Goal: Task Accomplishment & Management: Use online tool/utility

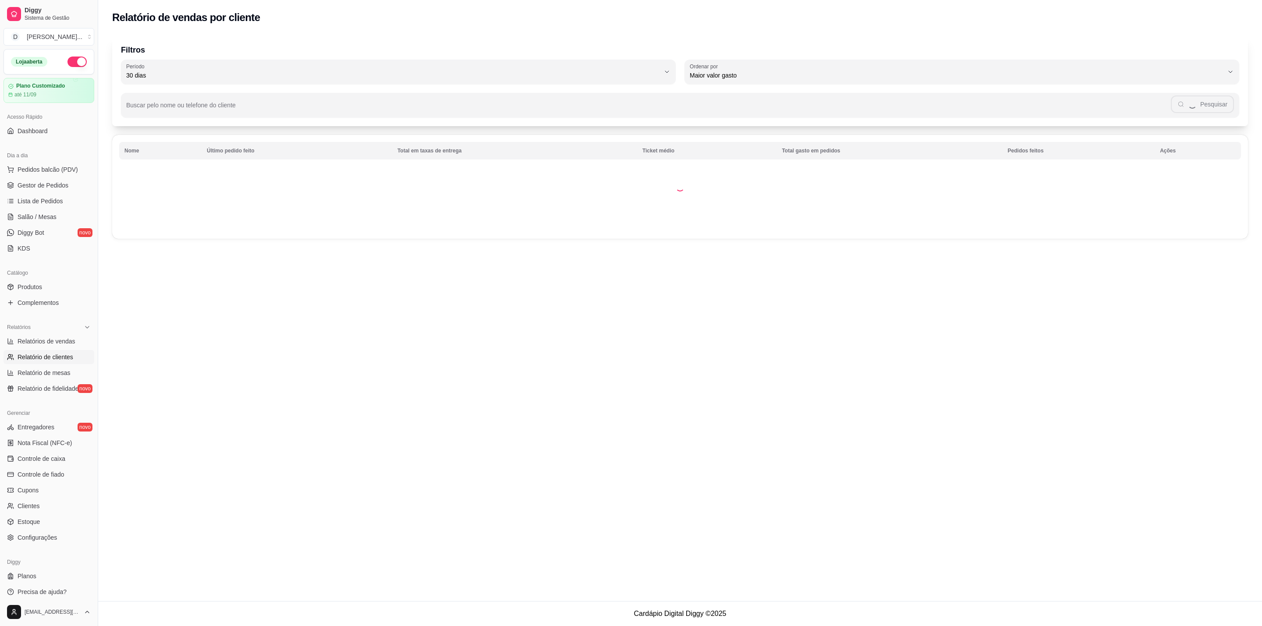
select select "30"
select select "HIGHEST_TOTAL_SPENT_WITH_ORDERS"
click at [72, 342] on span "Relatórios de vendas" at bounding box center [47, 341] width 58 height 9
select select "ALL"
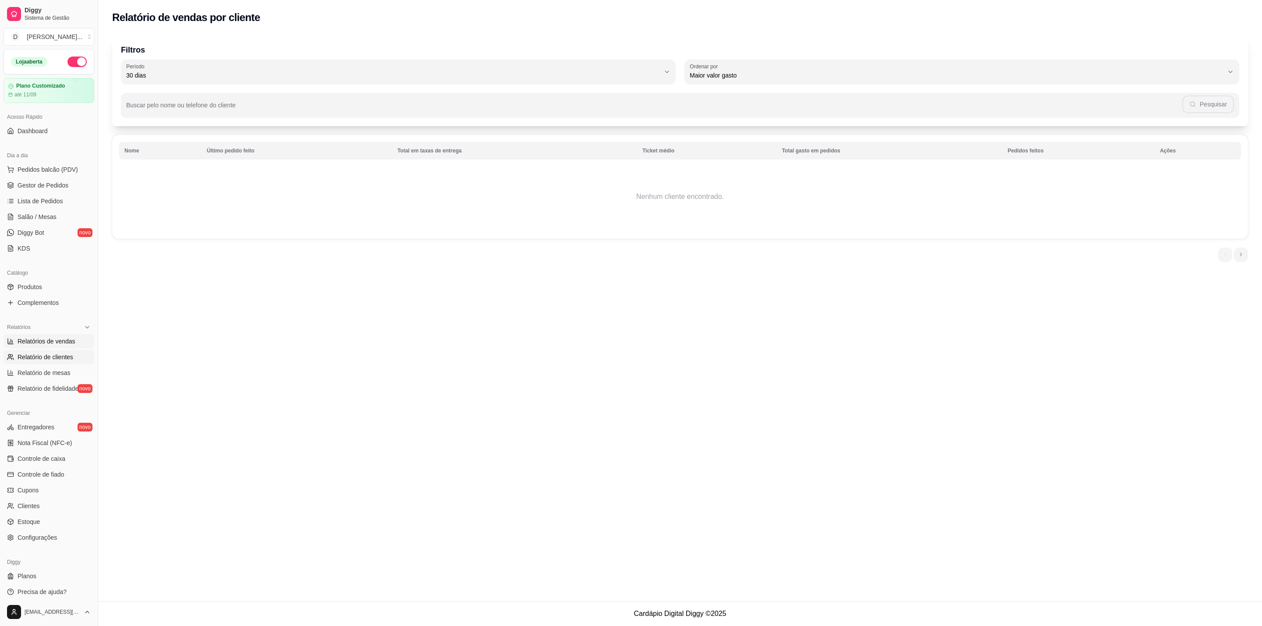
select select "0"
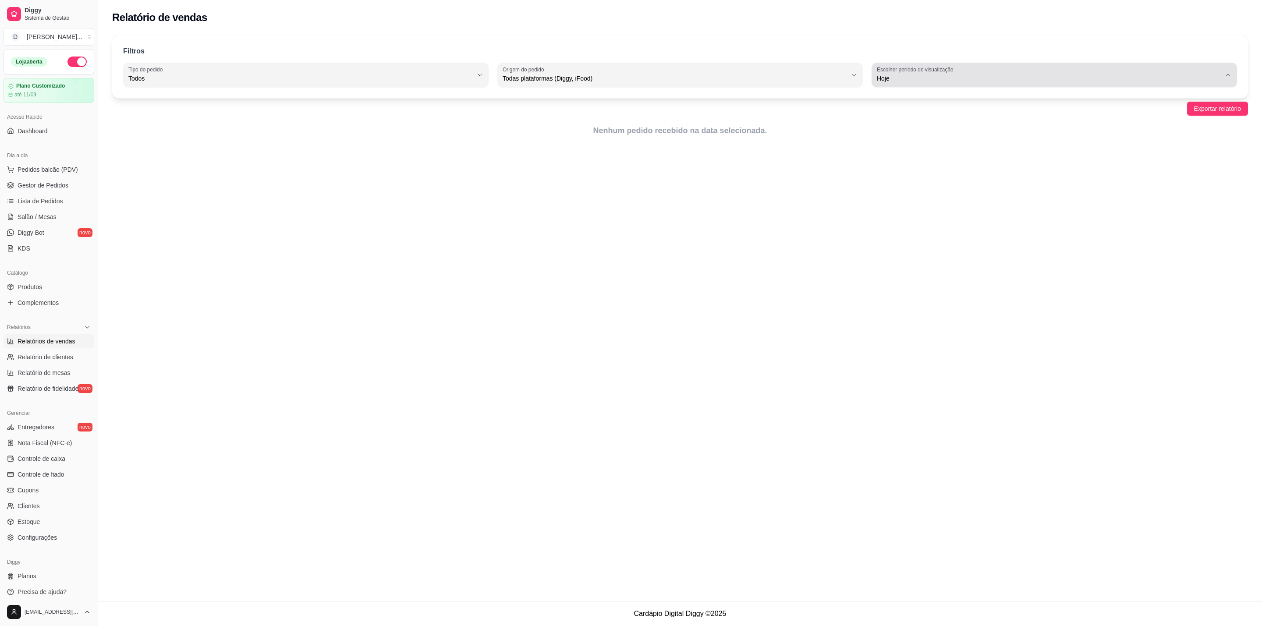
click at [1002, 78] on span "Hoje" at bounding box center [1049, 78] width 344 height 9
click at [907, 156] on span "30 dias" at bounding box center [1049, 156] width 329 height 8
type input "30"
select select "30"
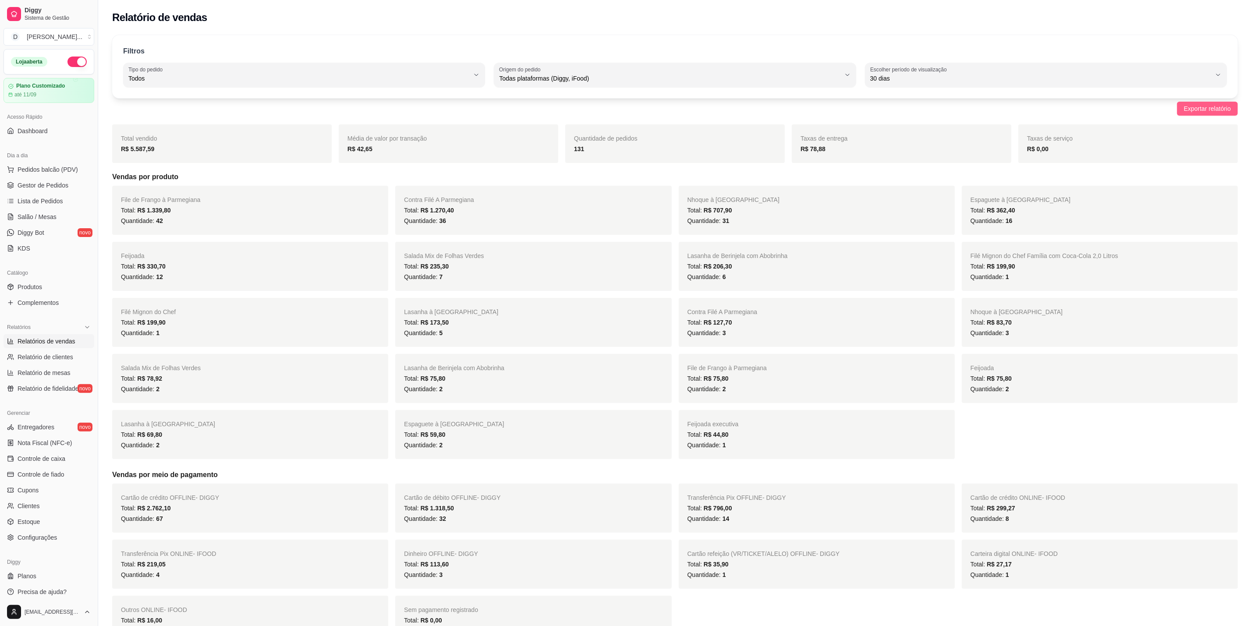
click at [1193, 107] on span "Exportar relatório" at bounding box center [1207, 109] width 47 height 10
click at [724, 35] on div "Filtros ALL Tipo do pedido Todos Entrega Retirada Mesa Consumo local Tipo do pe…" at bounding box center [675, 66] width 1126 height 63
click at [54, 171] on span "Pedidos balcão (PDV)" at bounding box center [48, 169] width 60 height 9
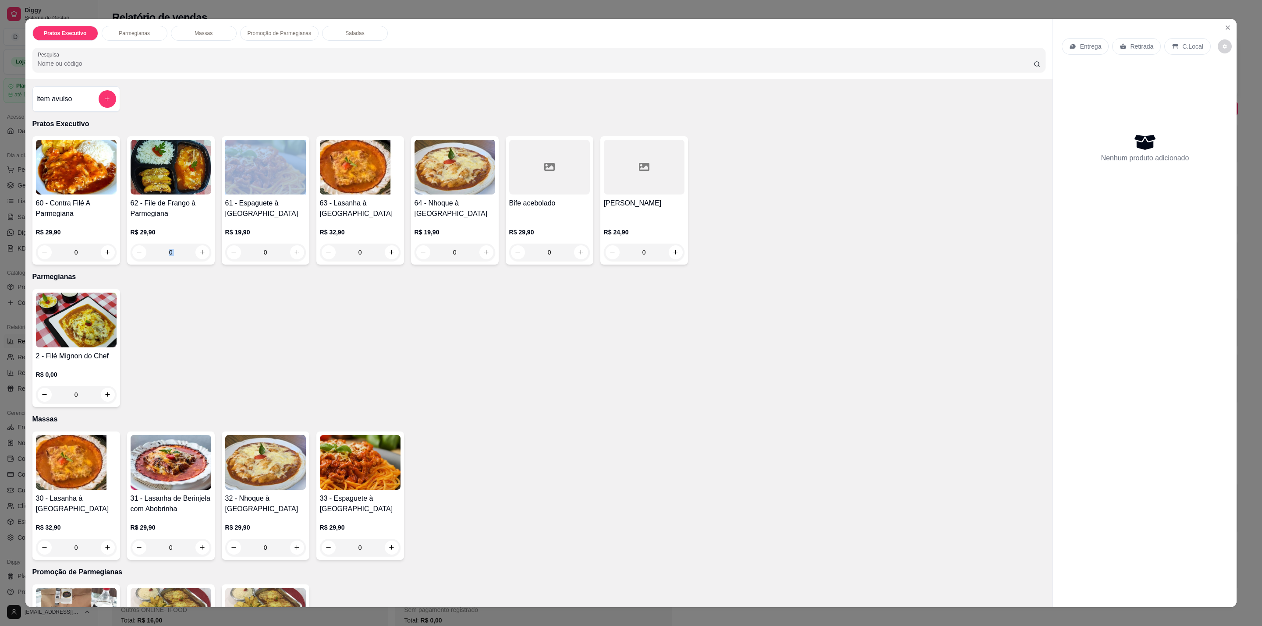
click at [192, 247] on div "0" at bounding box center [171, 253] width 81 height 18
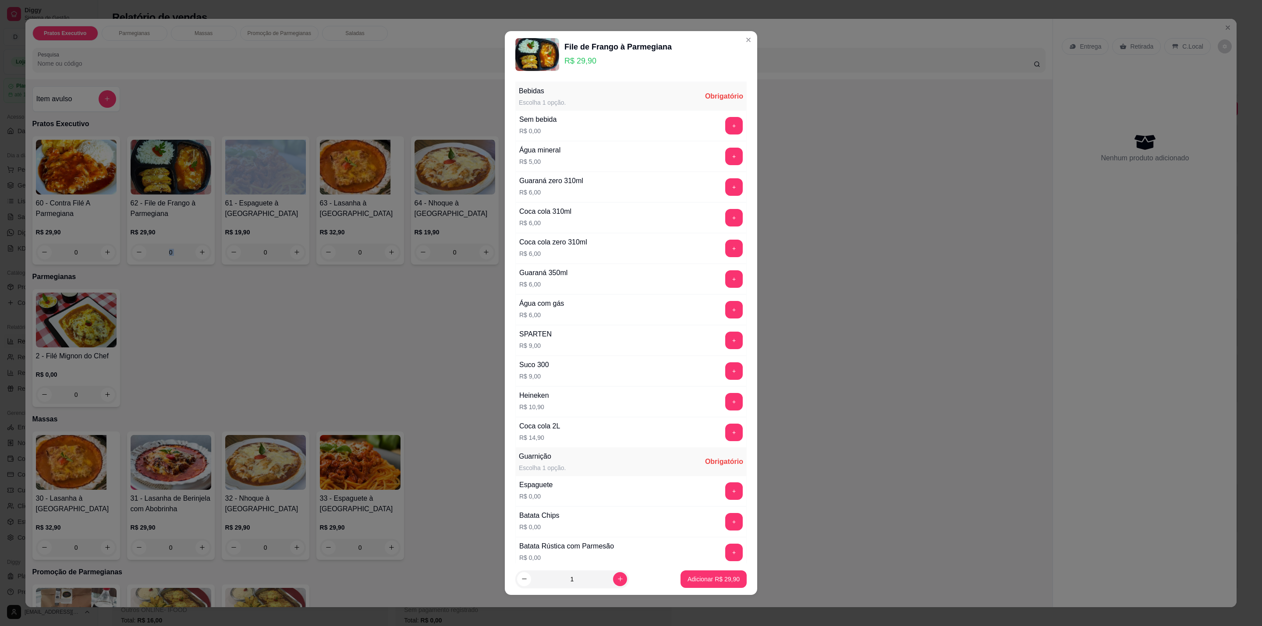
scroll to position [139, 0]
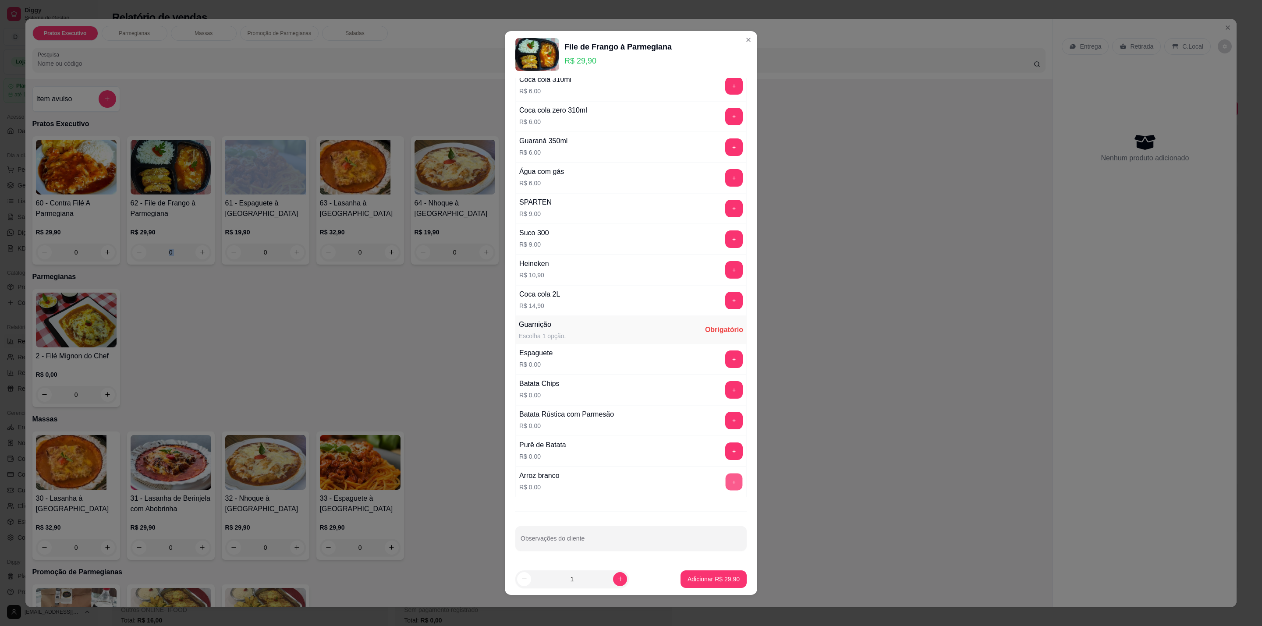
click at [726, 478] on button "+" at bounding box center [734, 482] width 17 height 17
click at [725, 426] on button "+" at bounding box center [734, 421] width 18 height 18
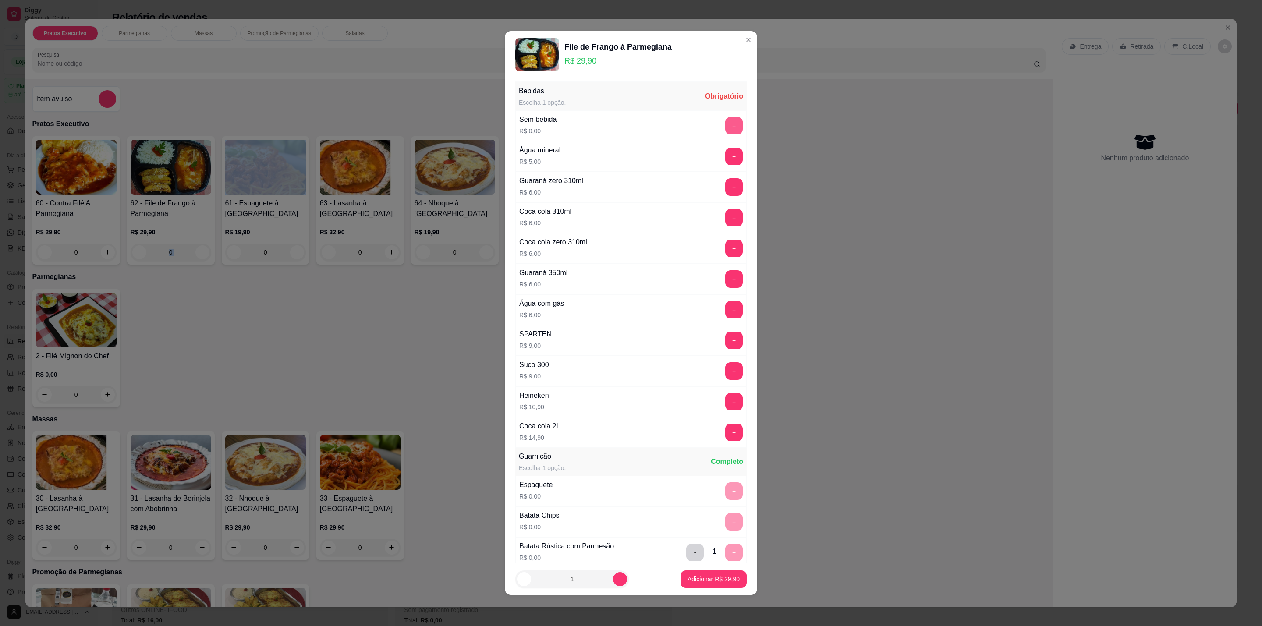
click at [725, 131] on button "+" at bounding box center [734, 126] width 18 height 18
click at [725, 582] on p "Adicionar R$ 29,90" at bounding box center [713, 579] width 52 height 9
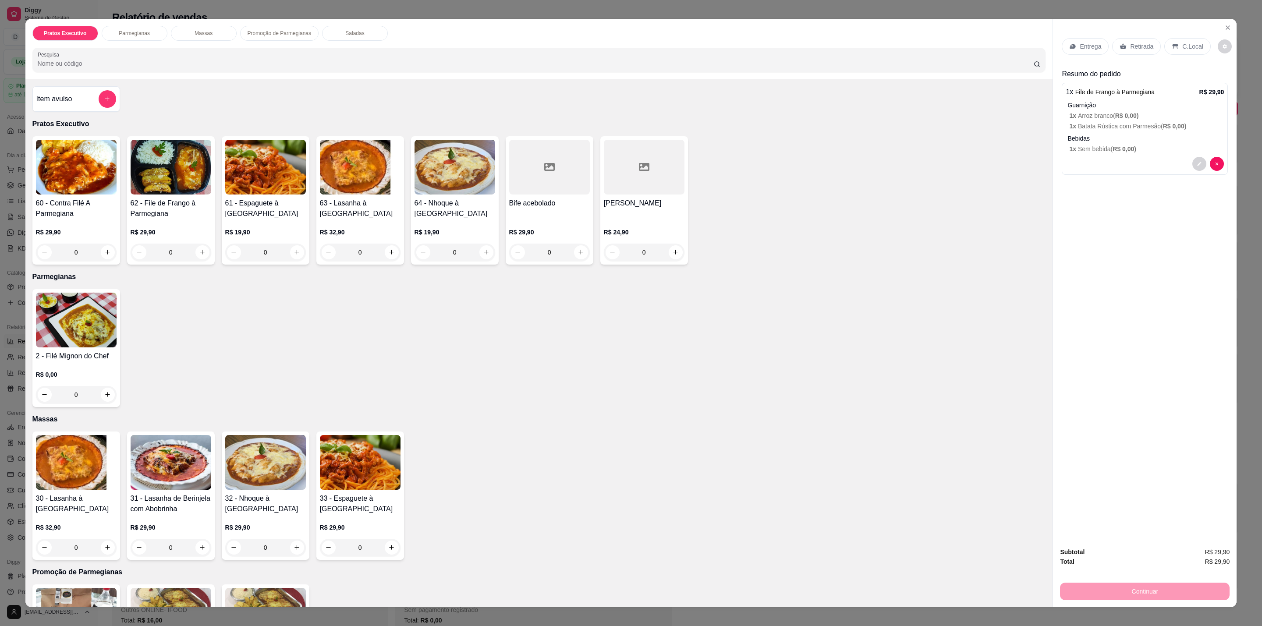
click at [181, 231] on p "R$ 29,90" at bounding box center [171, 232] width 81 height 9
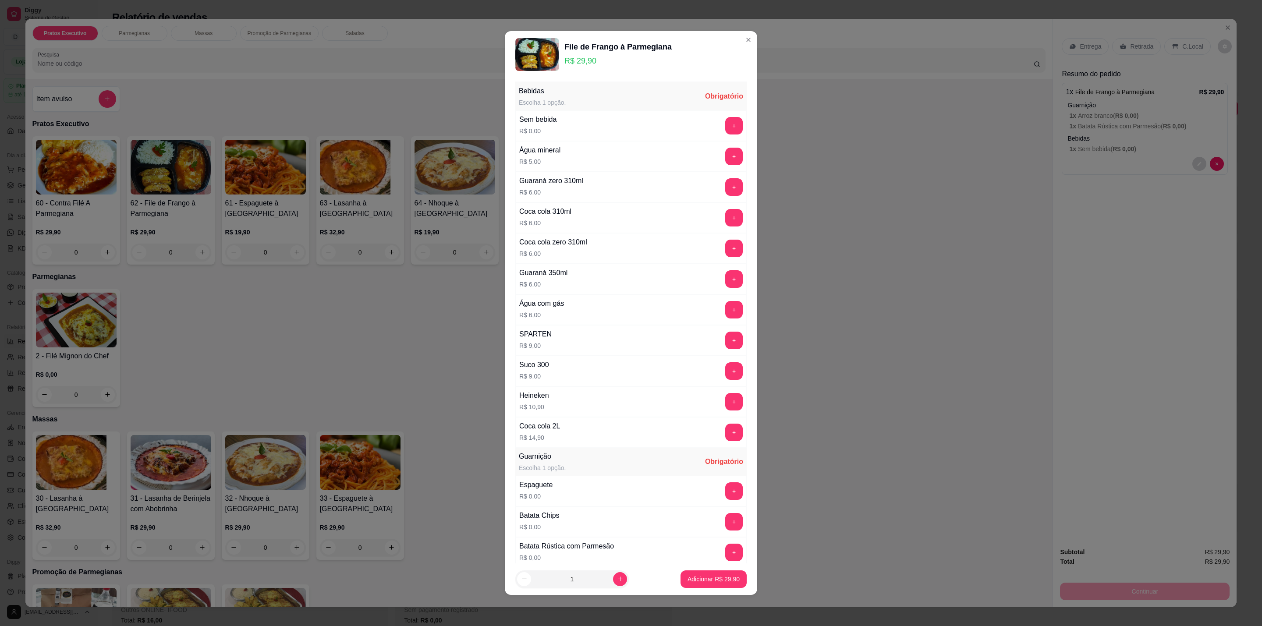
scroll to position [139, 0]
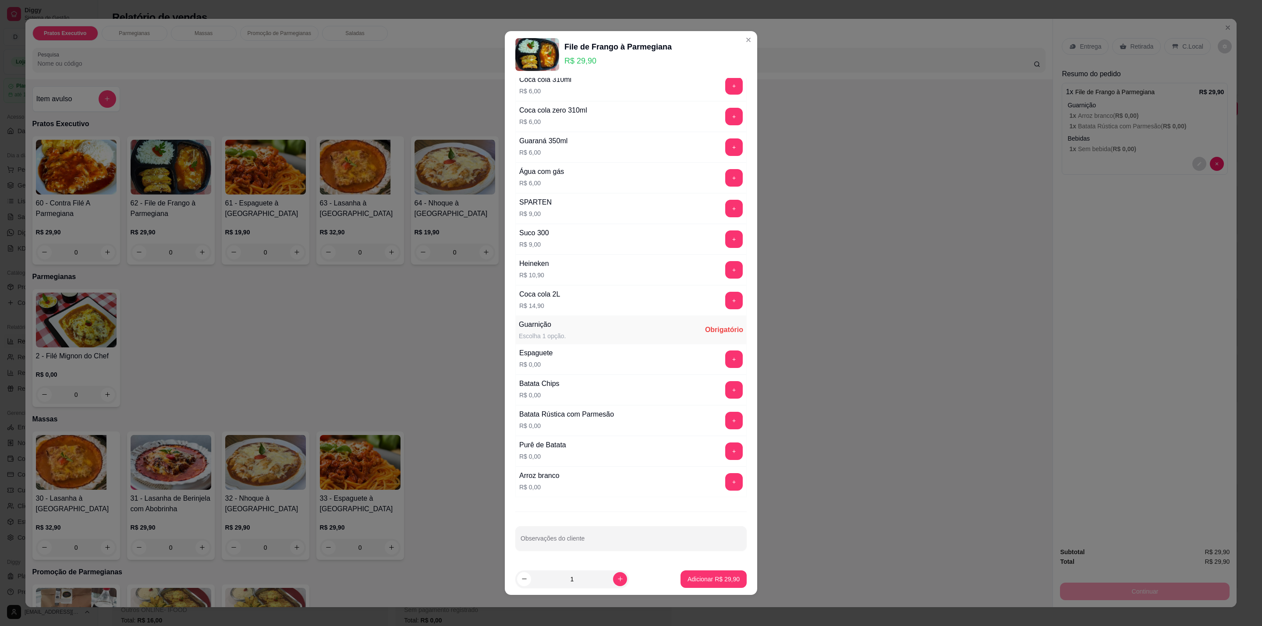
click at [723, 474] on div "+" at bounding box center [734, 482] width 25 height 18
click at [722, 476] on div "+" at bounding box center [734, 482] width 25 height 18
click at [726, 480] on button "+" at bounding box center [734, 482] width 17 height 17
click at [726, 455] on button "+" at bounding box center [734, 451] width 17 height 17
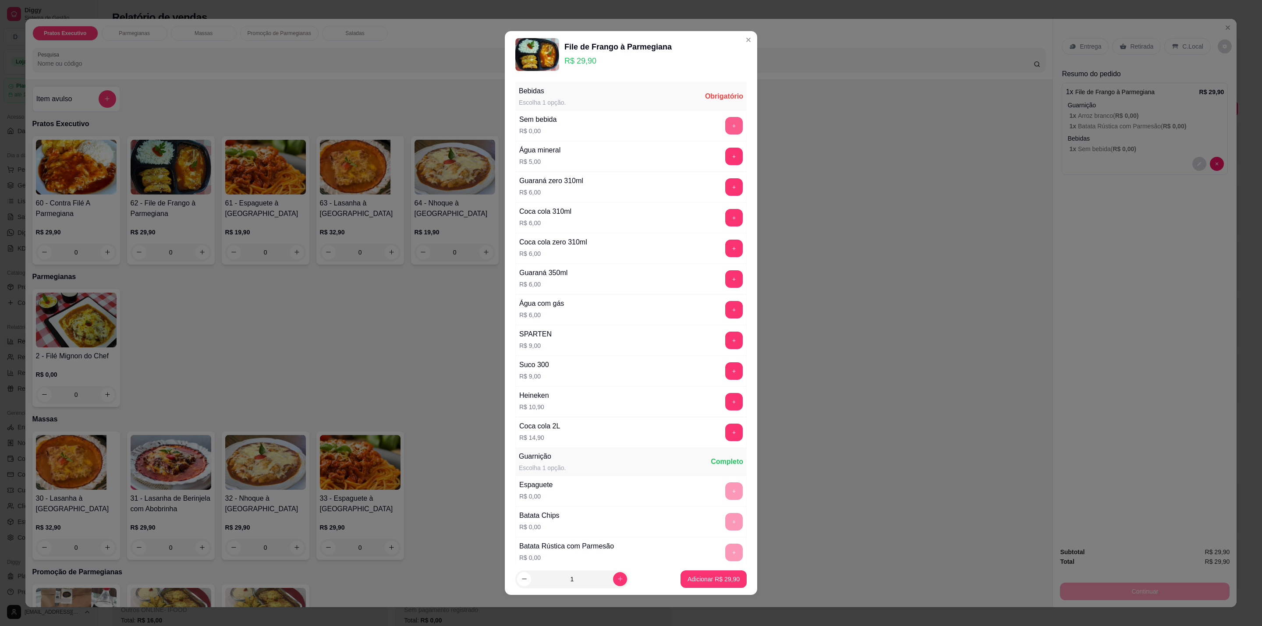
click at [714, 135] on div "Sem bebida R$ 0,00 +" at bounding box center [630, 125] width 231 height 31
click at [725, 317] on button "+" at bounding box center [734, 310] width 18 height 18
click at [725, 370] on button "+" at bounding box center [734, 371] width 18 height 18
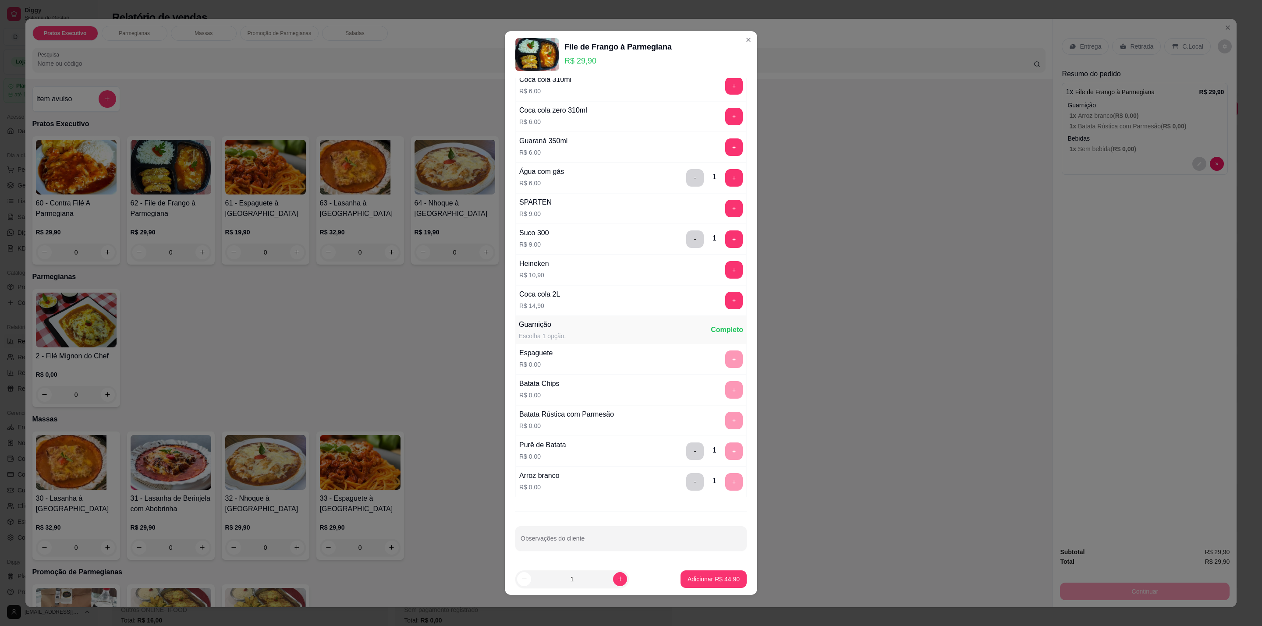
click at [605, 543] on input "Observações do cliente" at bounding box center [630, 542] width 221 height 9
type input "MORANGO"
click at [694, 577] on p "Adicionar R$ 44,90" at bounding box center [713, 579] width 51 height 8
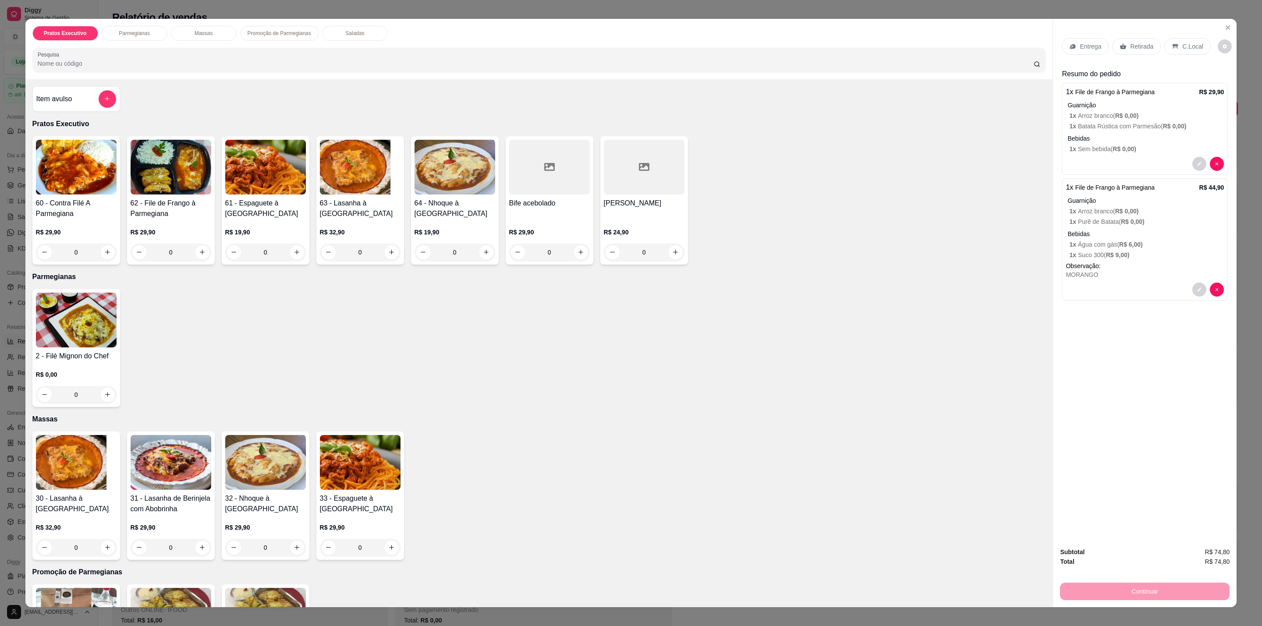
click at [1194, 46] on p "C.Local" at bounding box center [1192, 46] width 21 height 9
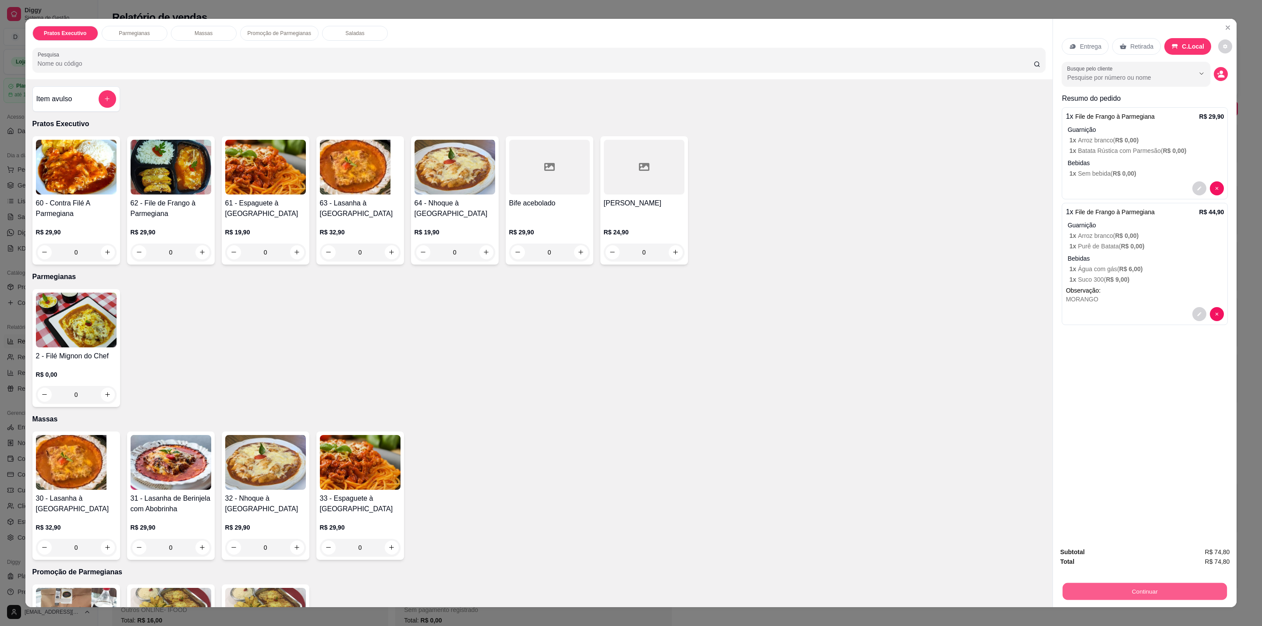
click at [1131, 596] on button "Continuar" at bounding box center [1144, 591] width 164 height 17
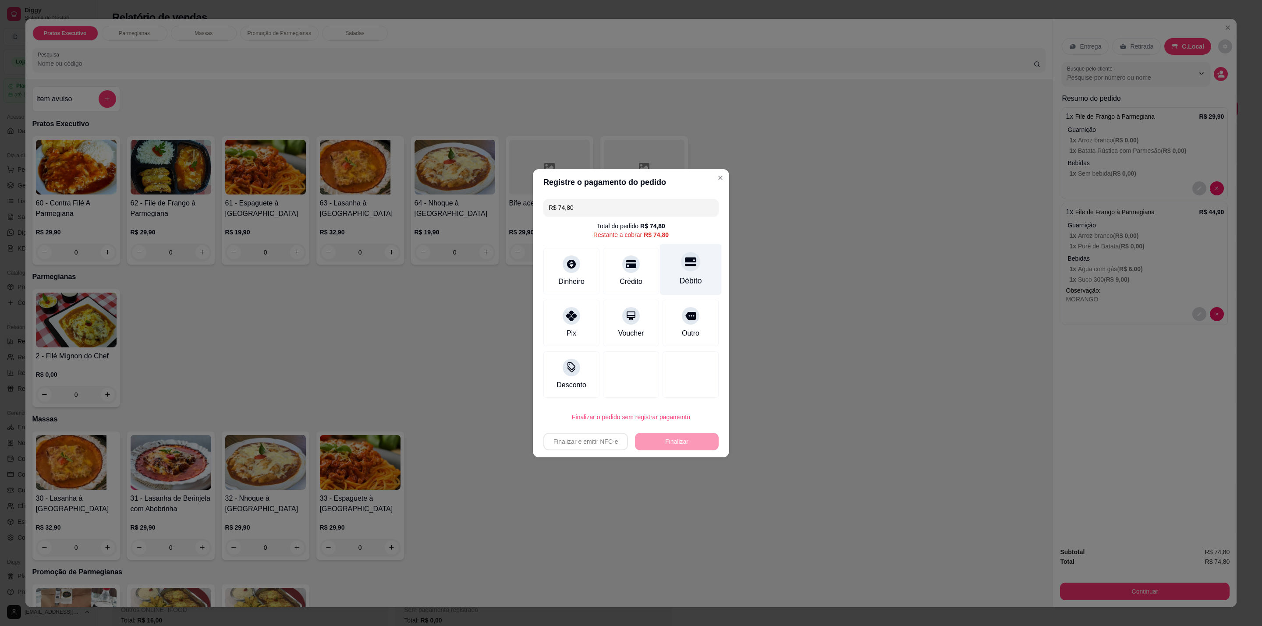
click at [683, 267] on div at bounding box center [690, 261] width 19 height 19
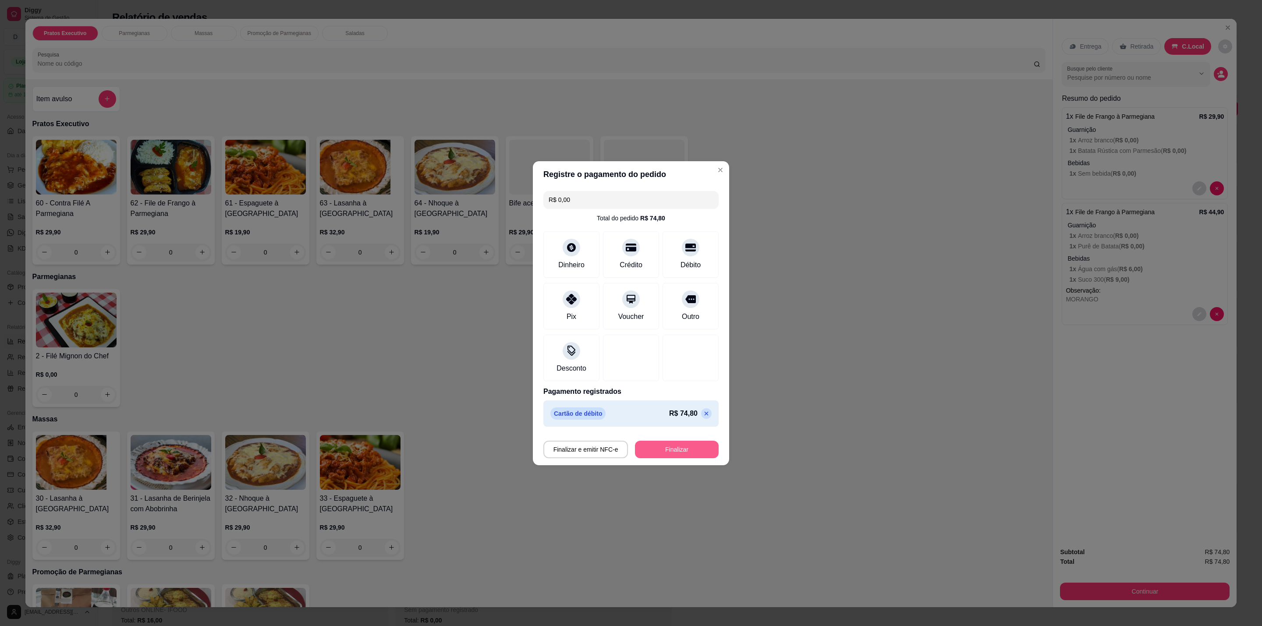
click at [679, 451] on button "Finalizar" at bounding box center [677, 450] width 84 height 18
type input "-R$ 74,80"
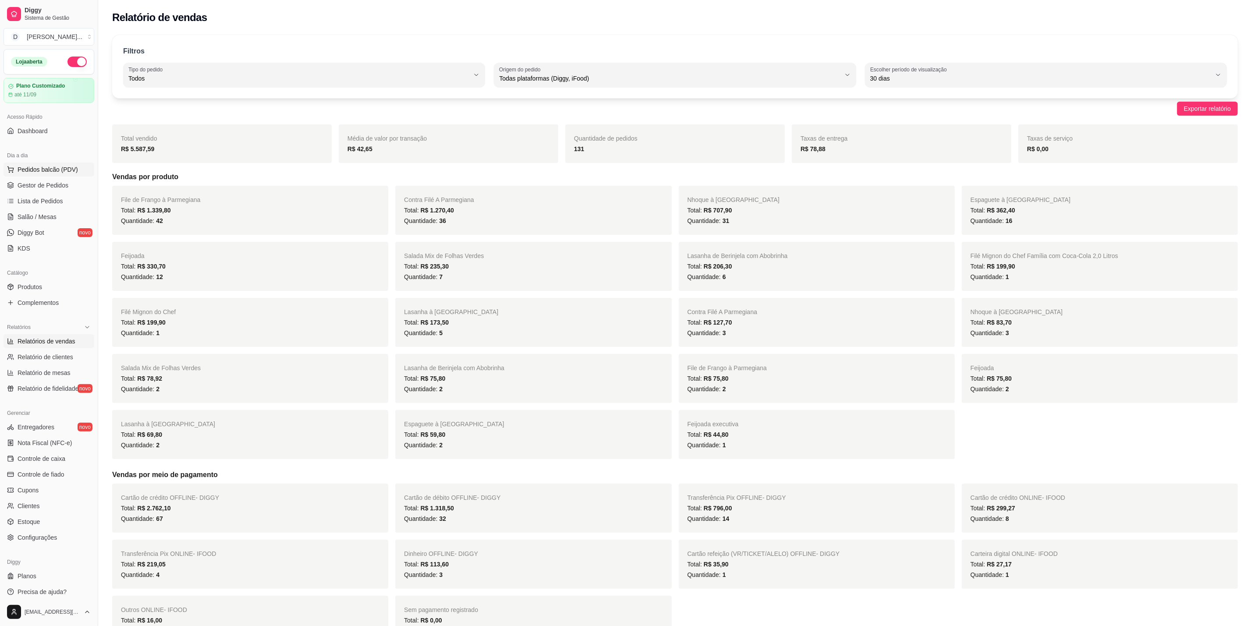
click at [16, 171] on button "Pedidos balcão (PDV)" at bounding box center [49, 170] width 91 height 14
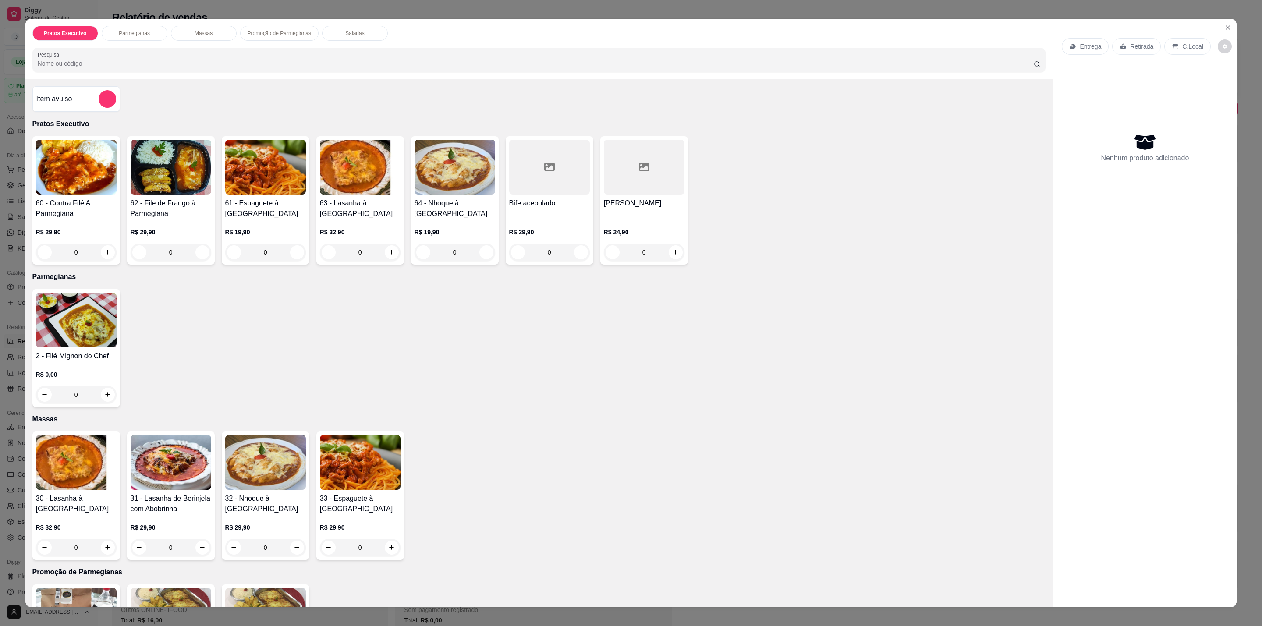
click at [469, 250] on div "0" at bounding box center [454, 253] width 81 height 18
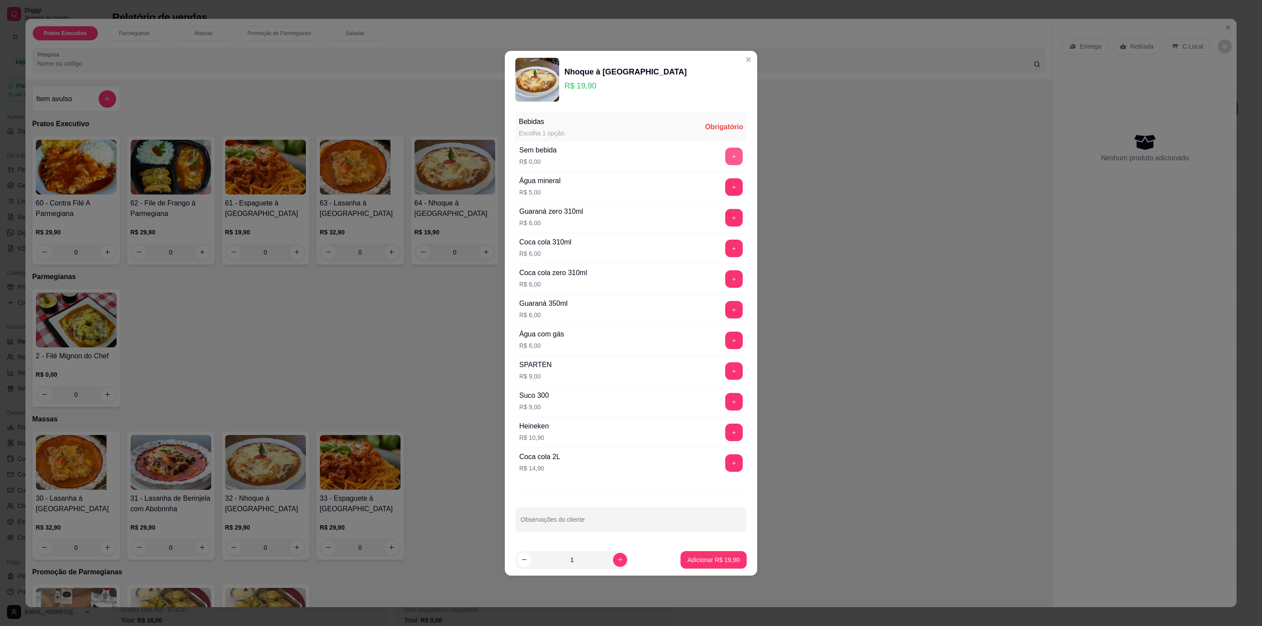
click at [725, 150] on button "+" at bounding box center [734, 157] width 18 height 18
click at [722, 567] on button "Adicionar R$ 19,90" at bounding box center [713, 560] width 66 height 18
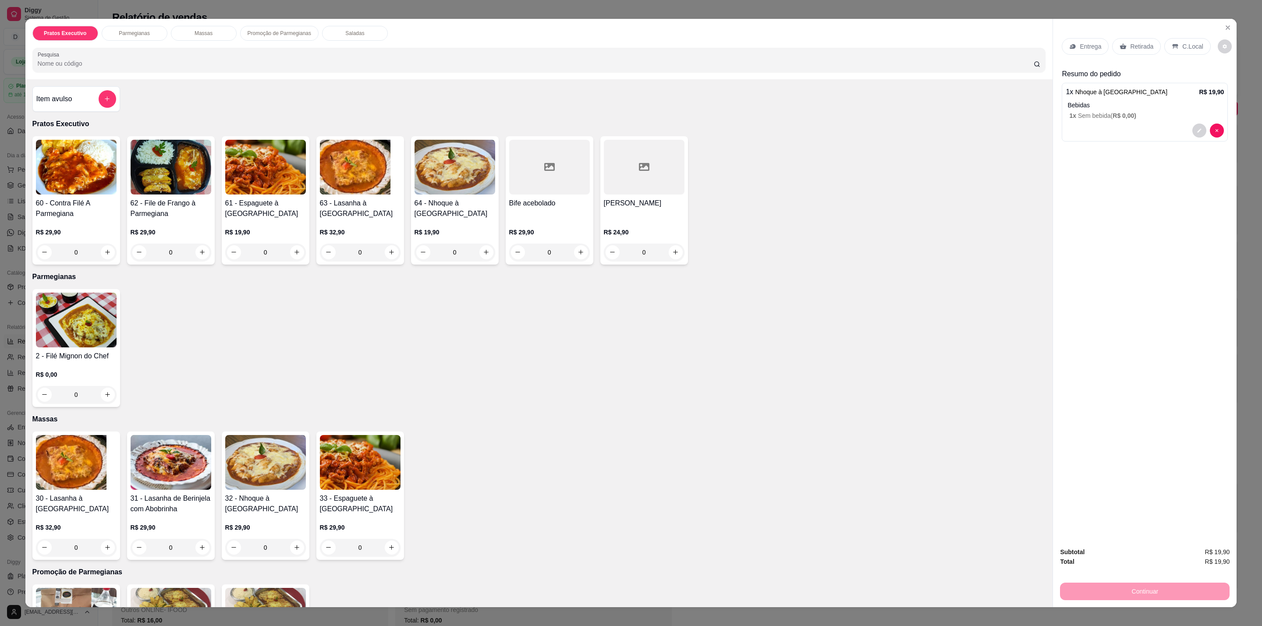
drag, startPoint x: 1188, startPoint y: 46, endPoint x: 1191, endPoint y: 104, distance: 57.5
click at [1191, 46] on p "C.Local" at bounding box center [1192, 46] width 21 height 9
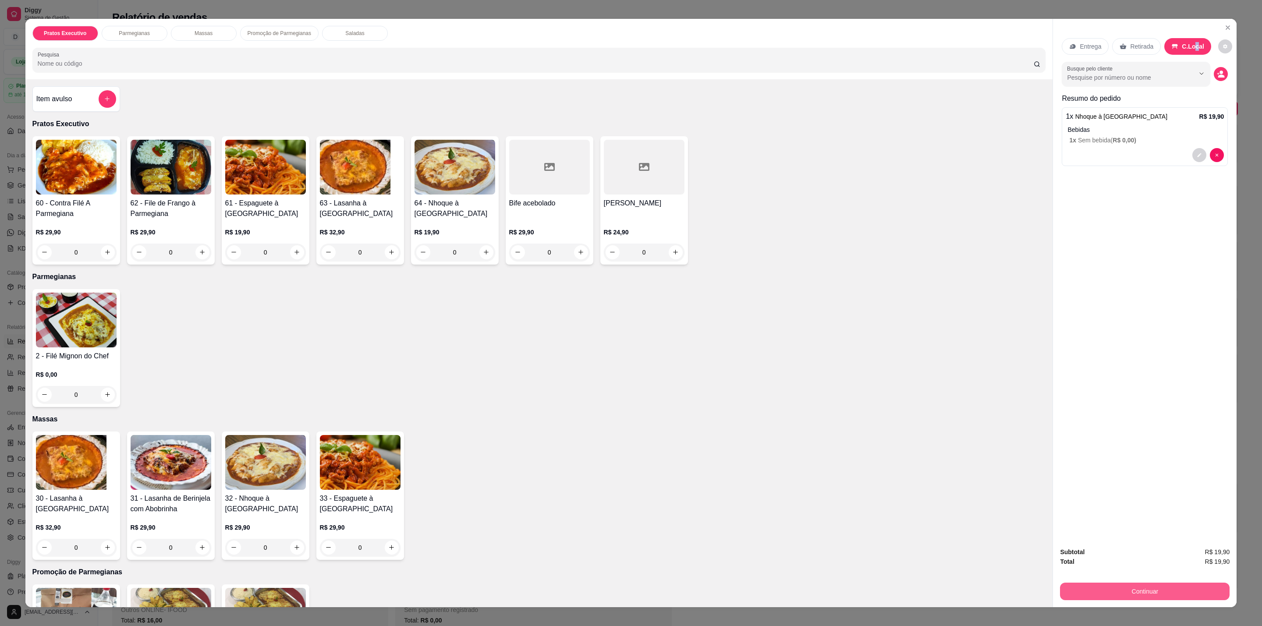
click at [1155, 594] on button "Continuar" at bounding box center [1145, 592] width 170 height 18
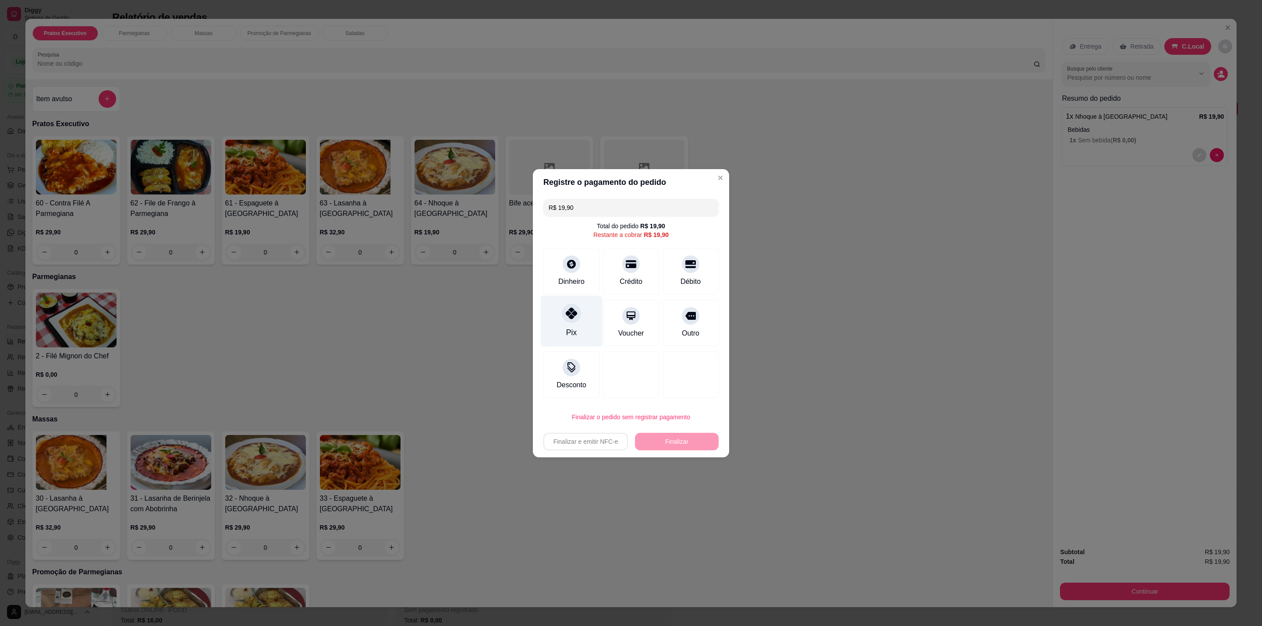
click at [566, 308] on icon at bounding box center [571, 313] width 11 height 11
type input "R$ 0,00"
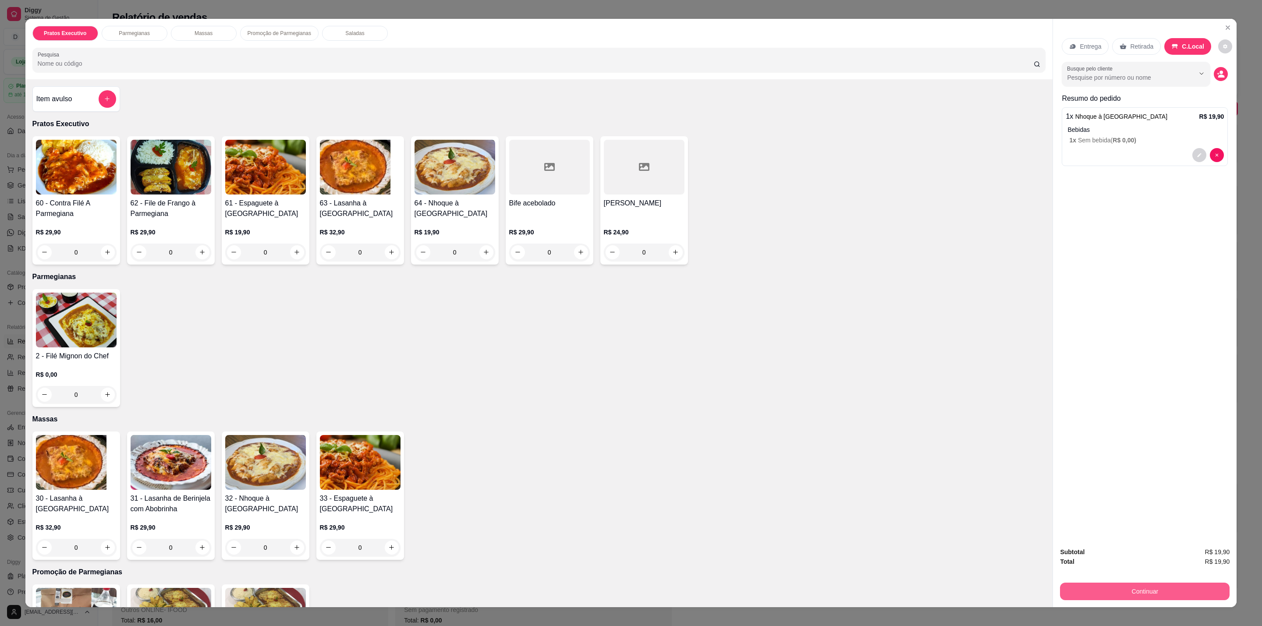
click at [1145, 592] on button "Continuar" at bounding box center [1145, 592] width 170 height 18
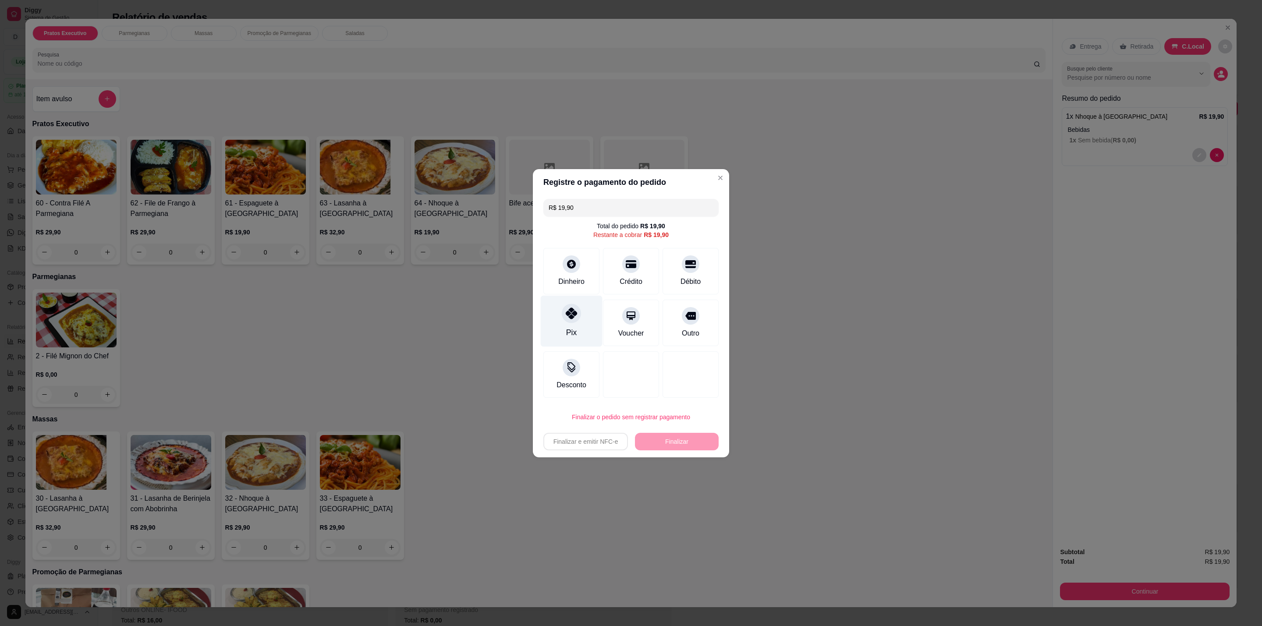
click at [588, 311] on div "Pix" at bounding box center [572, 320] width 62 height 51
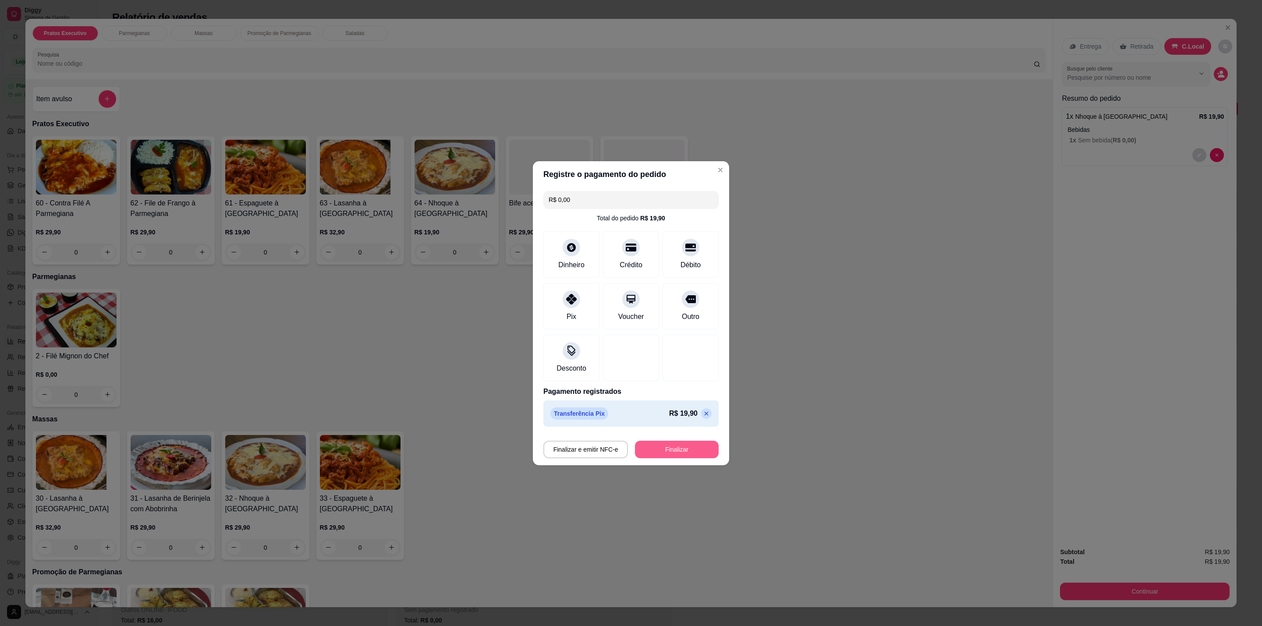
click at [706, 453] on button "Finalizar" at bounding box center [677, 450] width 84 height 18
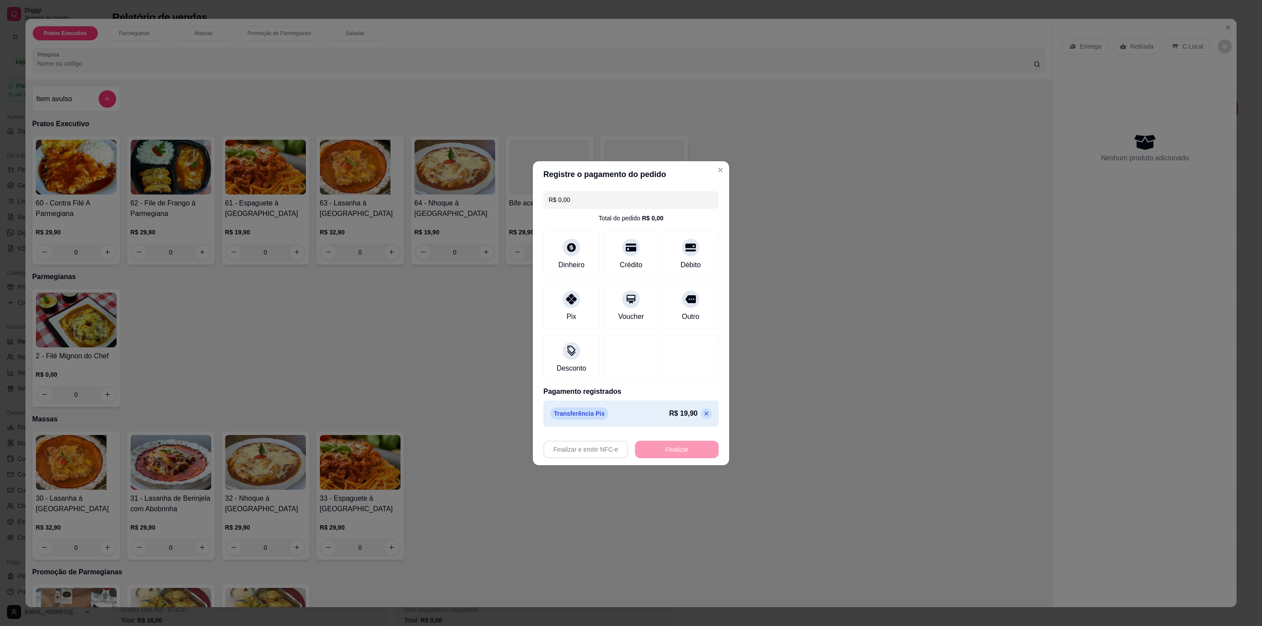
type input "-R$ 19,90"
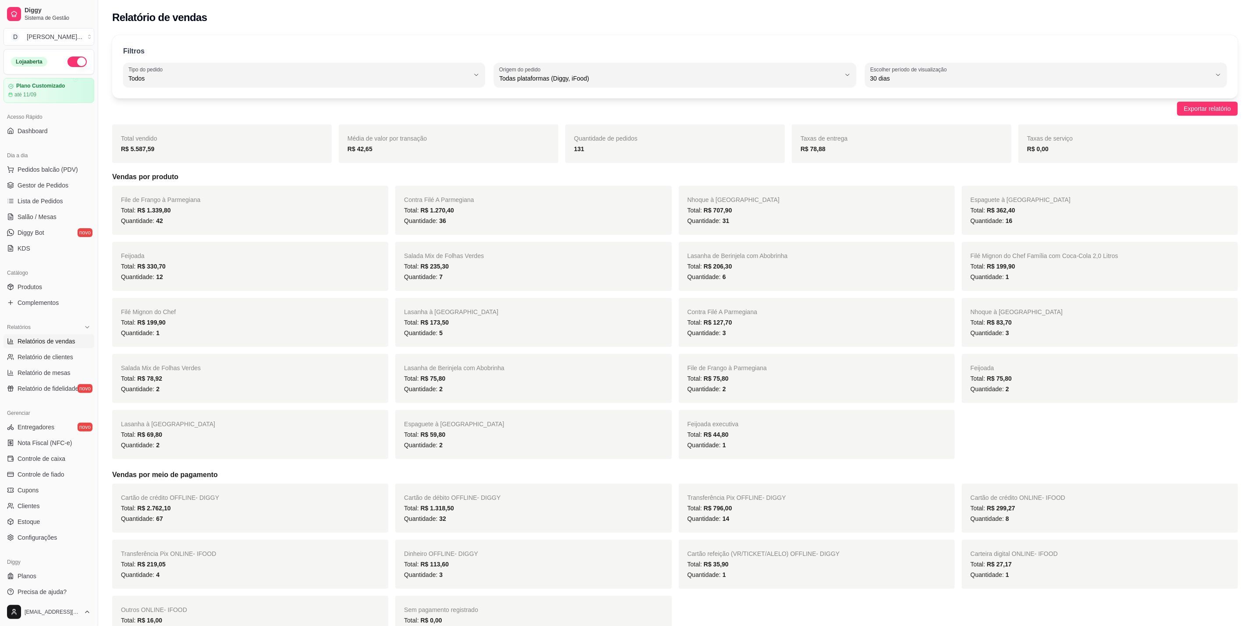
click at [42, 159] on div "Dia a dia" at bounding box center [49, 156] width 91 height 14
click at [44, 167] on span "Pedidos balcão (PDV)" at bounding box center [48, 169] width 60 height 9
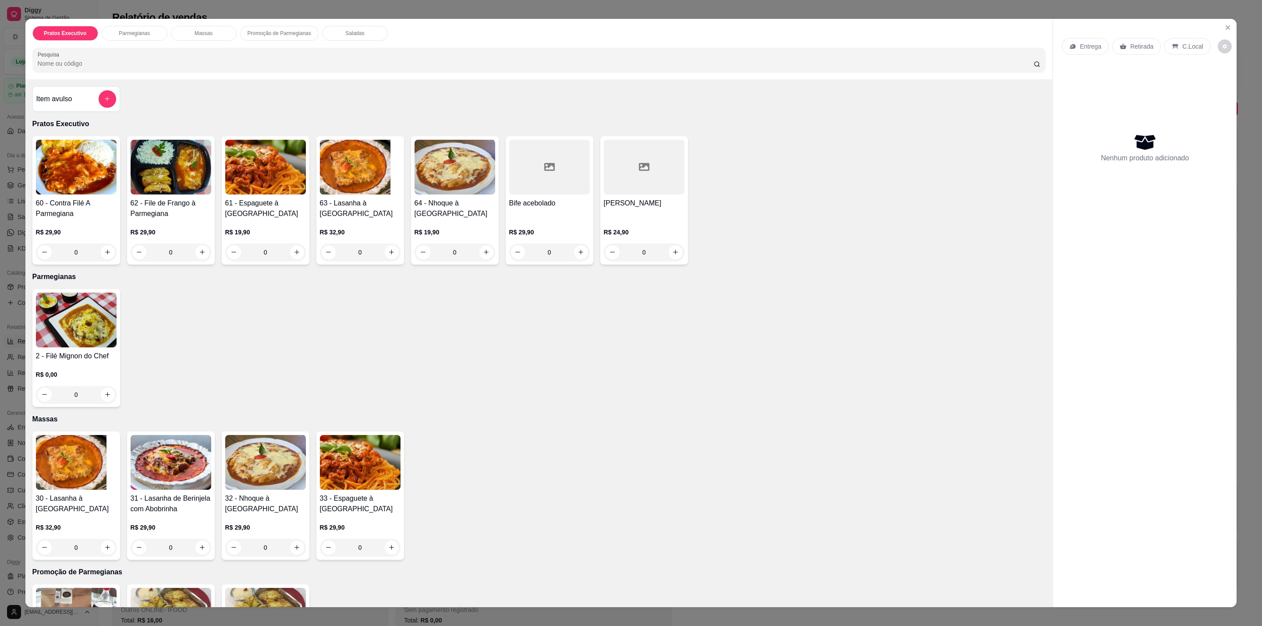
click at [837, 8] on div "Pratos Executivo Parmegianas Massas Promoção de Parmegianas Saladas Pesquisa It…" at bounding box center [631, 313] width 1262 height 626
click at [1224, 25] on icon "Close" at bounding box center [1227, 27] width 7 height 7
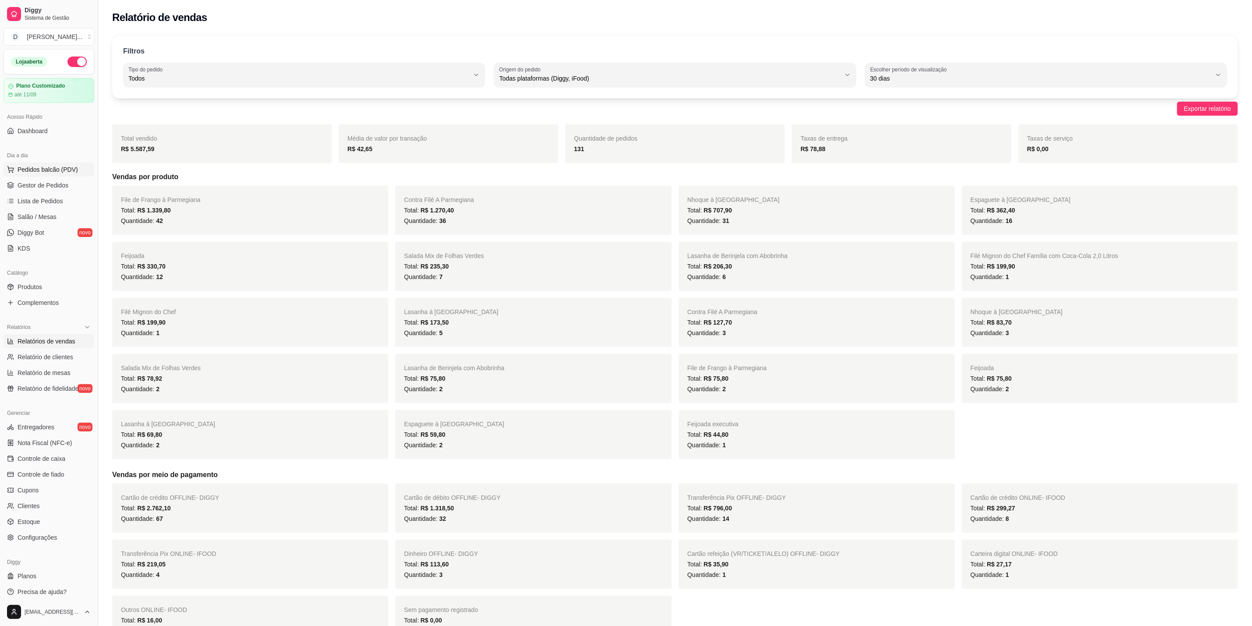
click at [21, 168] on span "Pedidos balcão (PDV)" at bounding box center [48, 169] width 60 height 9
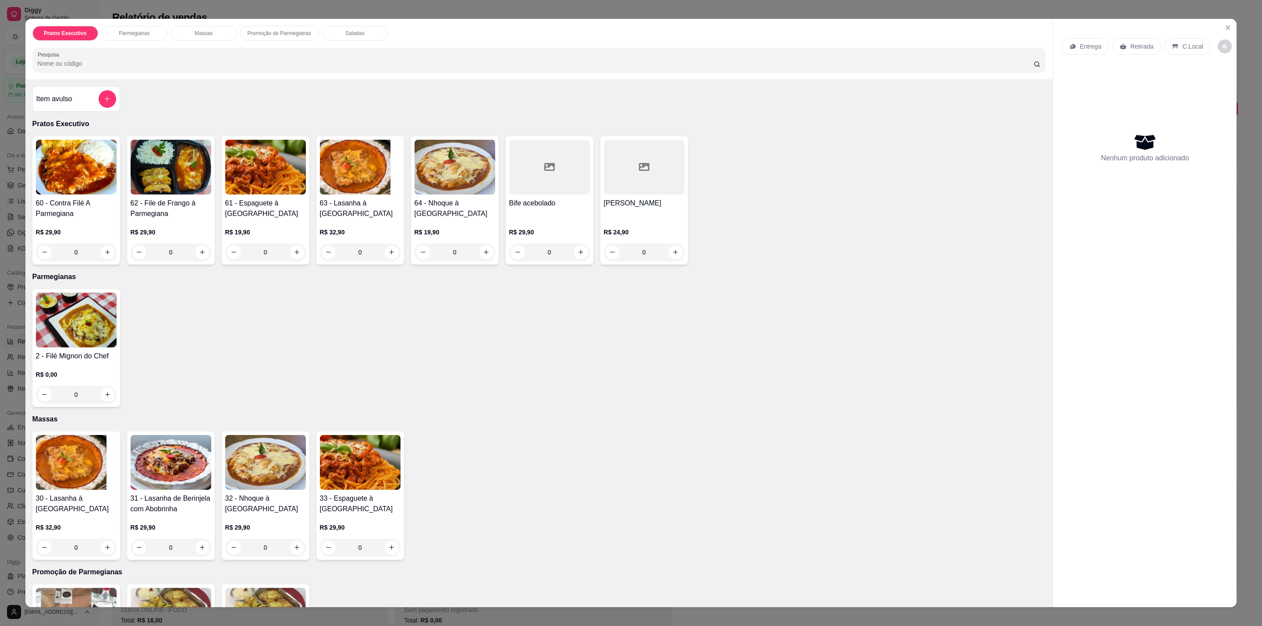
click at [665, 247] on div "0" at bounding box center [644, 253] width 81 height 18
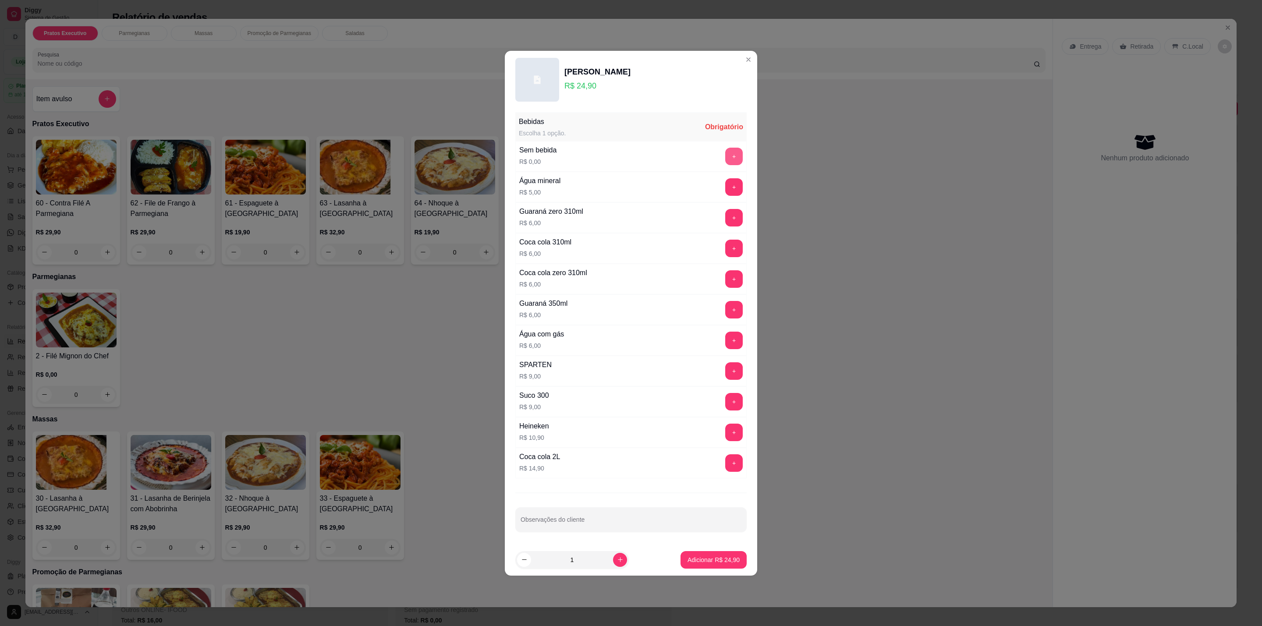
click at [725, 154] on button "+" at bounding box center [734, 157] width 18 height 18
click at [710, 559] on p "Adicionar R$ 24,90" at bounding box center [713, 560] width 51 height 8
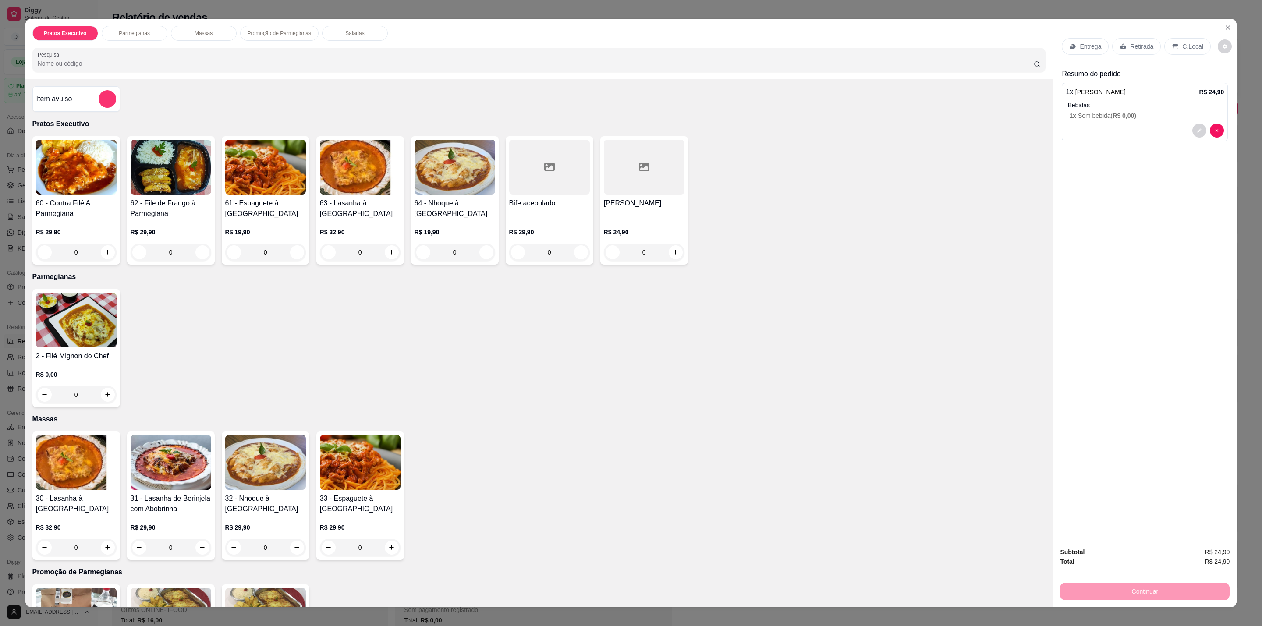
click at [1182, 48] on p "C.Local" at bounding box center [1192, 46] width 21 height 9
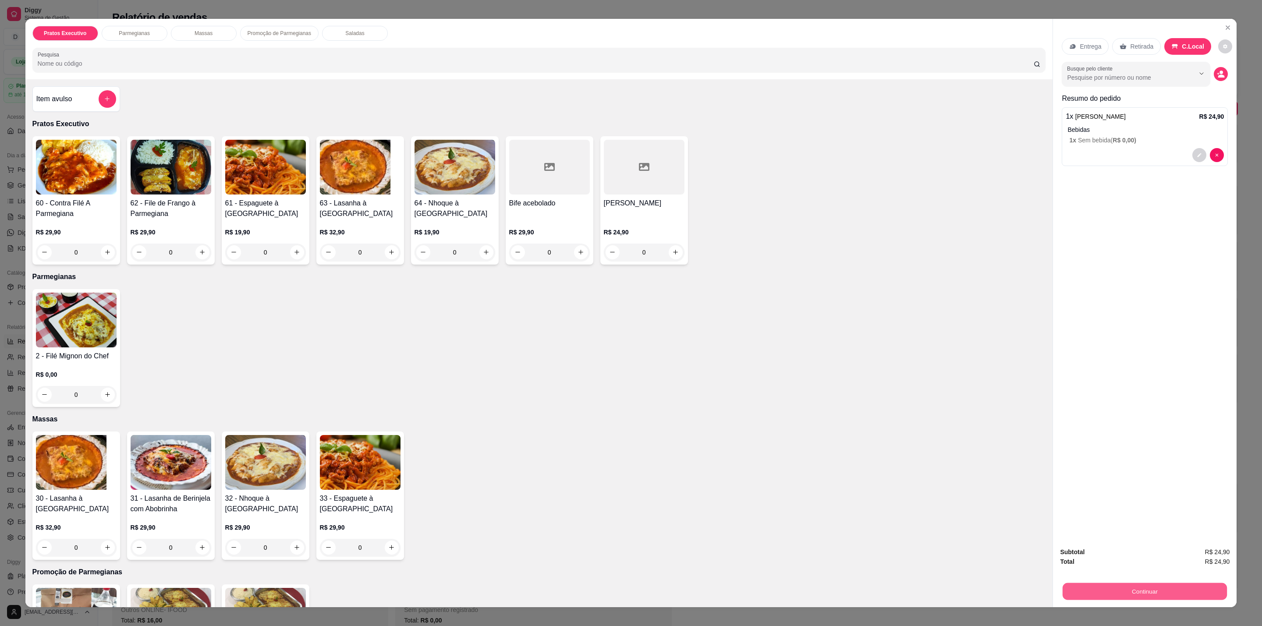
click at [1181, 590] on button "Continuar" at bounding box center [1144, 591] width 164 height 17
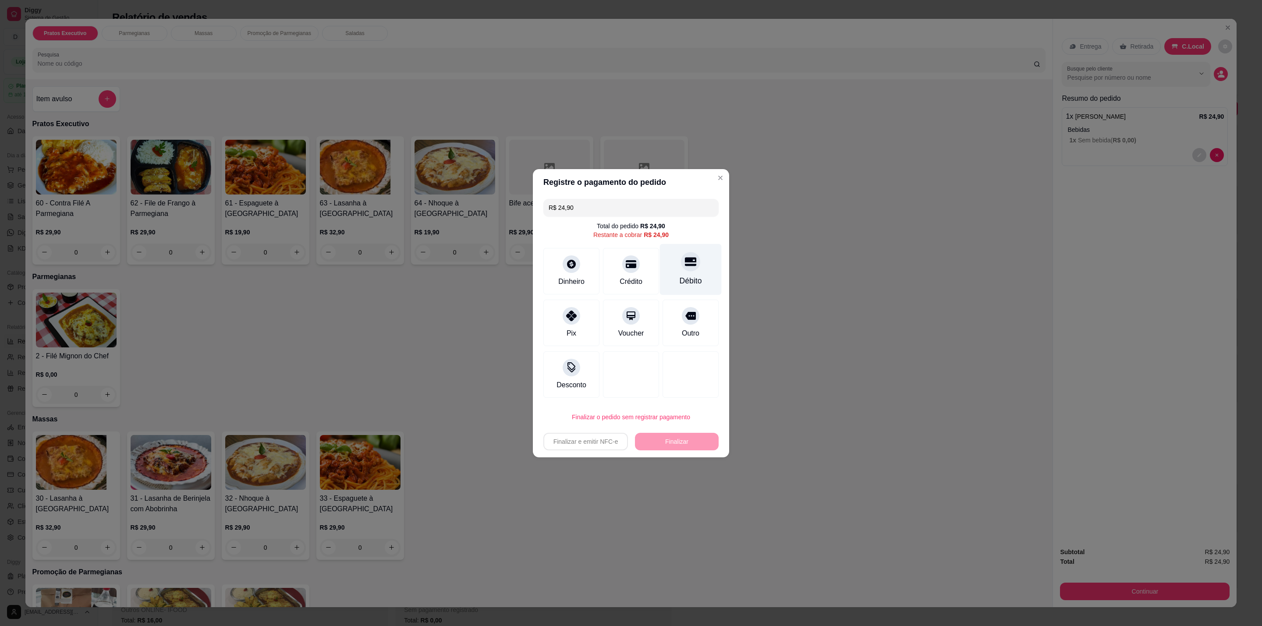
click at [685, 262] on icon at bounding box center [690, 261] width 11 height 11
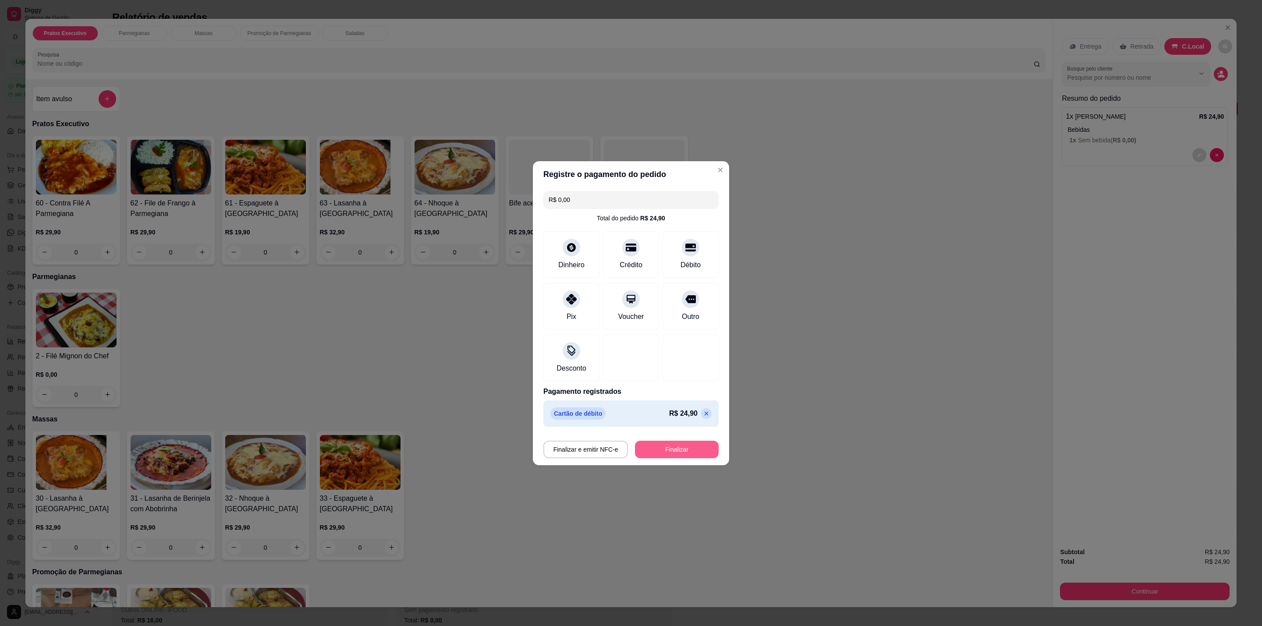
click at [681, 446] on button "Finalizar" at bounding box center [677, 450] width 84 height 18
type input "-R$ 24,90"
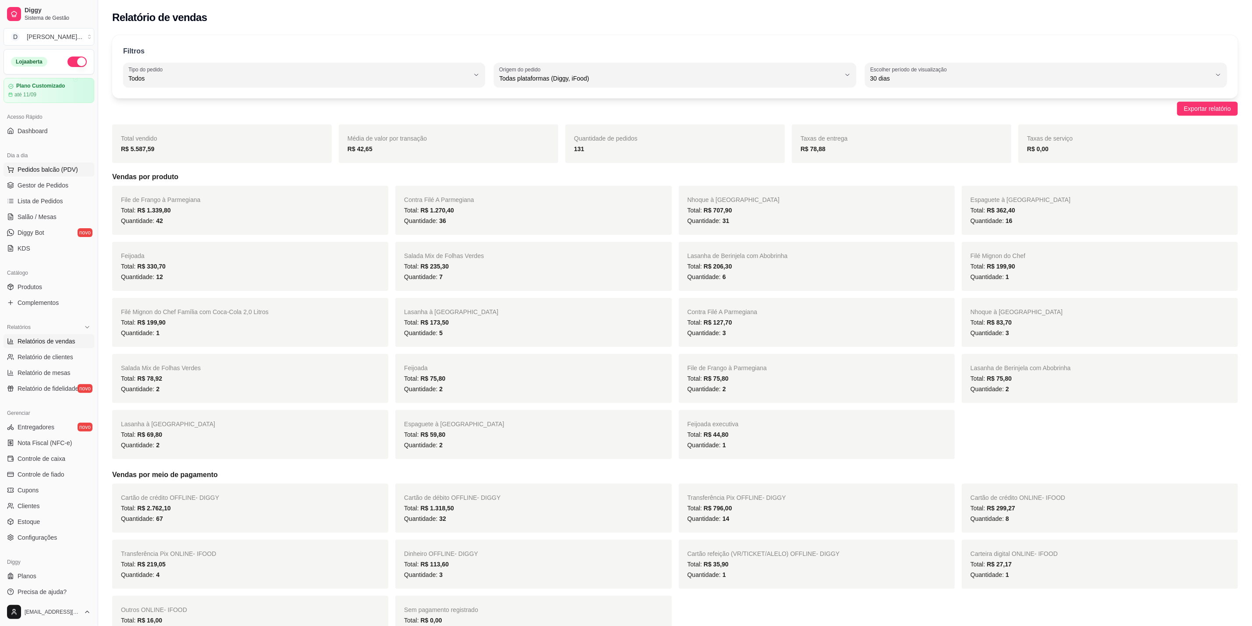
click at [35, 173] on span "Pedidos balcão (PDV)" at bounding box center [48, 169] width 60 height 9
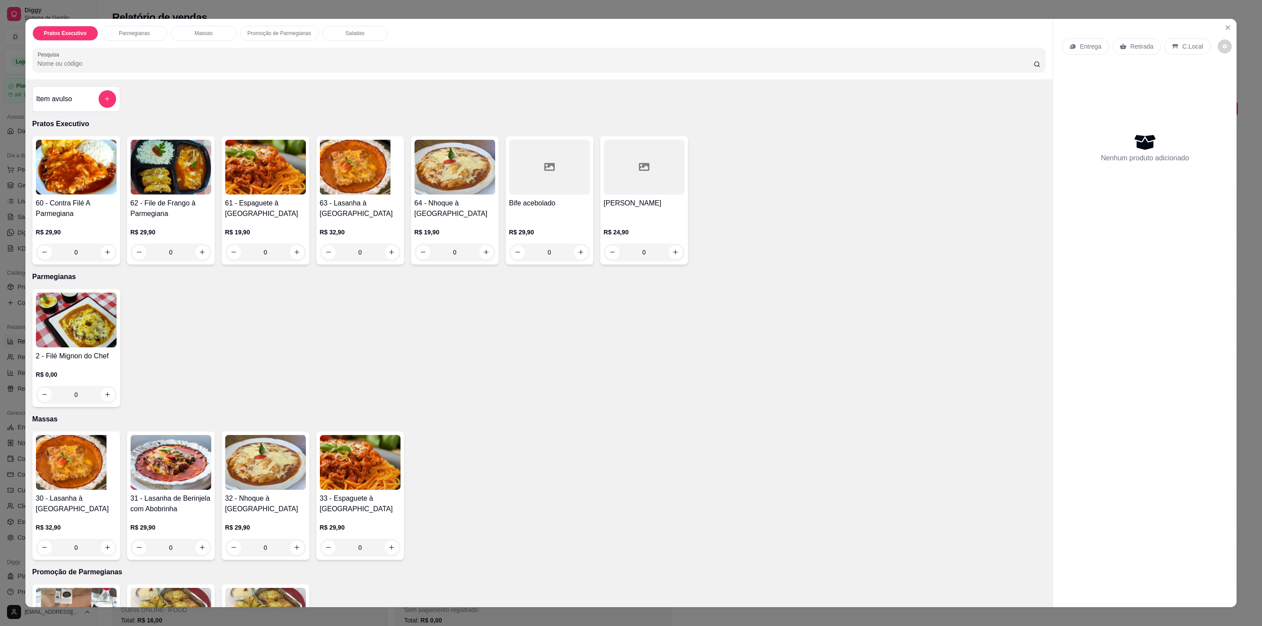
click at [288, 255] on div "0" at bounding box center [265, 253] width 81 height 18
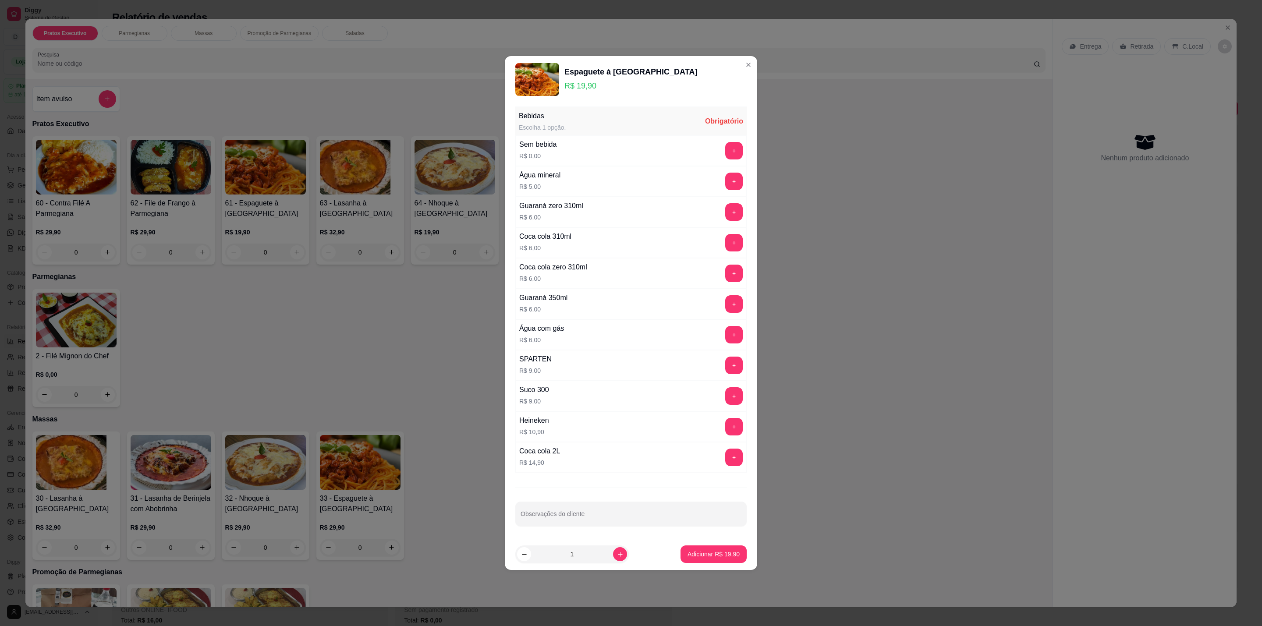
click at [725, 152] on button "+" at bounding box center [734, 151] width 18 height 18
click at [706, 552] on p "Adicionar R$ 19,90" at bounding box center [713, 554] width 52 height 9
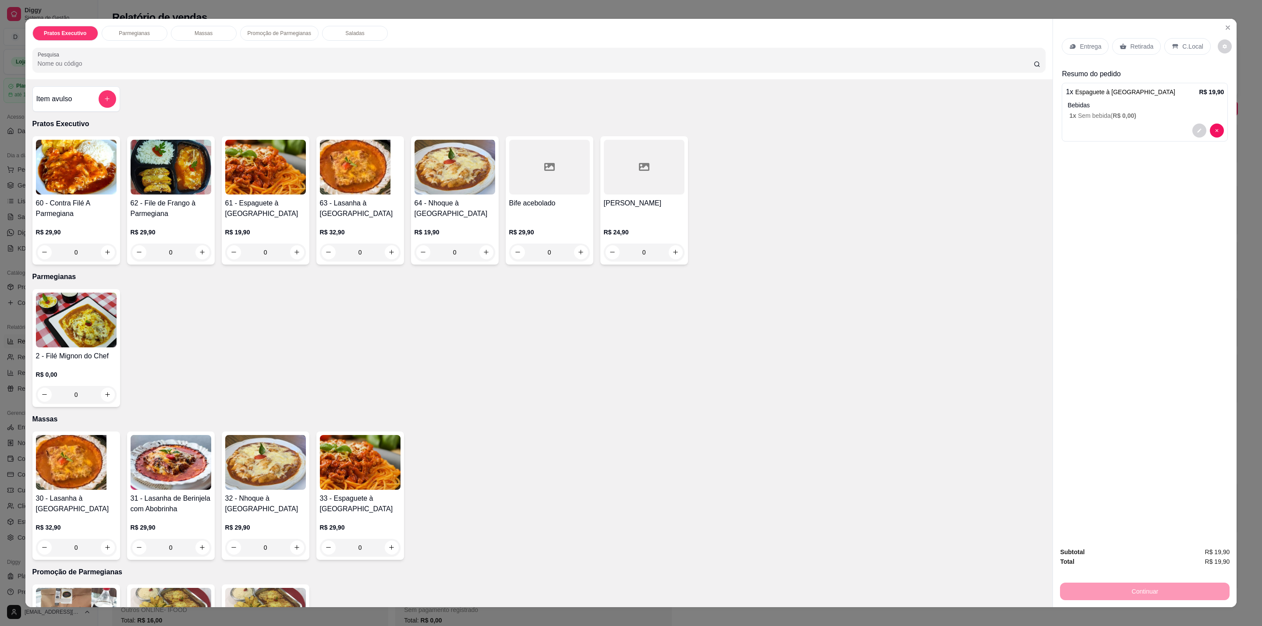
click at [1175, 49] on div "C.Local" at bounding box center [1187, 46] width 46 height 17
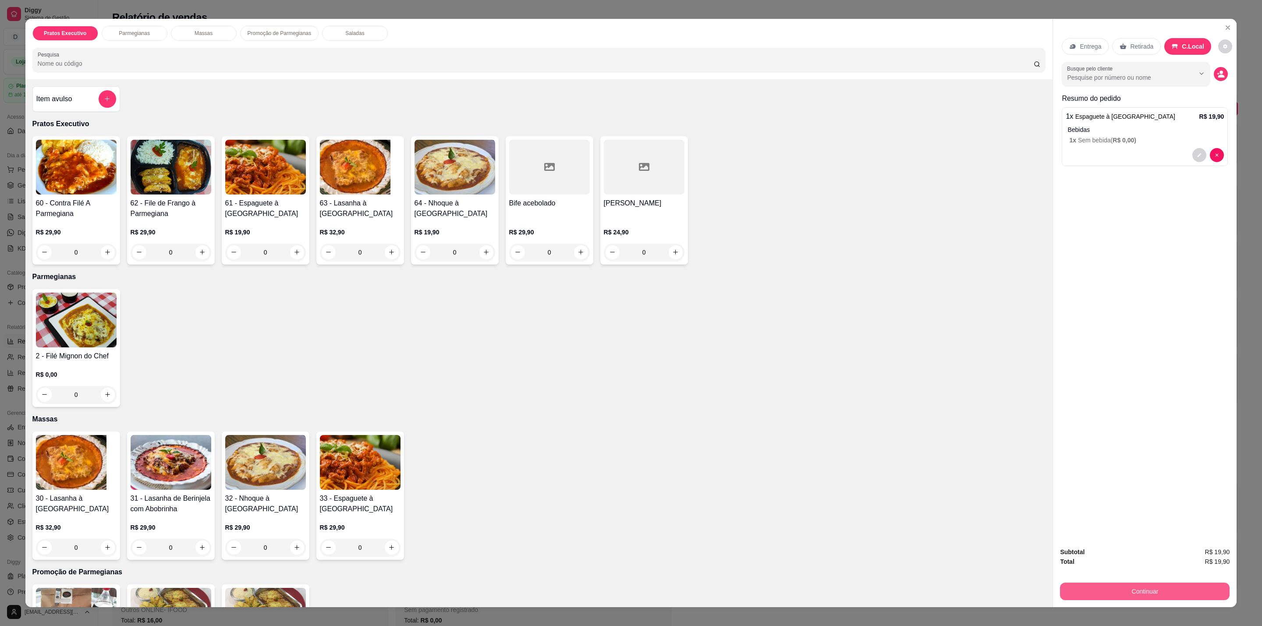
click at [1170, 594] on button "Continuar" at bounding box center [1145, 592] width 170 height 18
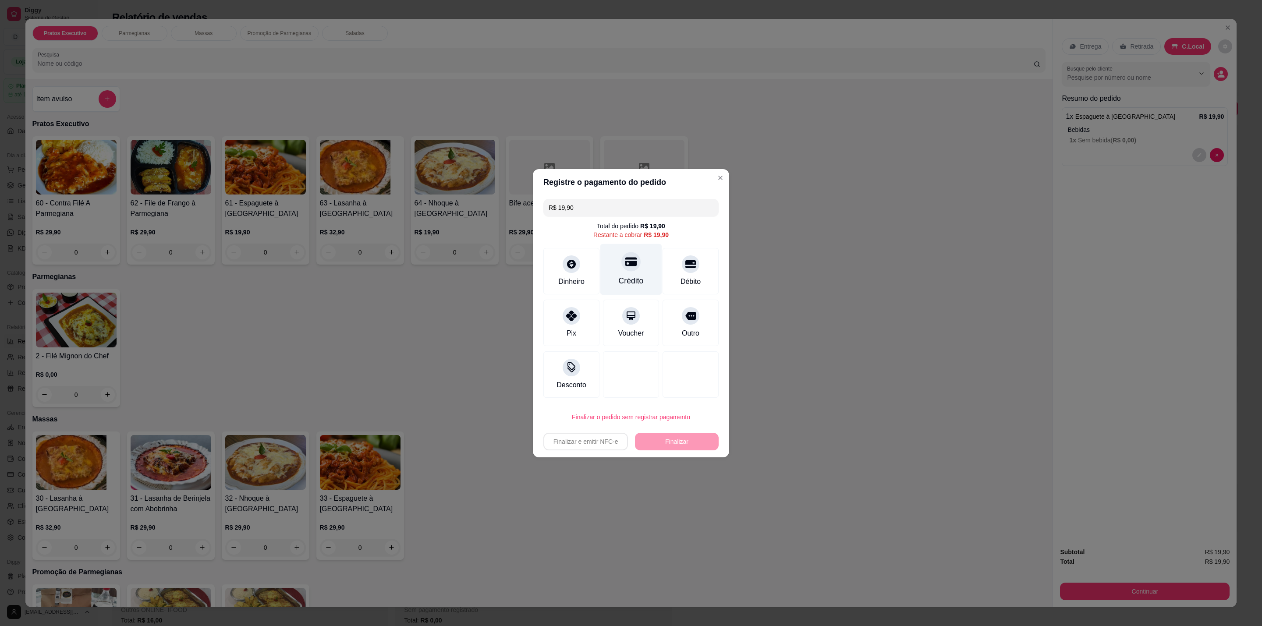
drag, startPoint x: 633, startPoint y: 264, endPoint x: 639, endPoint y: 326, distance: 62.5
click at [633, 265] on div at bounding box center [630, 261] width 19 height 19
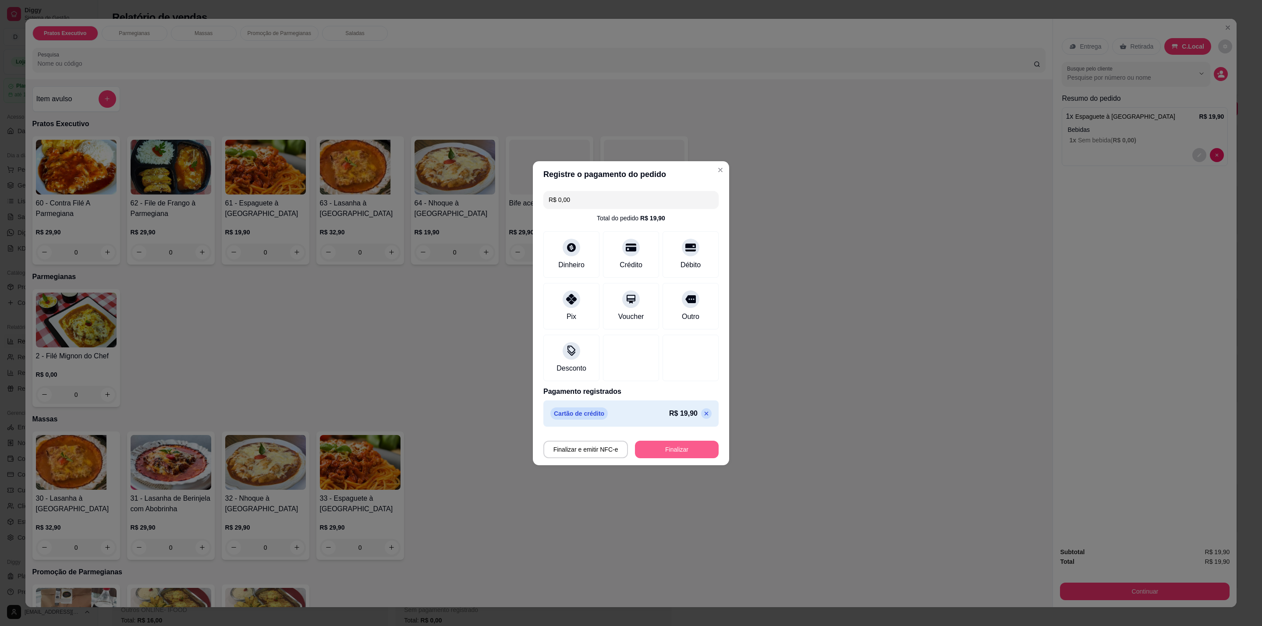
click at [698, 446] on button "Finalizar" at bounding box center [677, 450] width 84 height 18
type input "-R$ 19,90"
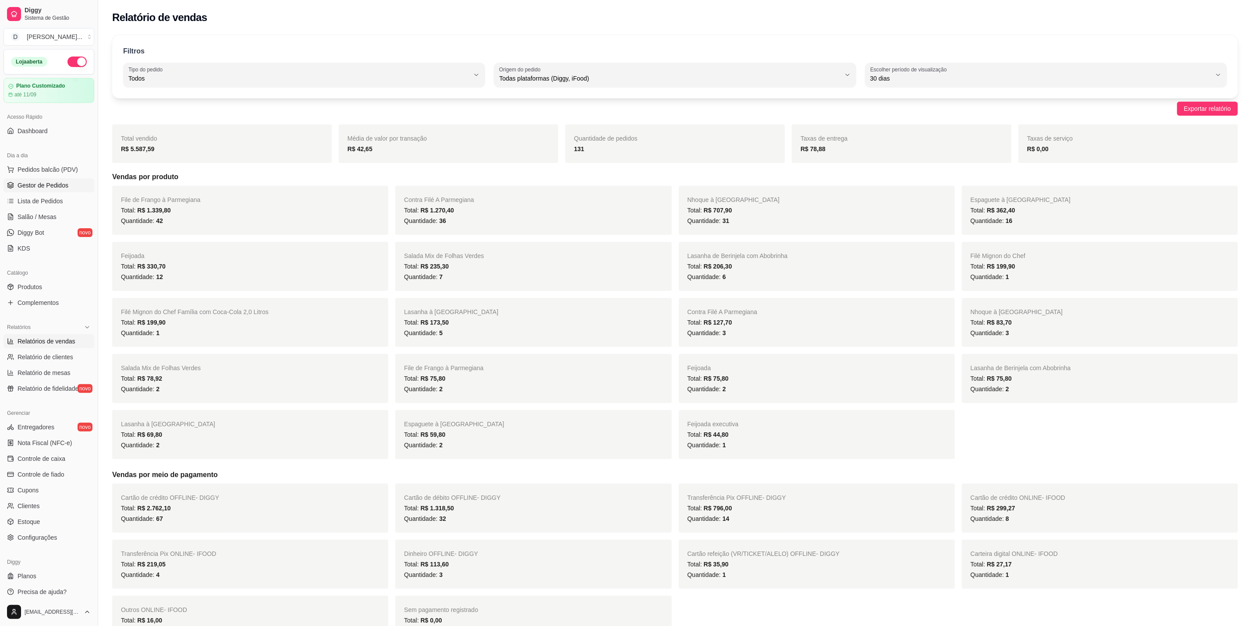
click at [32, 190] on span "Gestor de Pedidos" at bounding box center [43, 185] width 51 height 9
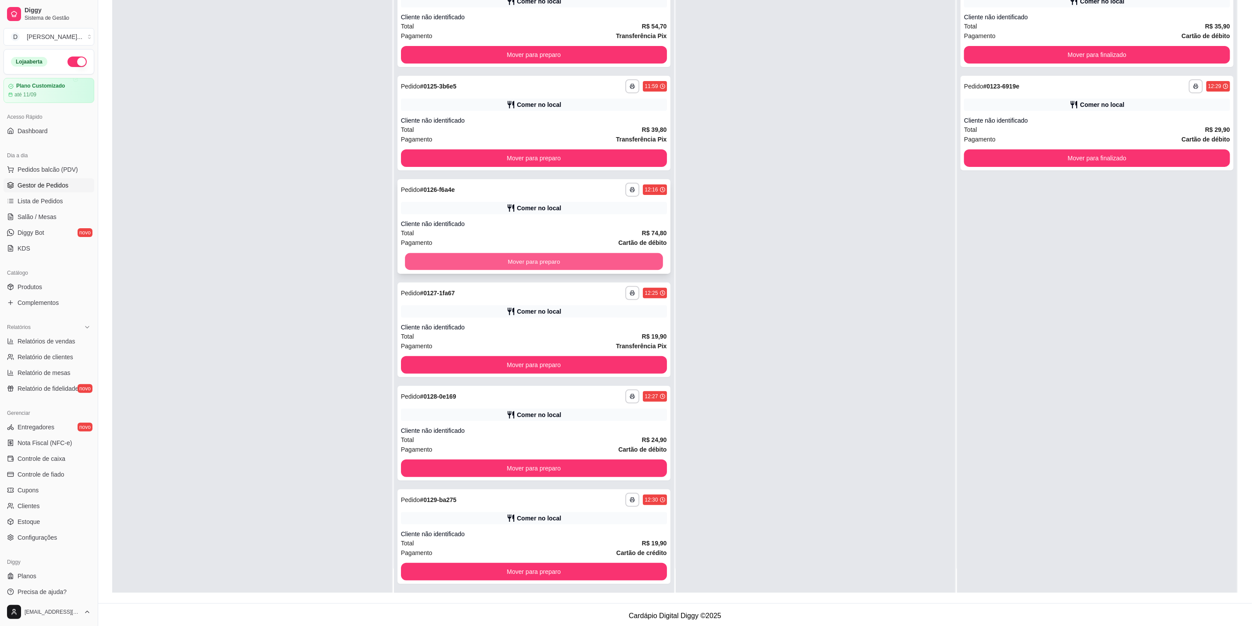
click at [586, 262] on button "Mover para preparo" at bounding box center [534, 261] width 258 height 17
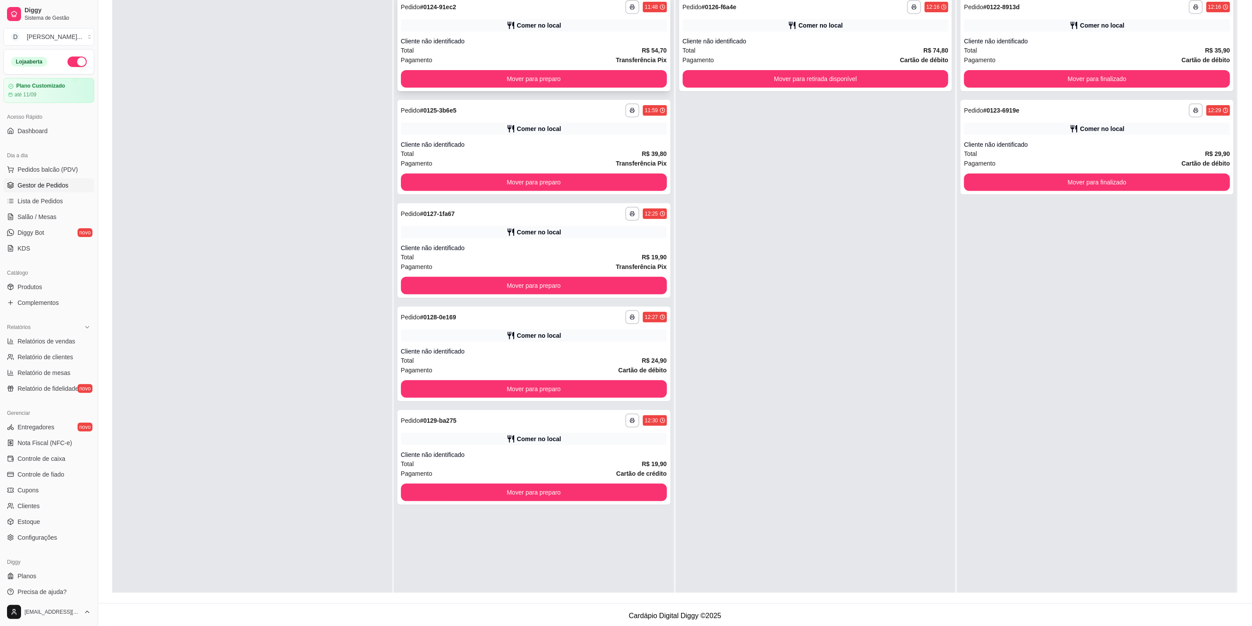
click at [602, 23] on div "Comer no local" at bounding box center [534, 25] width 266 height 12
click at [621, 75] on button "Mover para preparo" at bounding box center [534, 79] width 266 height 18
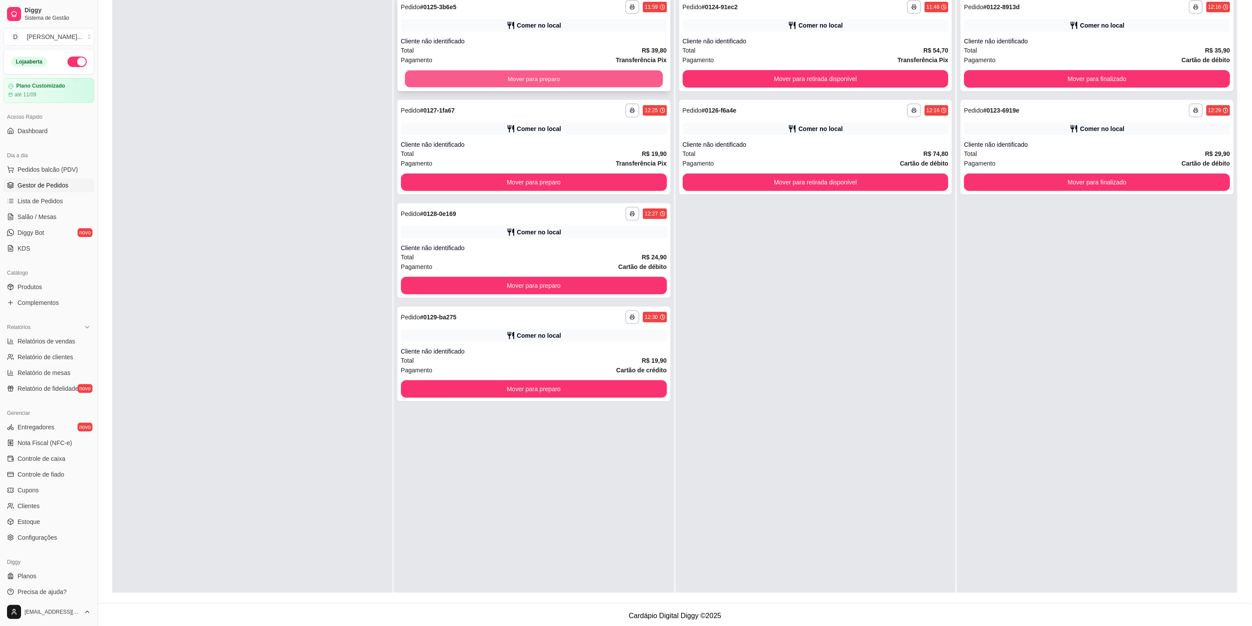
click at [622, 81] on button "Mover para preparo" at bounding box center [534, 79] width 258 height 17
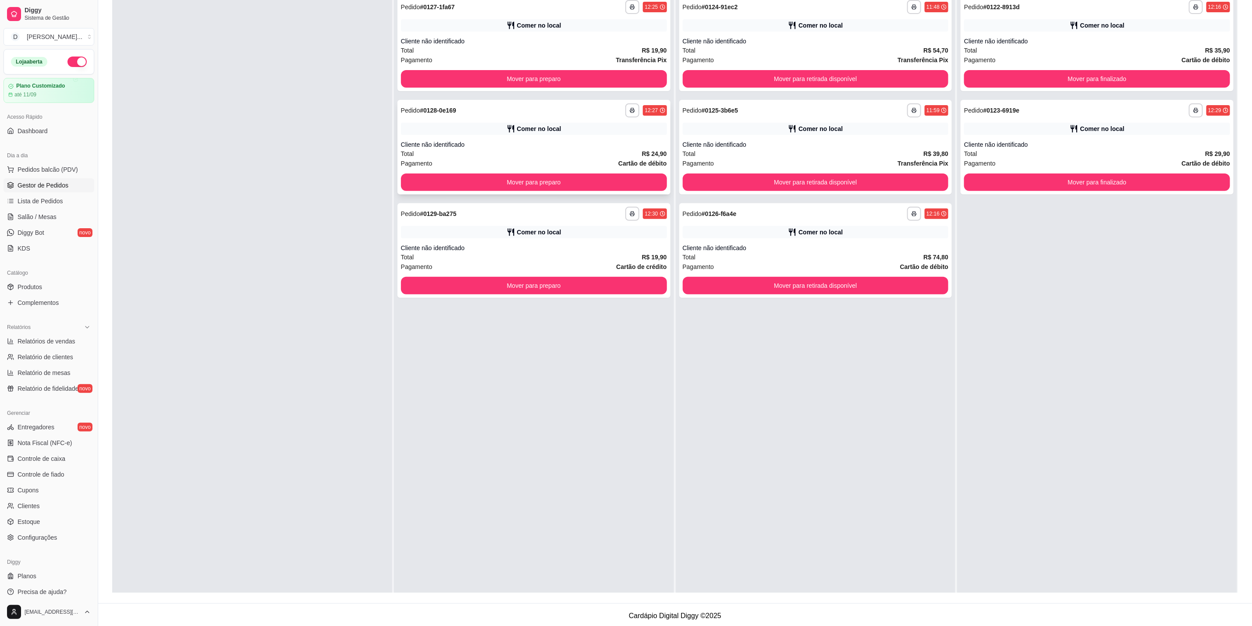
click at [625, 150] on div "Total R$ 24,90" at bounding box center [534, 154] width 266 height 10
click at [633, 246] on div "Cliente não identificado" at bounding box center [534, 248] width 266 height 9
click at [1115, 75] on button "Mover para finalizado" at bounding box center [1097, 79] width 258 height 17
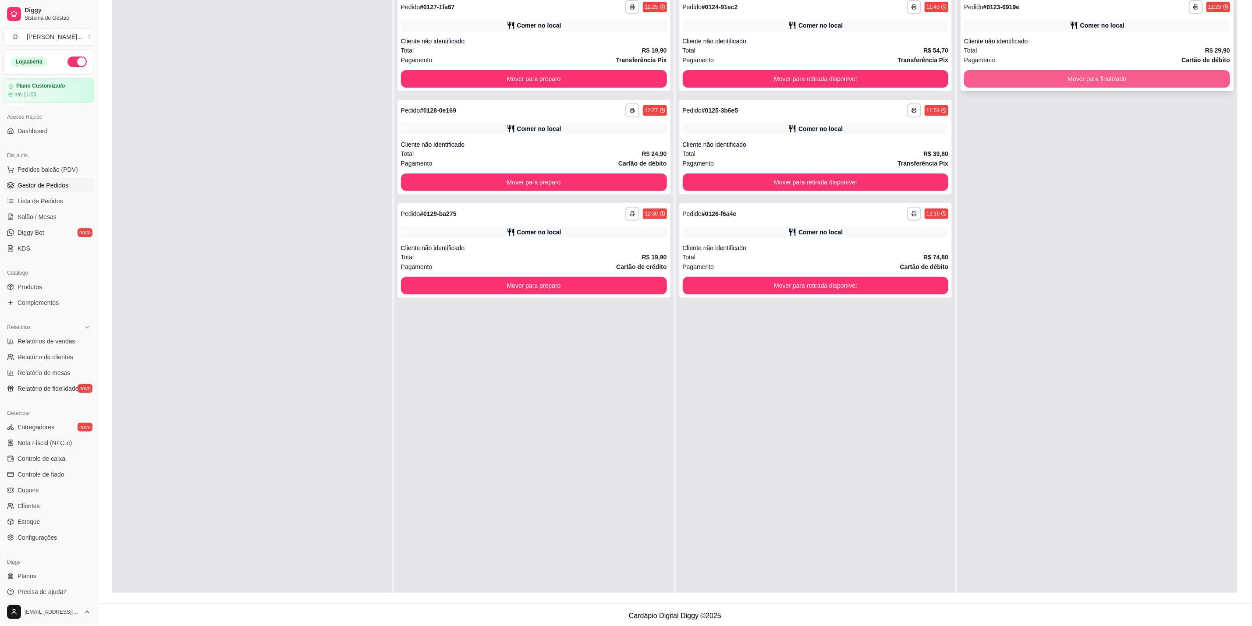
click at [1132, 74] on button "Mover para finalizado" at bounding box center [1097, 79] width 266 height 18
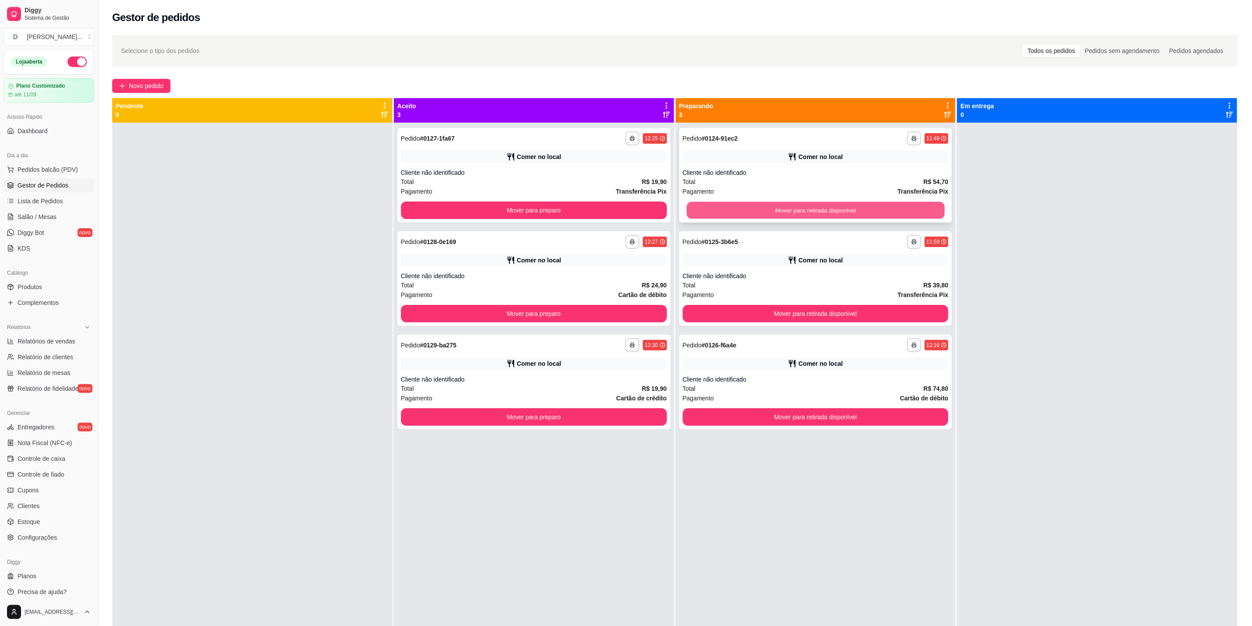
click at [823, 212] on button "Mover para retirada disponível" at bounding box center [816, 210] width 258 height 17
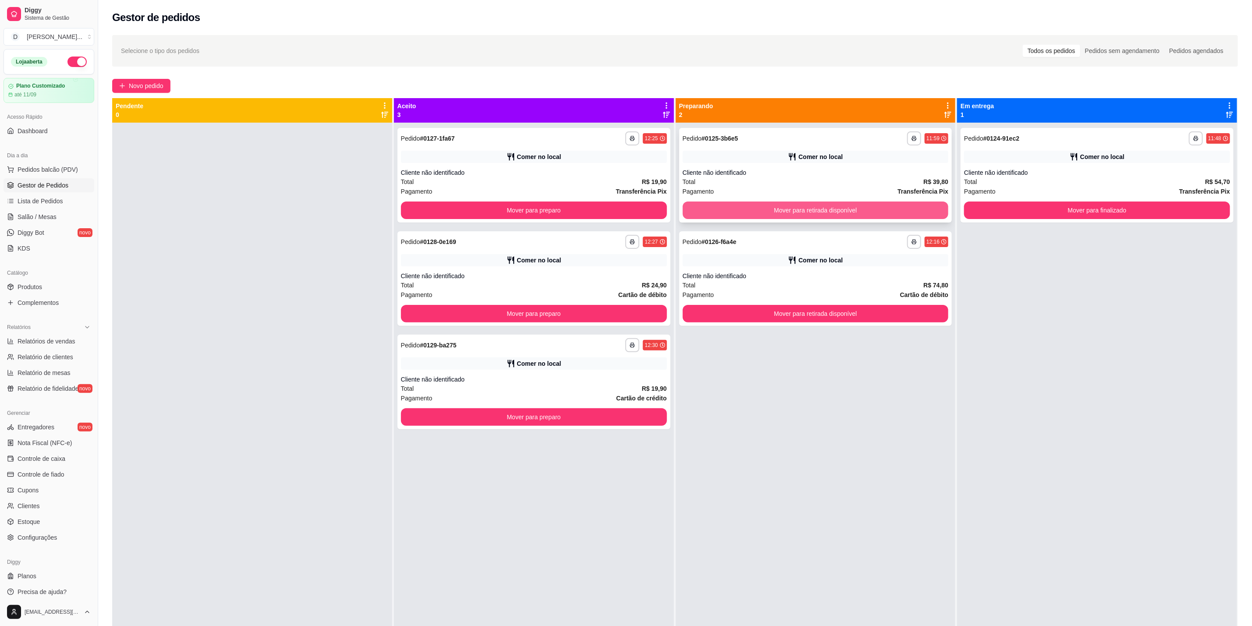
click at [910, 206] on button "Mover para retirada disponível" at bounding box center [816, 211] width 266 height 18
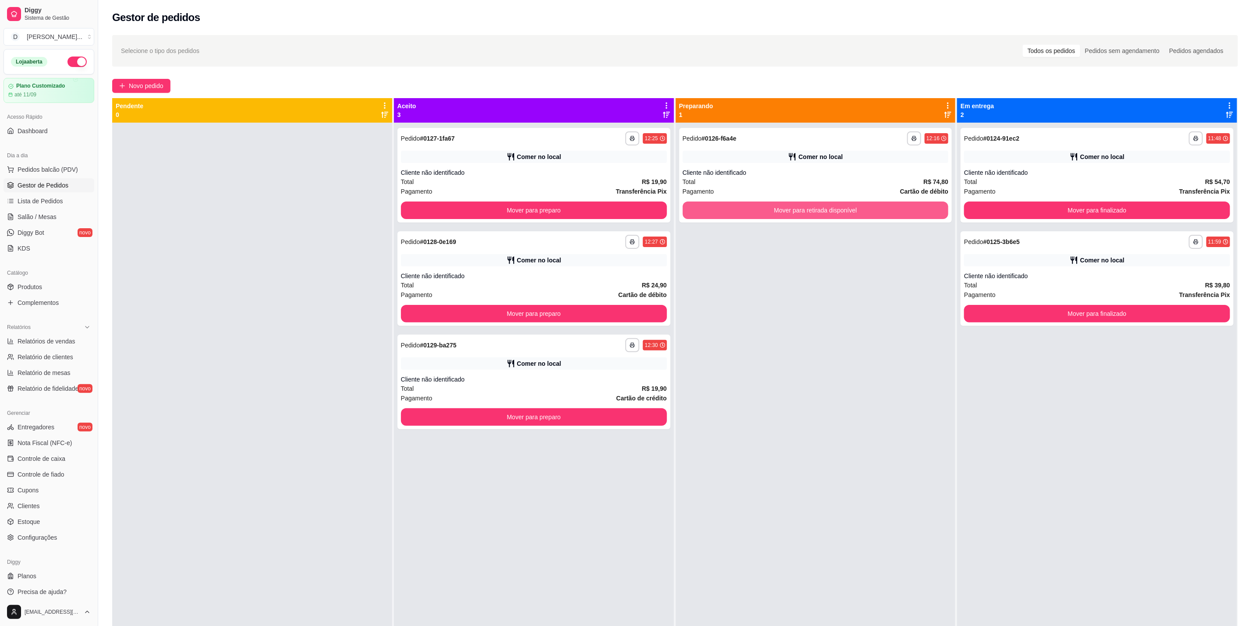
click at [910, 206] on button "Mover para retirada disponível" at bounding box center [816, 211] width 266 height 18
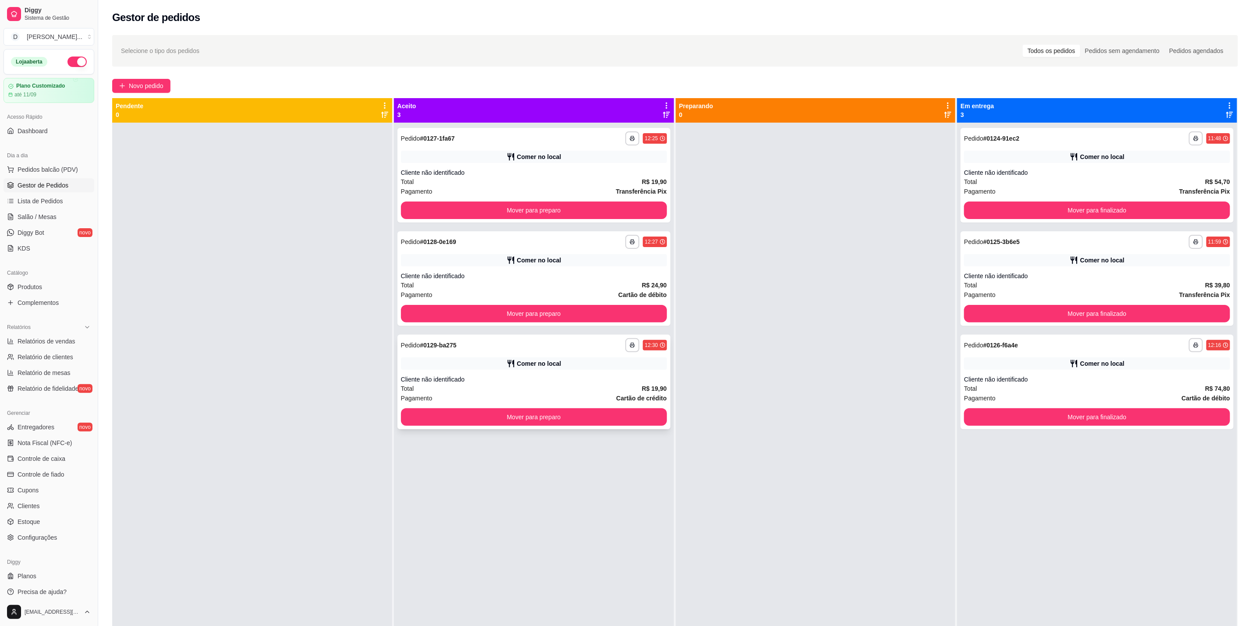
click at [610, 383] on div "Cliente não identificado" at bounding box center [534, 379] width 266 height 9
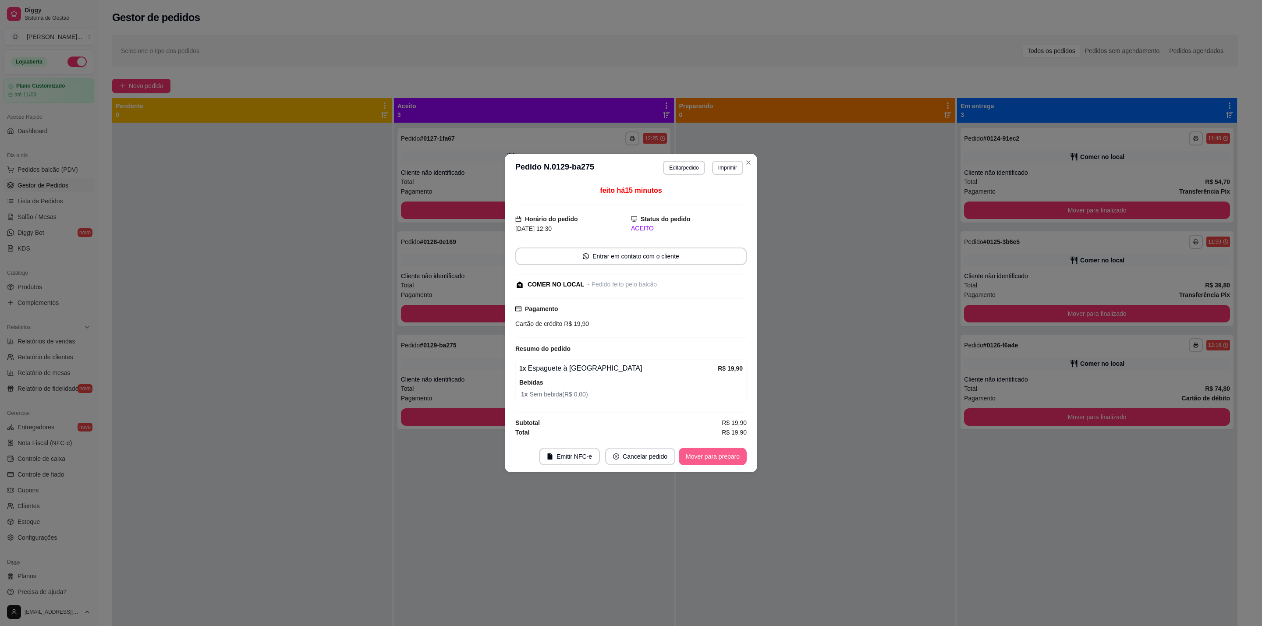
click at [714, 463] on button "Mover para preparo" at bounding box center [713, 457] width 68 height 18
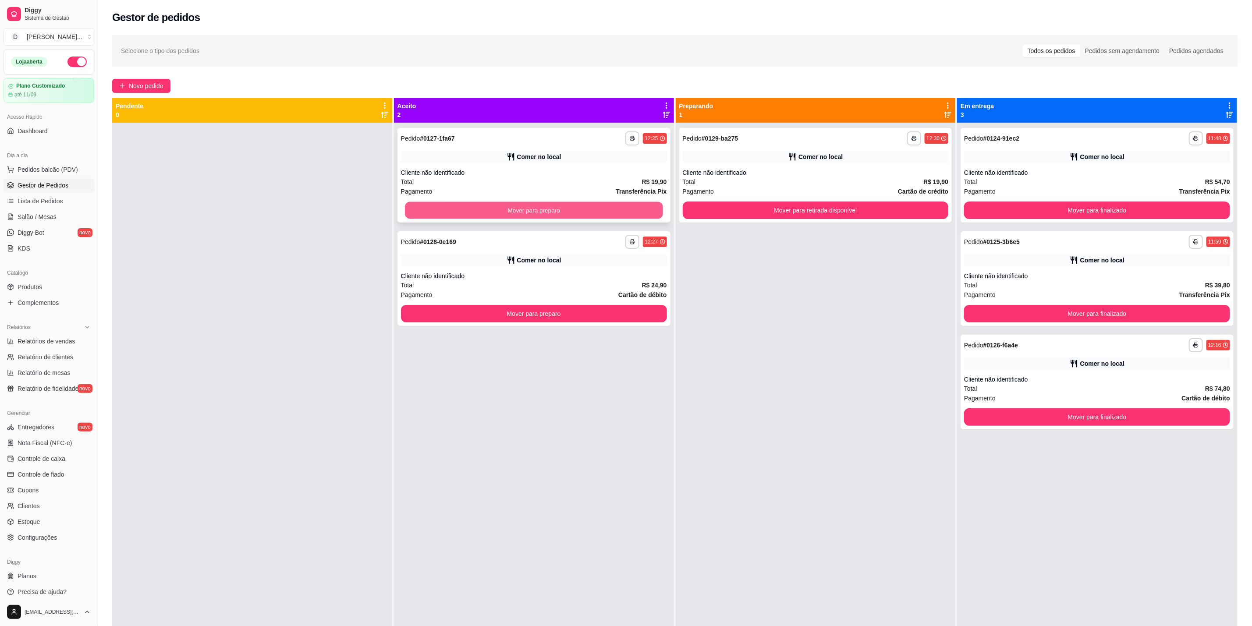
click at [599, 213] on button "Mover para preparo" at bounding box center [534, 210] width 258 height 17
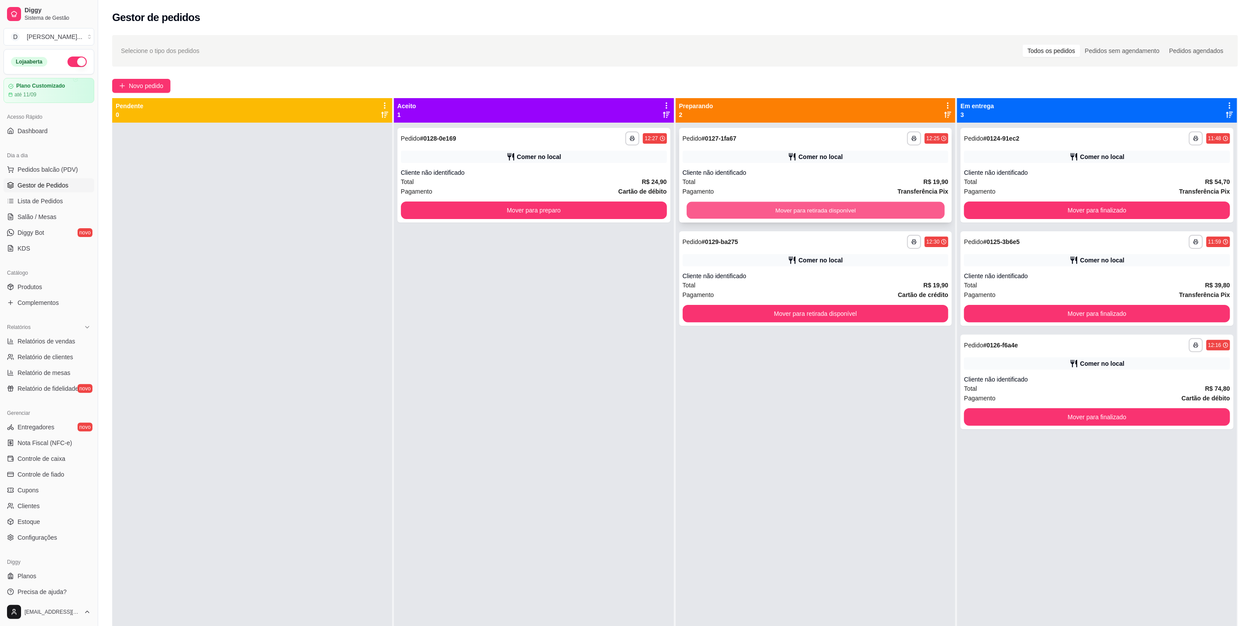
click at [844, 214] on button "Mover para retirada disponível" at bounding box center [816, 210] width 258 height 17
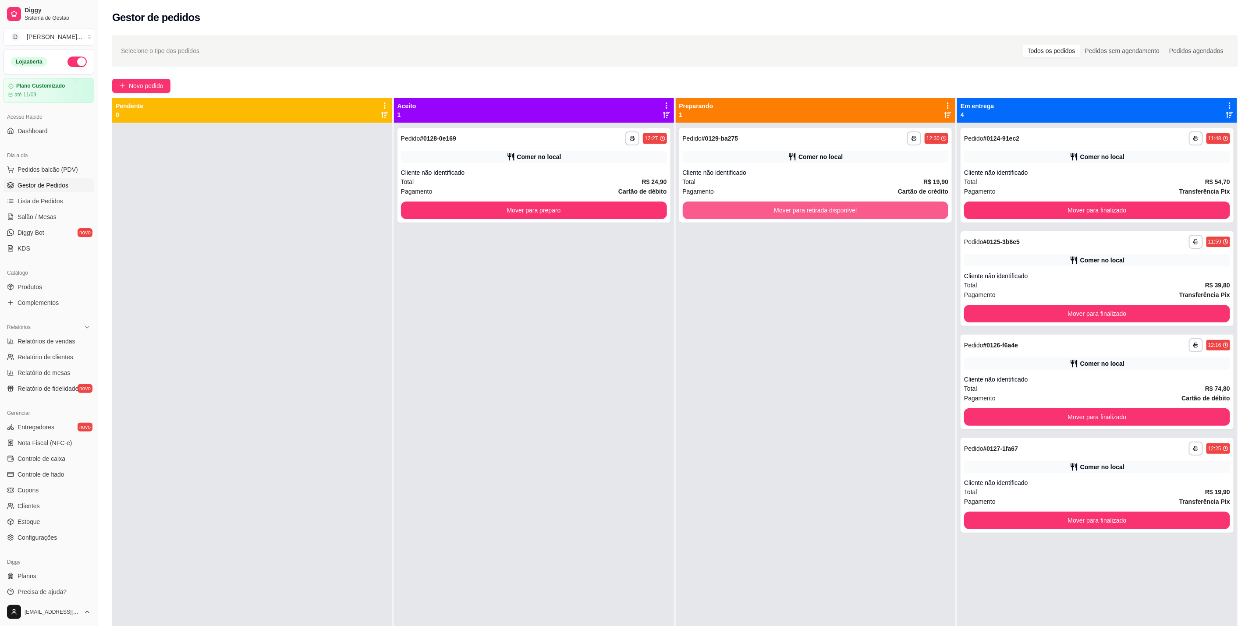
click at [844, 214] on button "Mover para retirada disponível" at bounding box center [816, 211] width 266 height 18
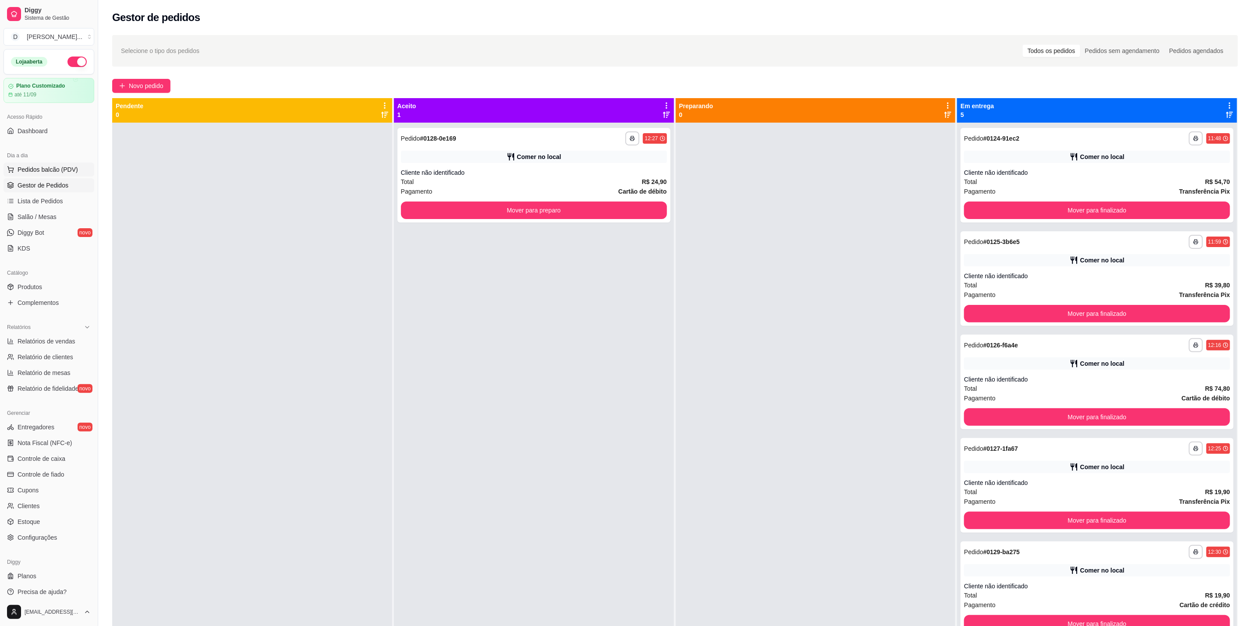
click at [44, 172] on span "Pedidos balcão (PDV)" at bounding box center [48, 169] width 60 height 9
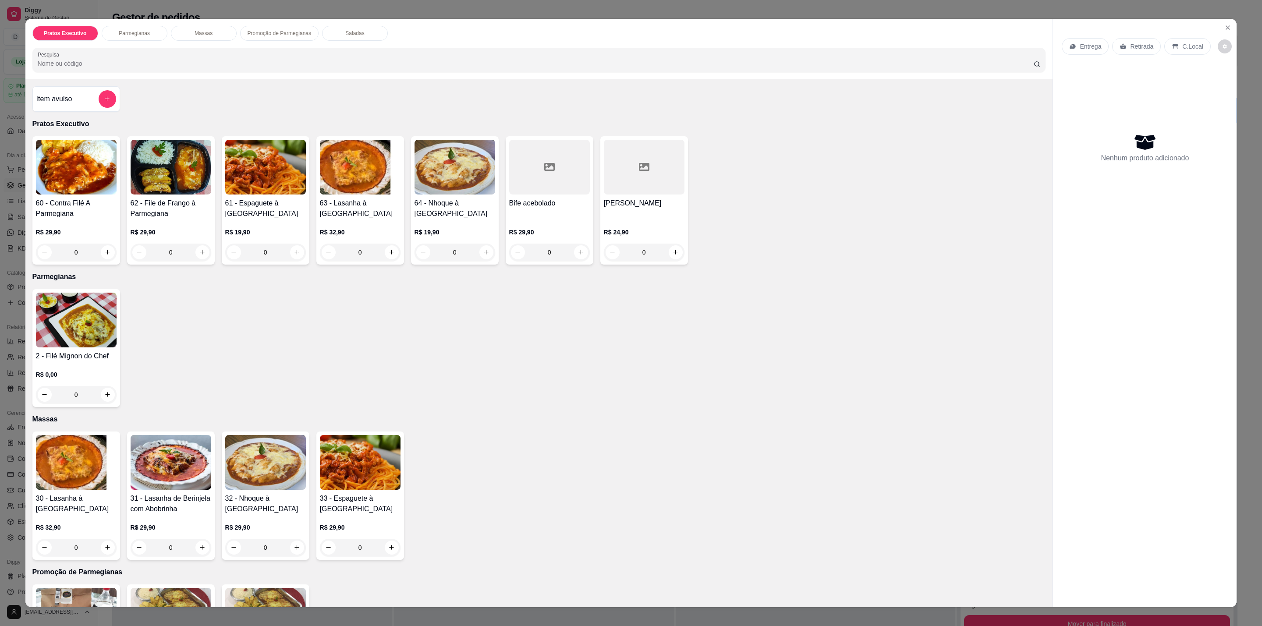
click at [102, 254] on div "0" at bounding box center [76, 253] width 81 height 18
click at [193, 230] on p "R$ 29,90" at bounding box center [171, 232] width 81 height 9
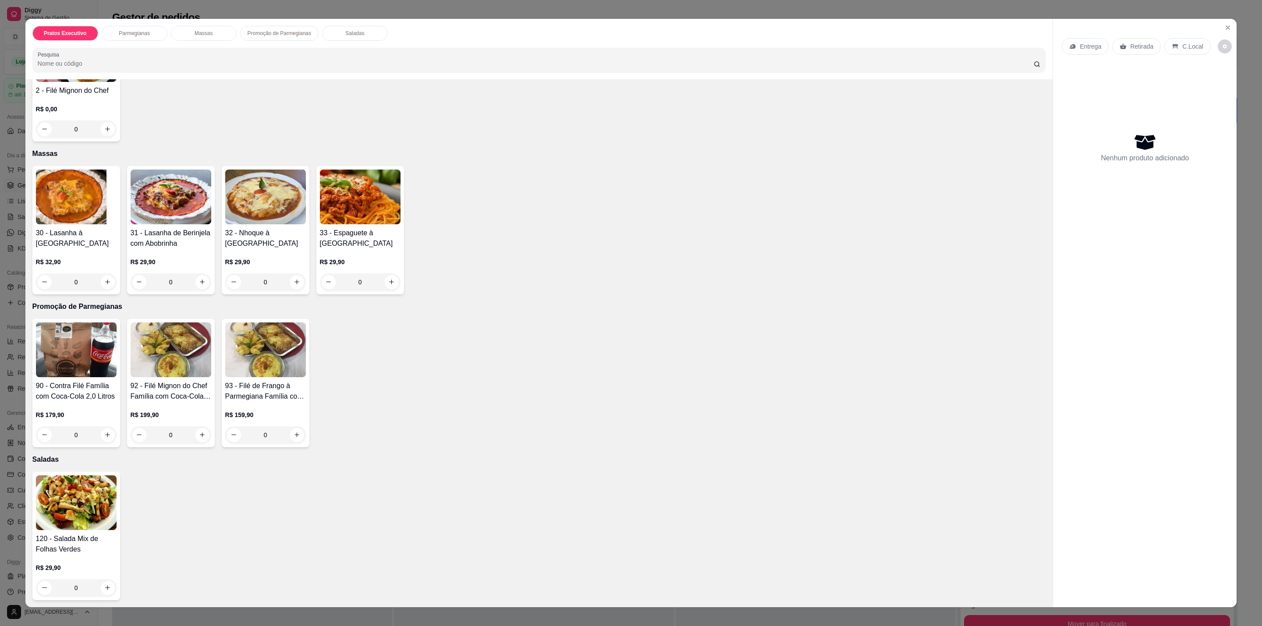
scroll to position [9, 0]
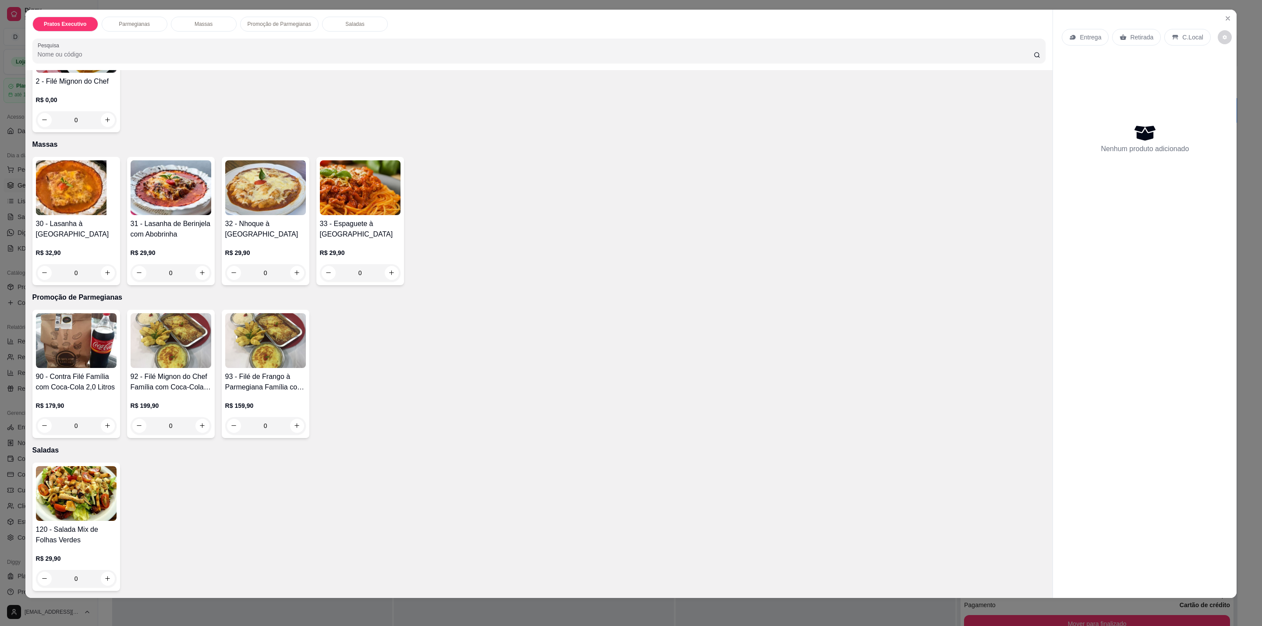
click at [290, 428] on div "0" at bounding box center [265, 426] width 81 height 18
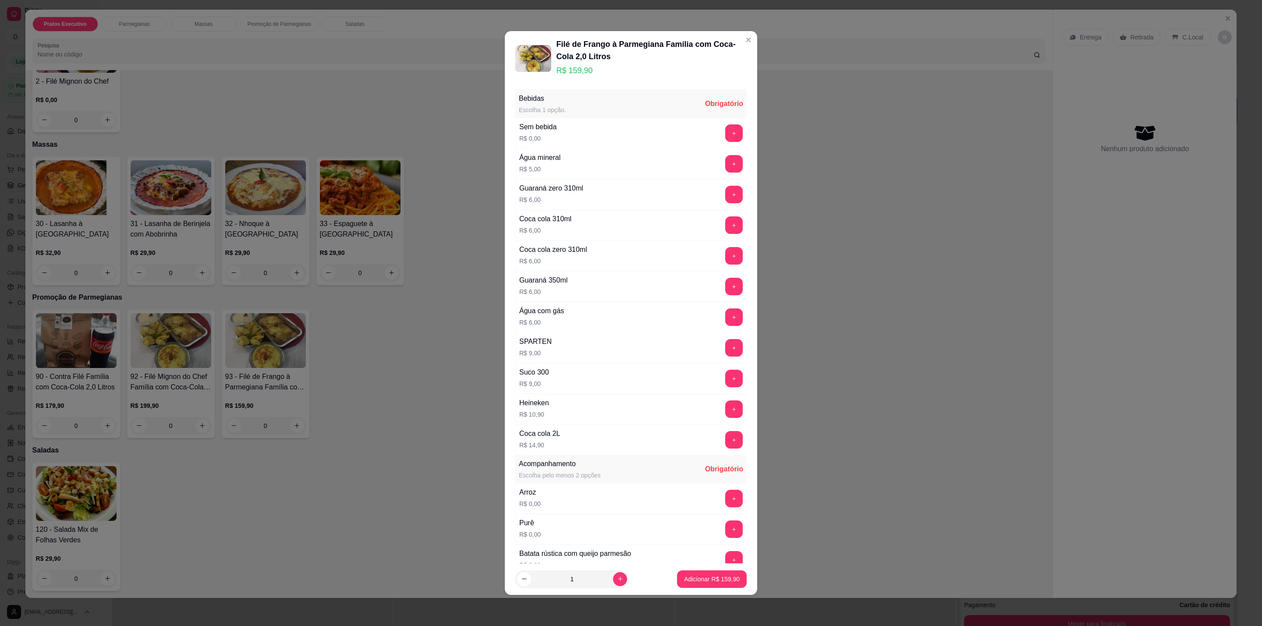
scroll to position [146, 0]
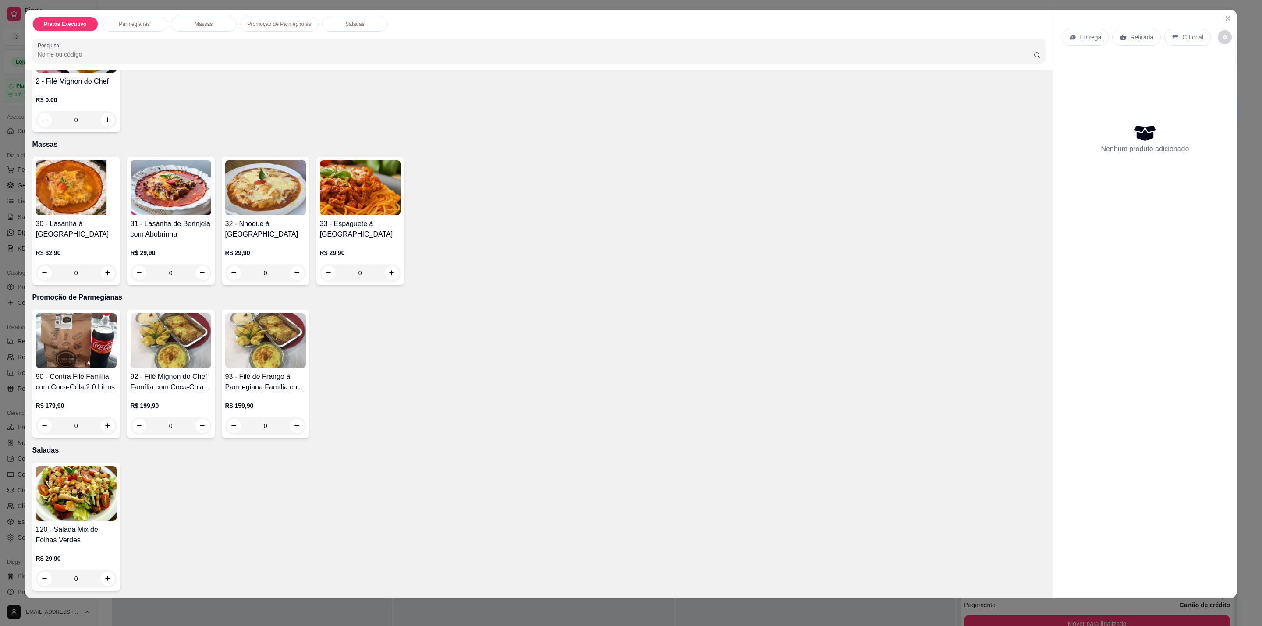
click at [179, 407] on p "R$ 199,90" at bounding box center [171, 405] width 81 height 9
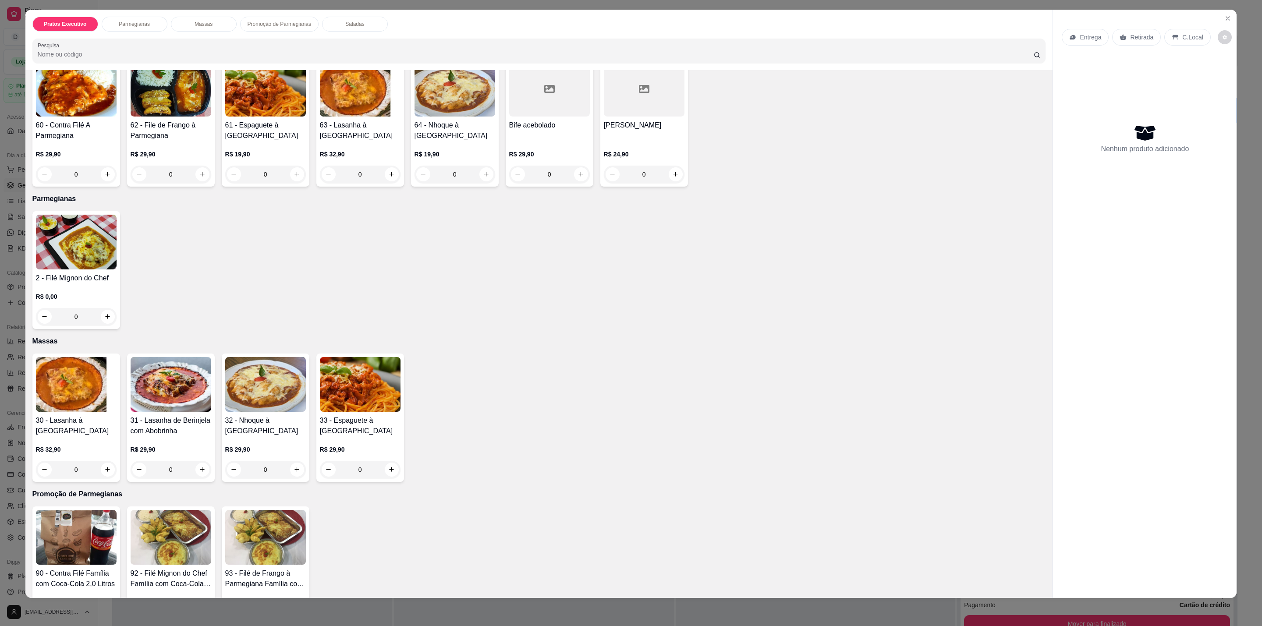
scroll to position [266, 0]
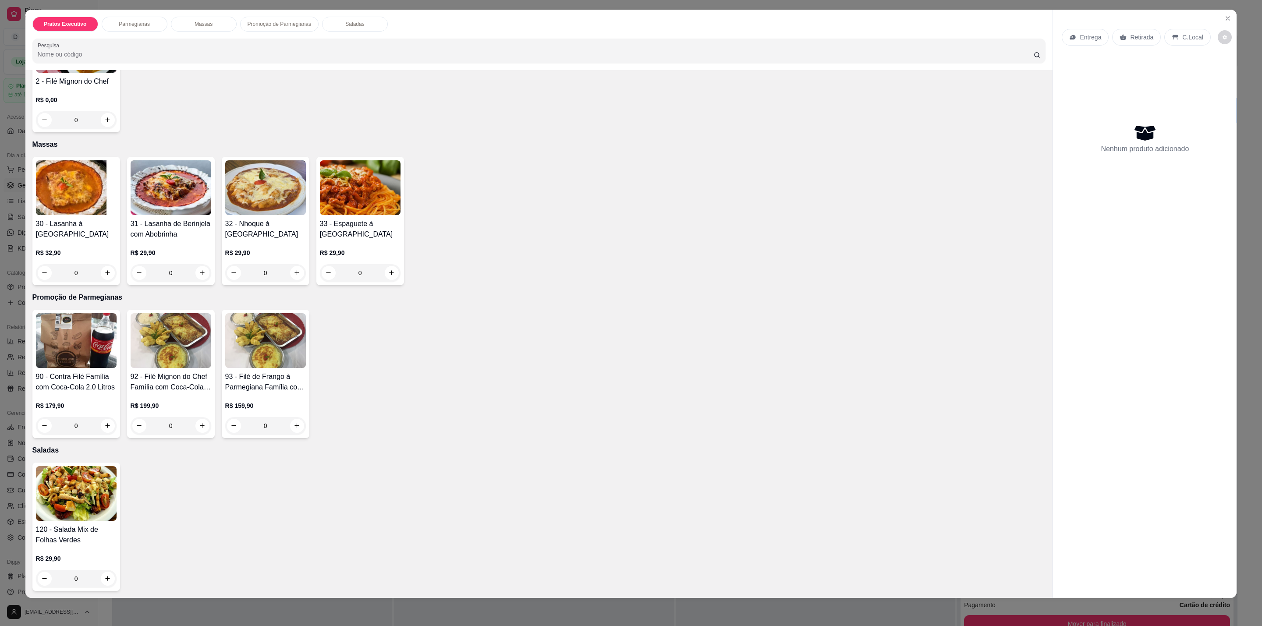
click at [99, 400] on div "R$ 179,90 0" at bounding box center [76, 414] width 81 height 42
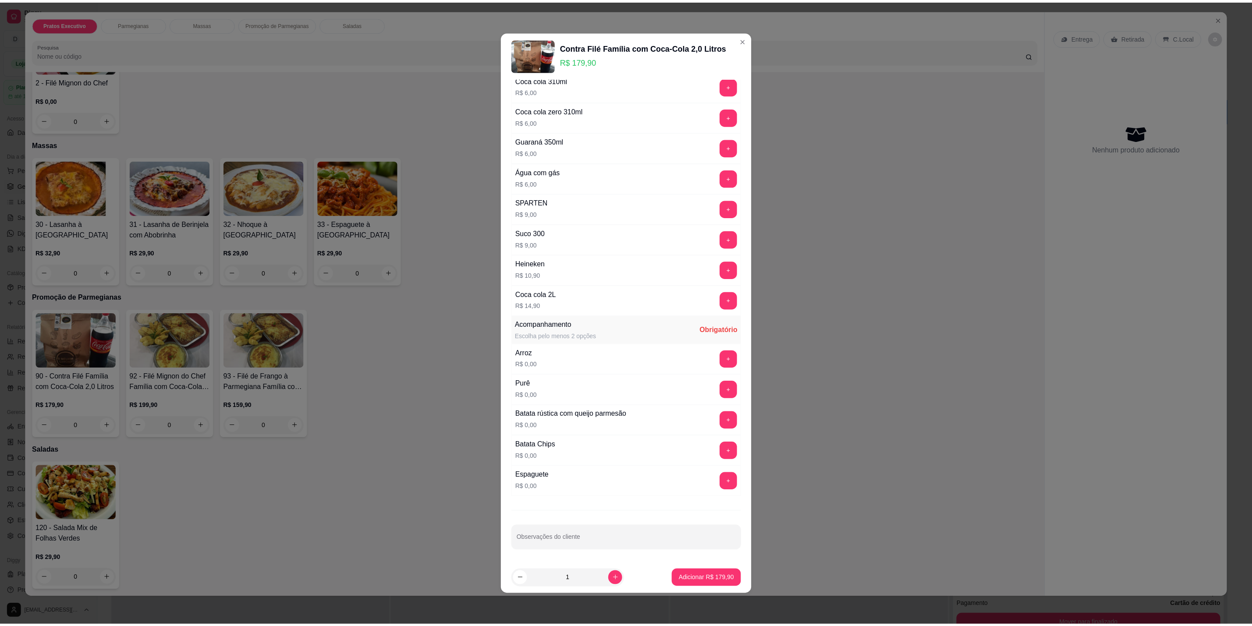
scroll to position [0, 0]
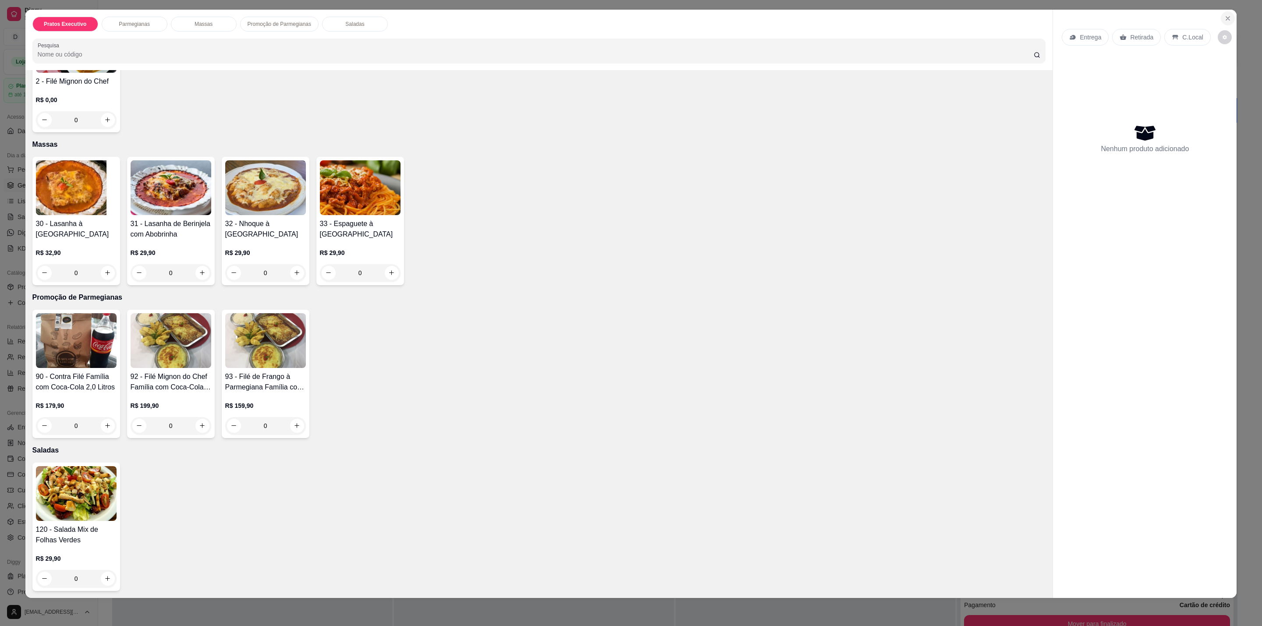
click at [1224, 16] on icon "Close" at bounding box center [1227, 18] width 7 height 7
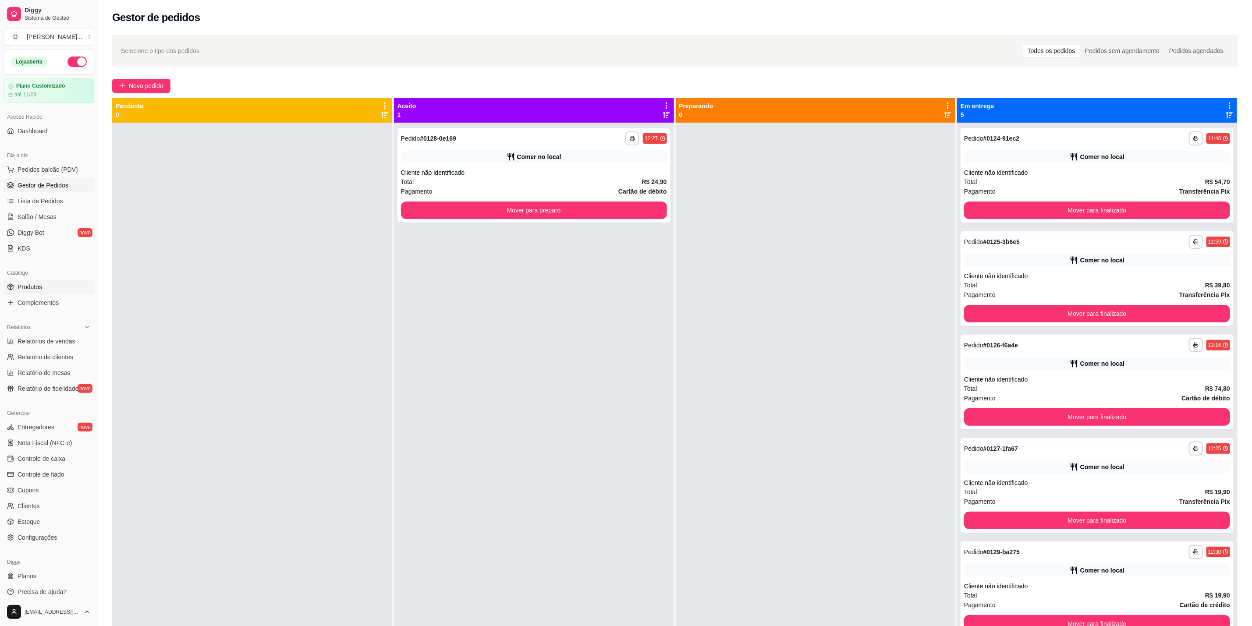
click at [46, 289] on link "Produtos" at bounding box center [49, 287] width 91 height 14
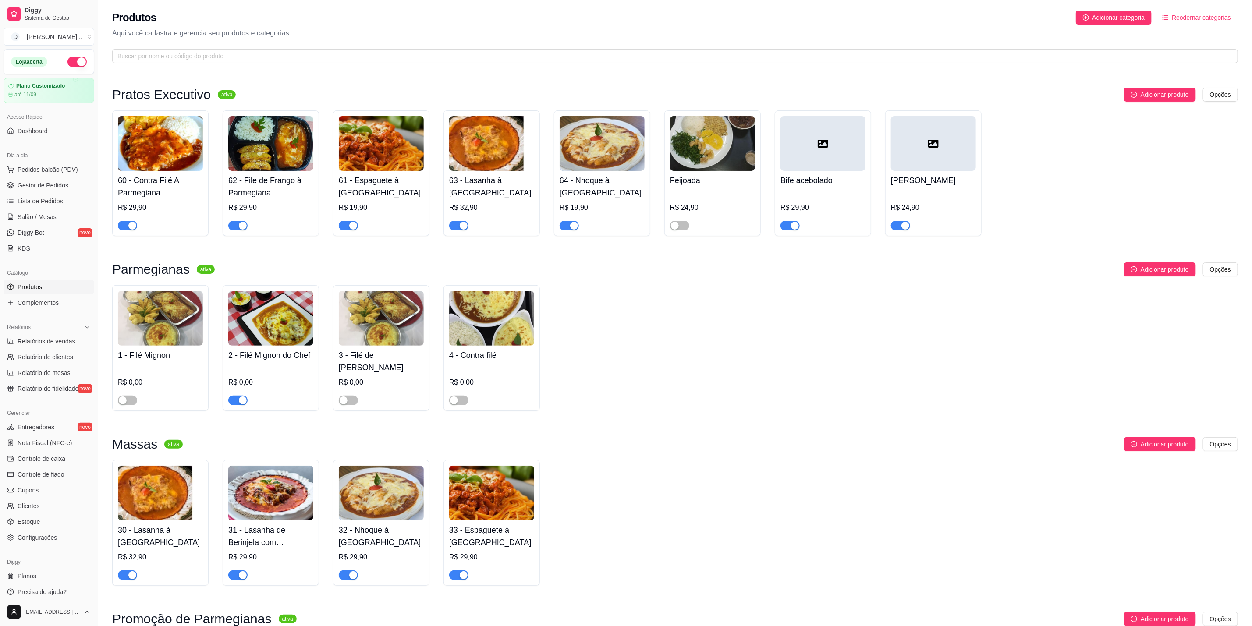
scroll to position [66, 0]
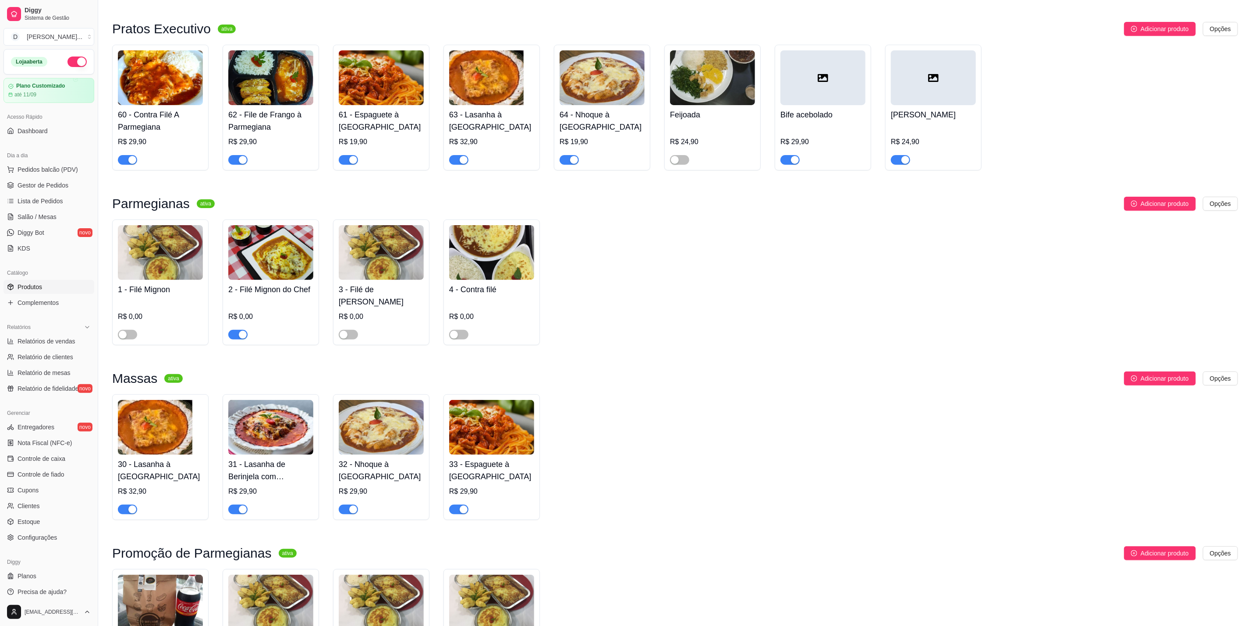
click at [397, 296] on h4 "3 - Filé de [PERSON_NAME]" at bounding box center [381, 295] width 85 height 25
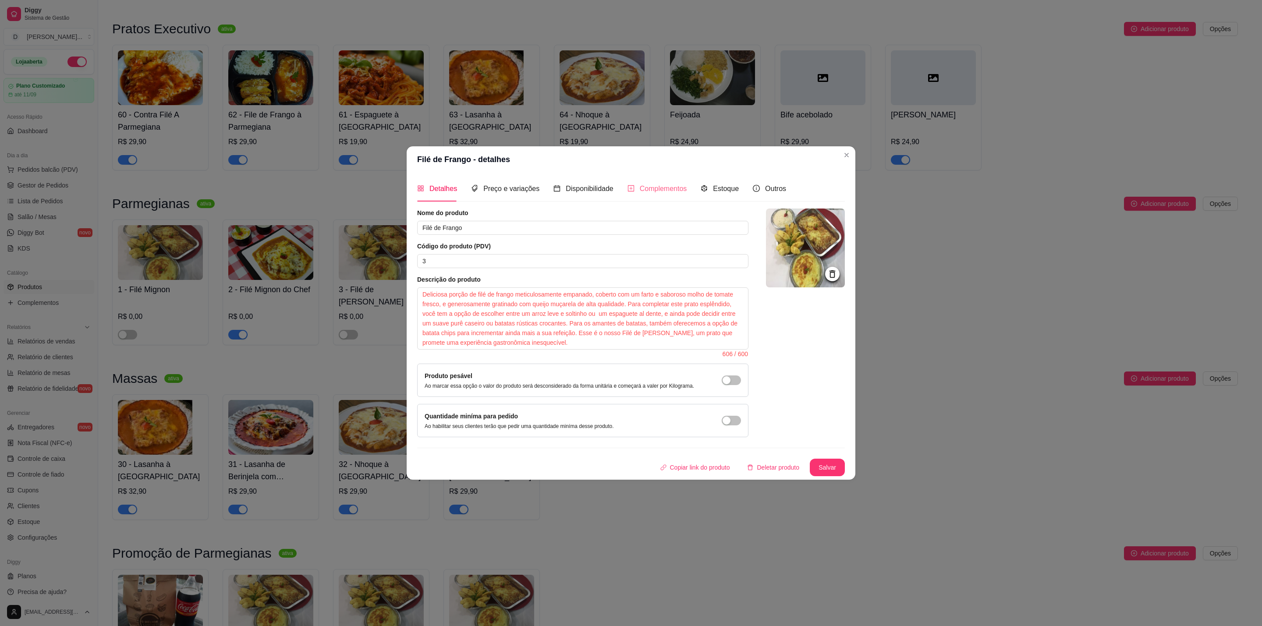
click at [641, 196] on div "Complementos" at bounding box center [657, 188] width 60 height 25
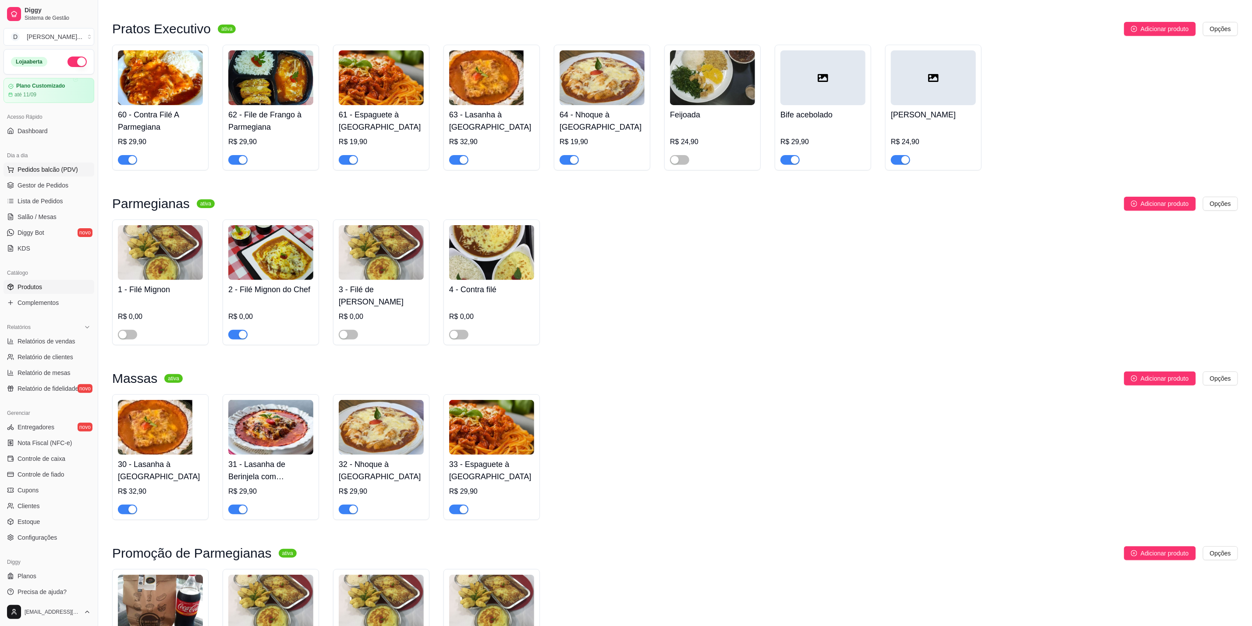
click at [44, 173] on span "Pedidos balcão (PDV)" at bounding box center [48, 169] width 60 height 9
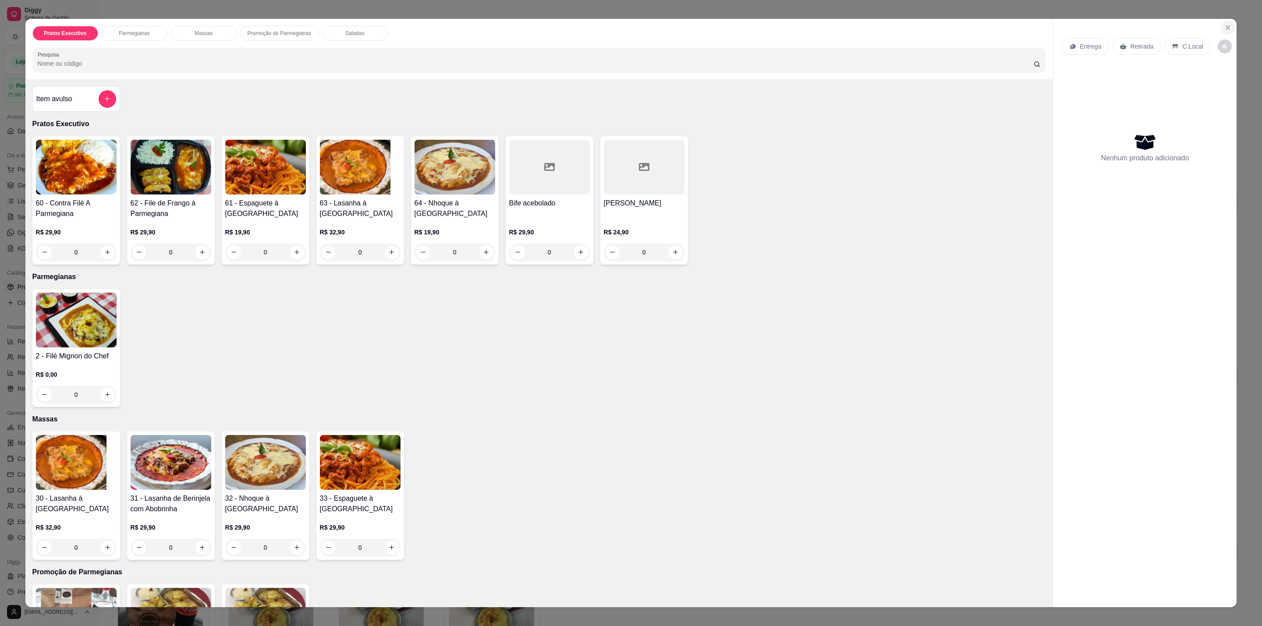
click at [1224, 27] on icon "Close" at bounding box center [1227, 27] width 7 height 7
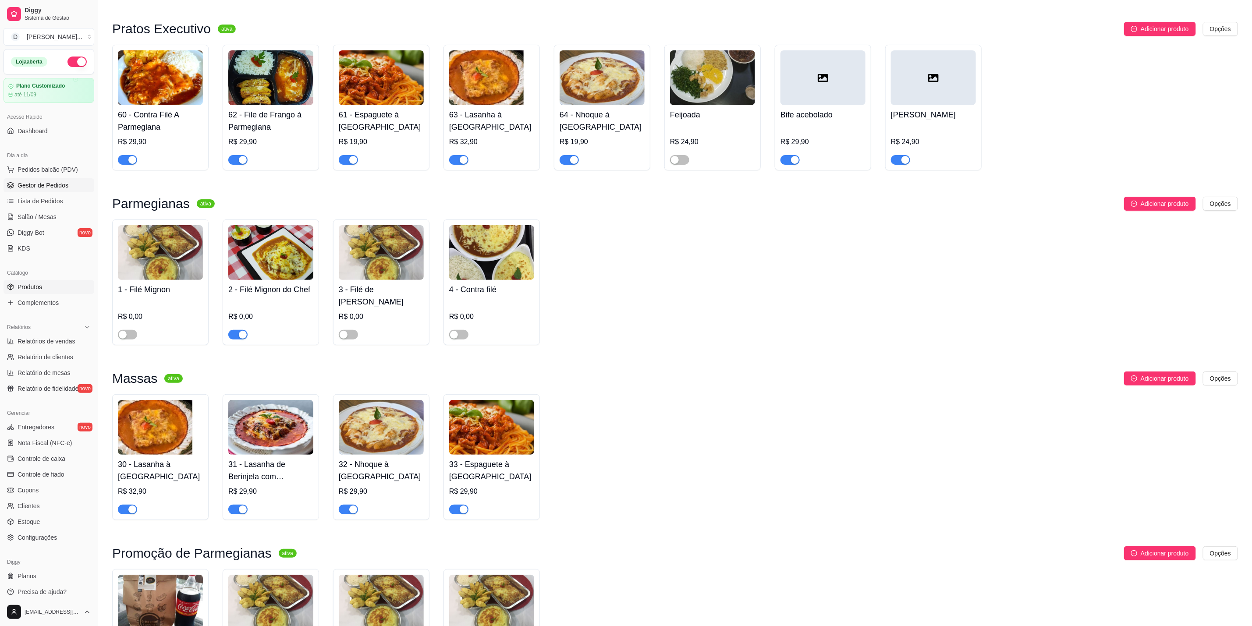
click at [60, 188] on span "Gestor de Pedidos" at bounding box center [43, 185] width 51 height 9
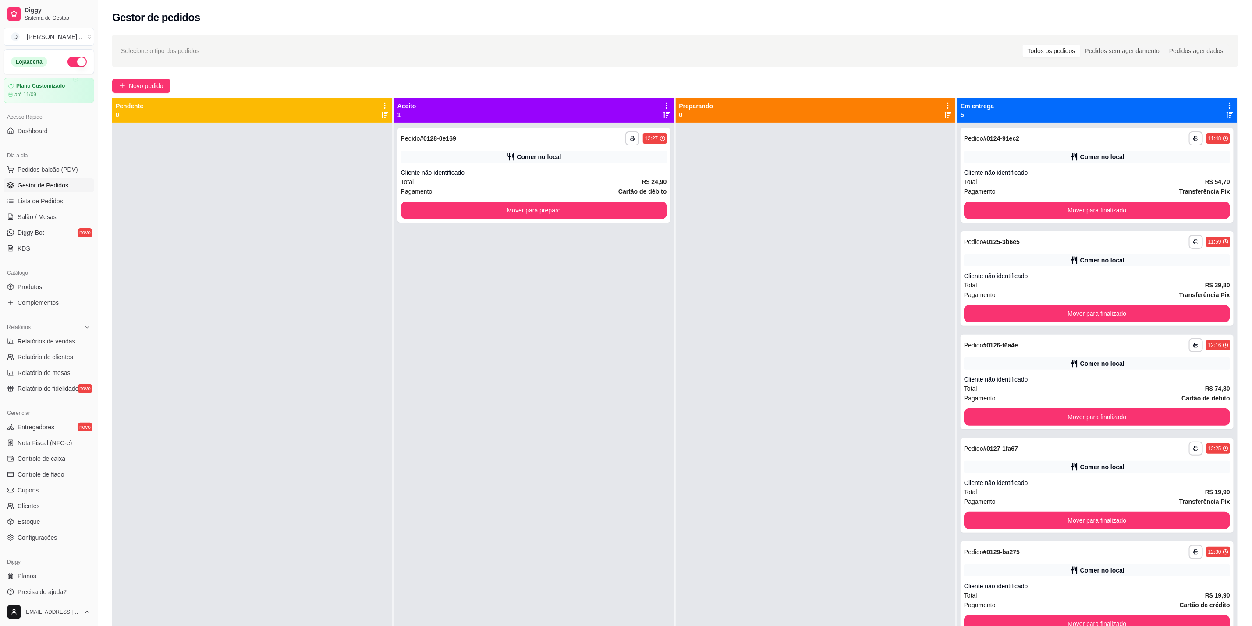
click at [71, 162] on div "Dia a dia" at bounding box center [49, 156] width 91 height 14
click at [67, 171] on span "Pedidos balcão (PDV)" at bounding box center [48, 169] width 60 height 9
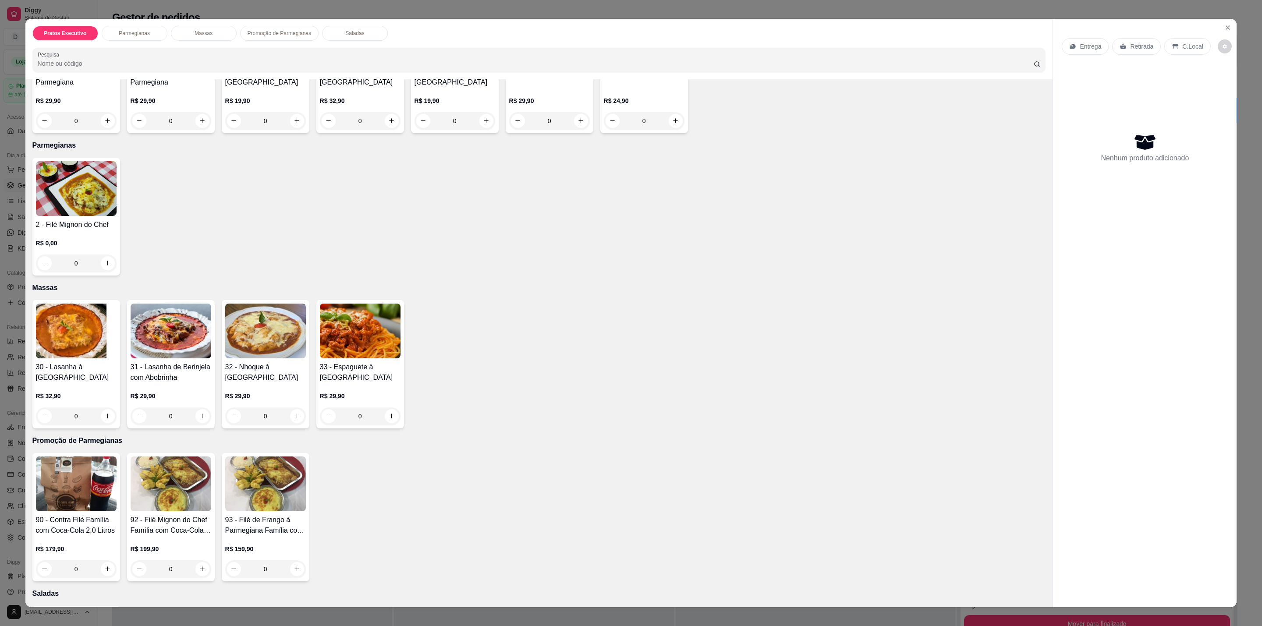
scroll to position [197, 0]
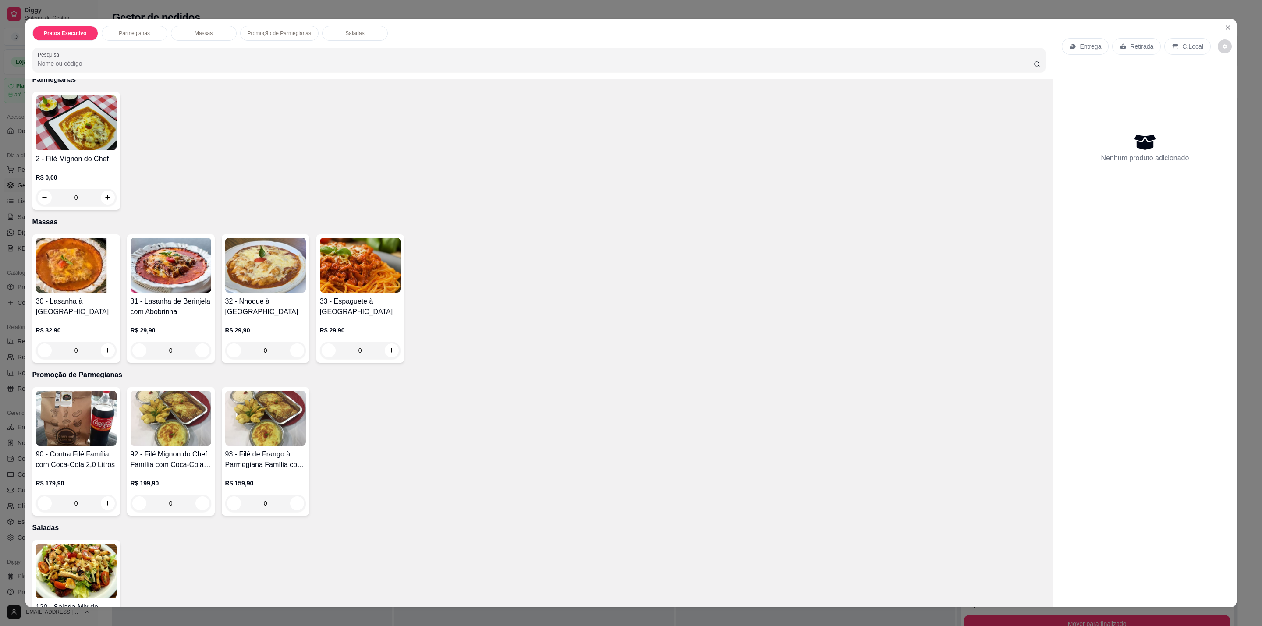
click at [195, 346] on div "0" at bounding box center [171, 351] width 81 height 18
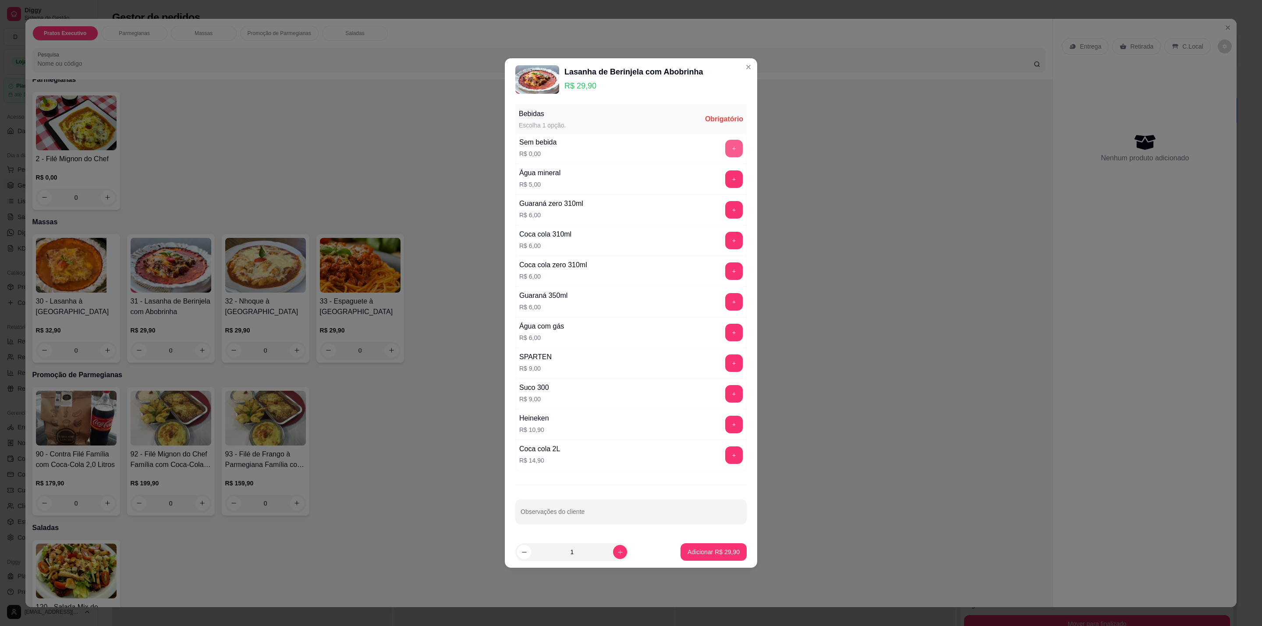
click at [725, 144] on button "+" at bounding box center [734, 149] width 18 height 18
click at [708, 556] on p "Adicionar R$ 29,90" at bounding box center [713, 552] width 51 height 8
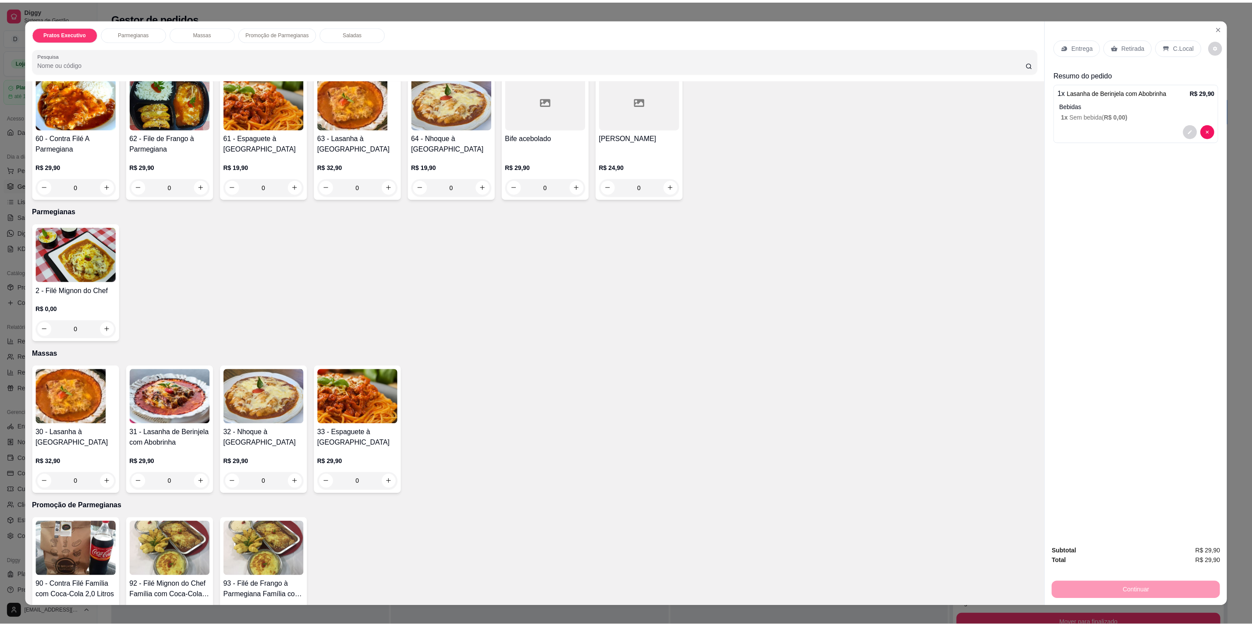
scroll to position [0, 0]
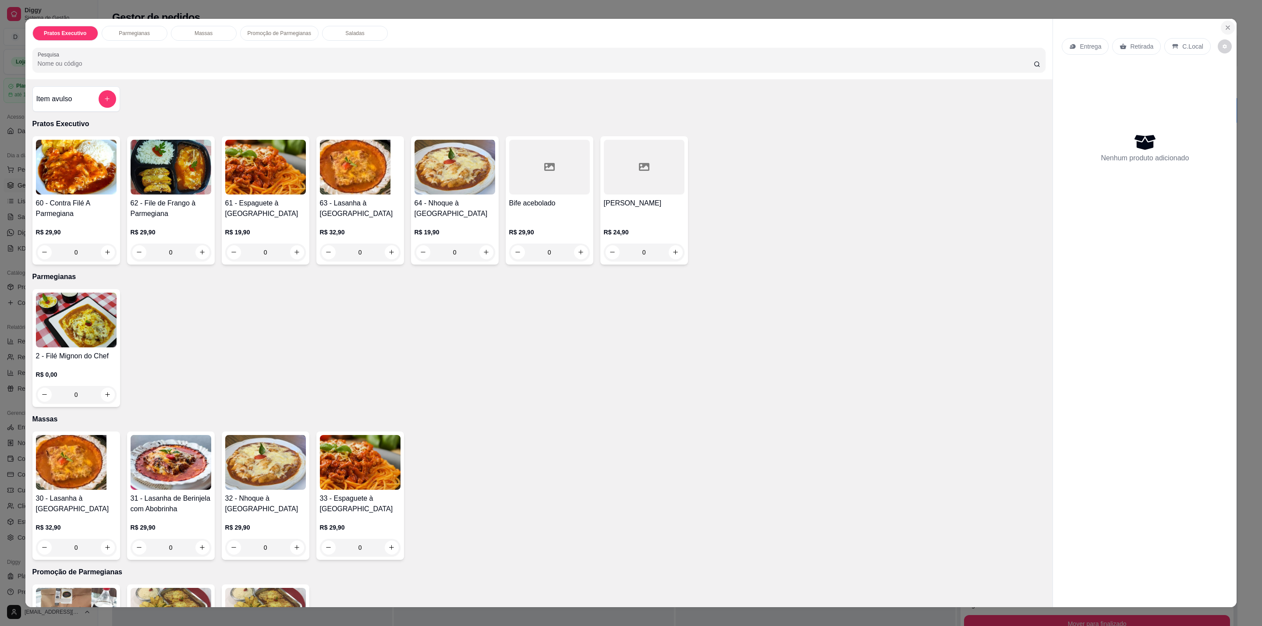
click at [1224, 29] on icon "Close" at bounding box center [1227, 27] width 7 height 7
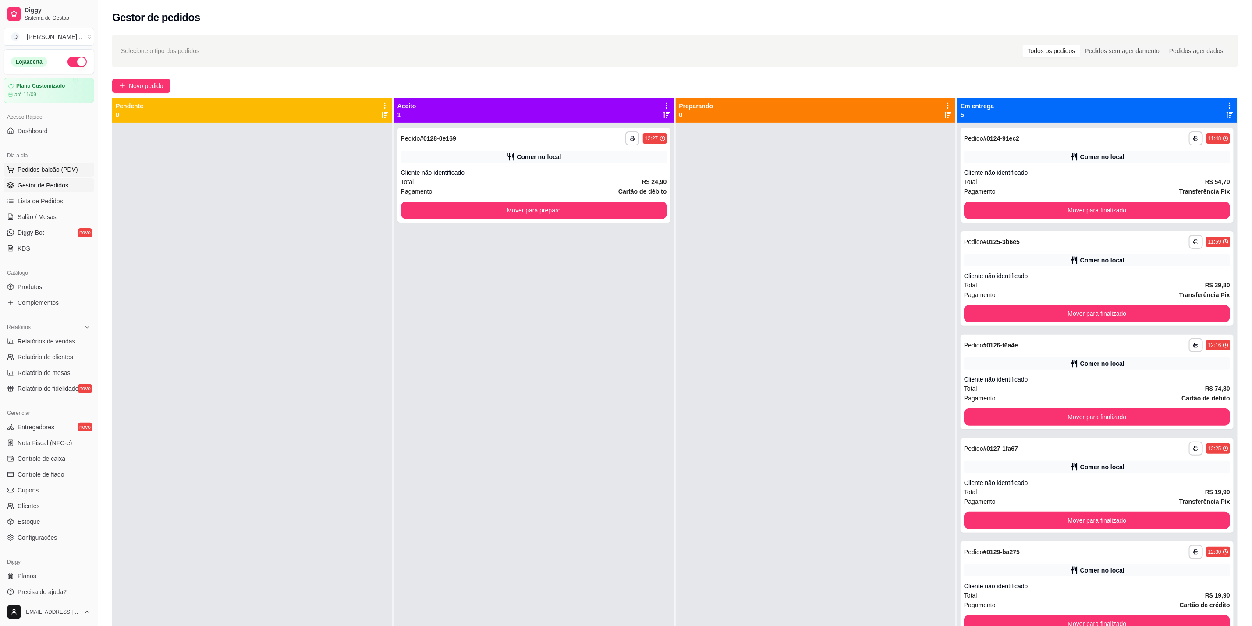
click at [65, 167] on span "Pedidos balcão (PDV)" at bounding box center [48, 169] width 60 height 9
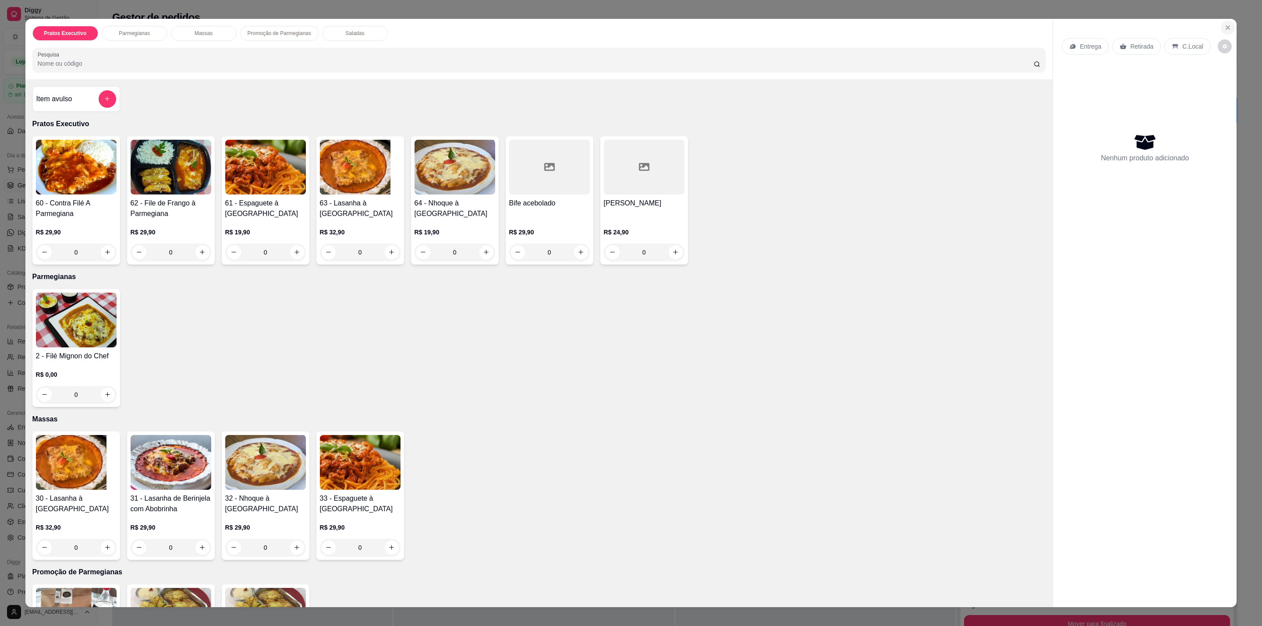
click at [1224, 25] on icon "Close" at bounding box center [1227, 27] width 7 height 7
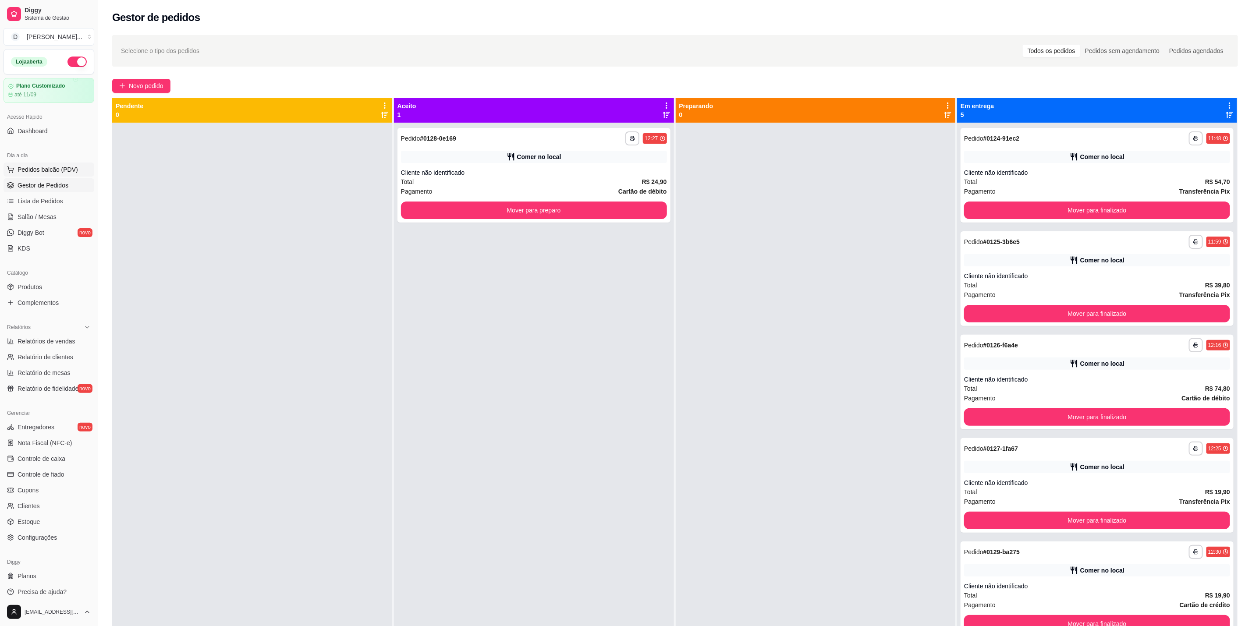
click at [39, 171] on span "Pedidos balcão (PDV)" at bounding box center [48, 169] width 60 height 9
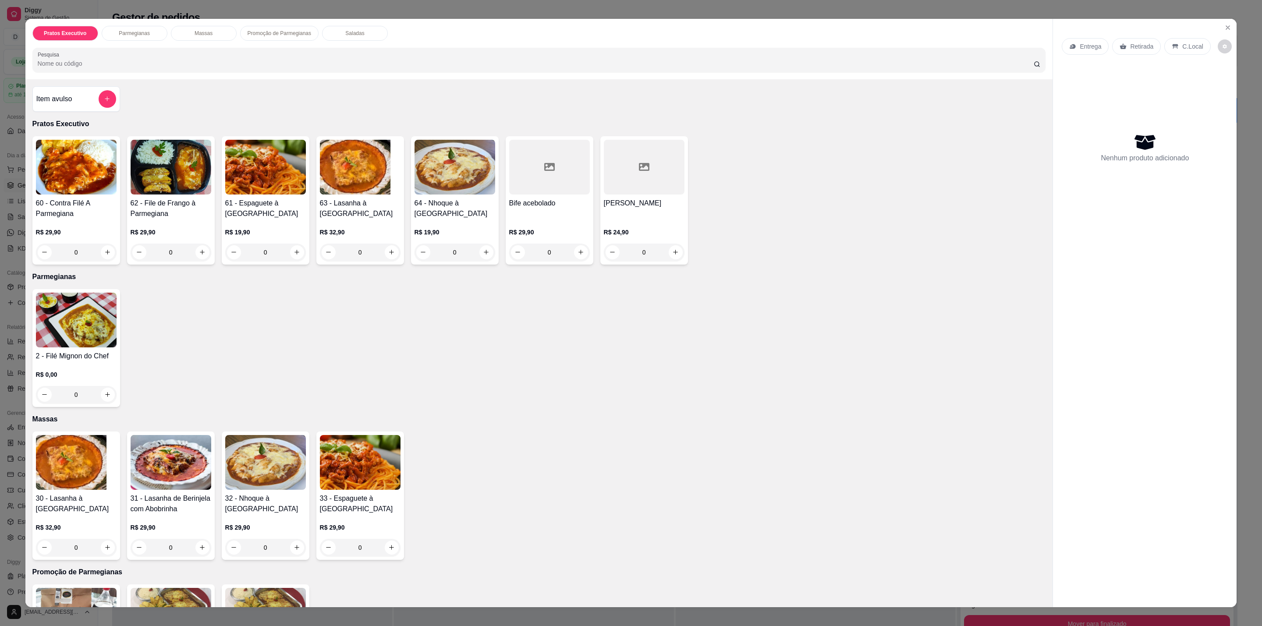
click at [488, 254] on div "0" at bounding box center [454, 253] width 81 height 18
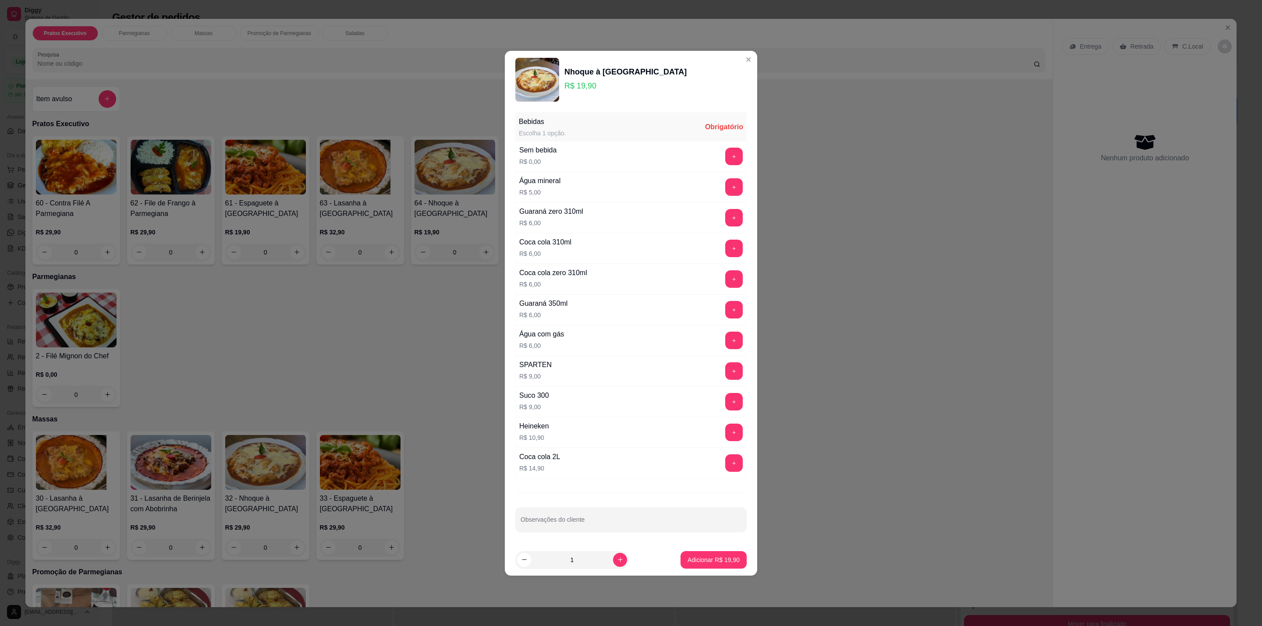
click at [733, 158] on div "+" at bounding box center [734, 157] width 25 height 18
click at [727, 155] on button "+" at bounding box center [734, 157] width 18 height 18
click at [732, 567] on button "Adicionar R$ 19,90" at bounding box center [713, 560] width 66 height 18
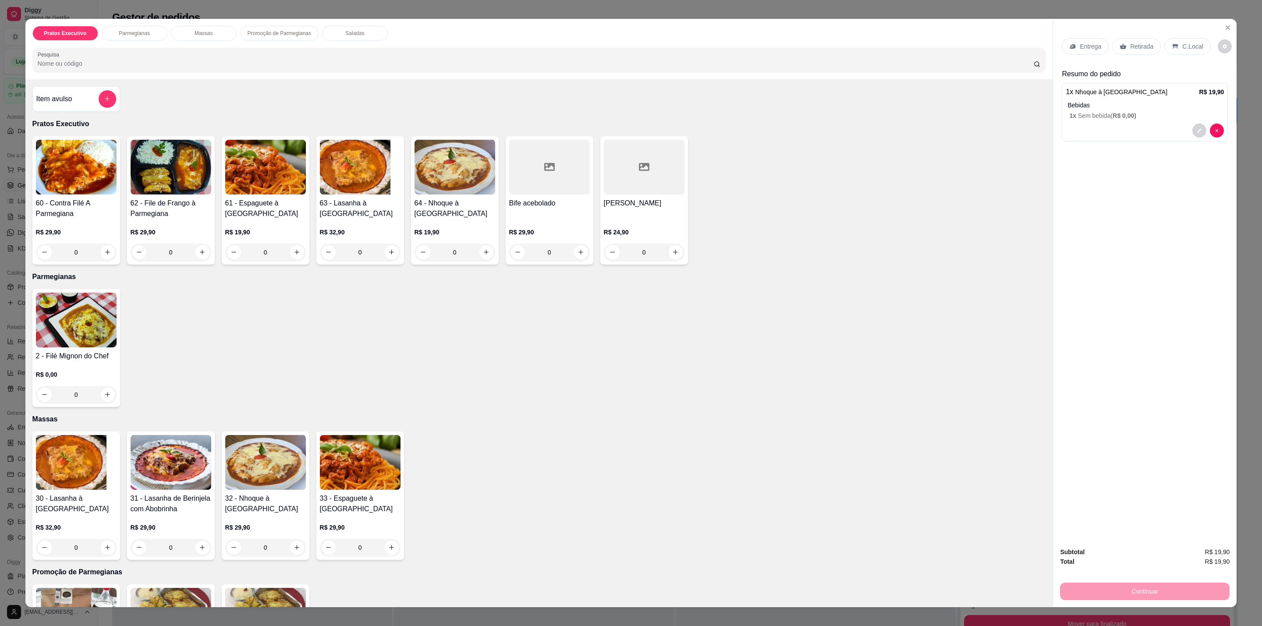
click at [267, 235] on p "R$ 19,90" at bounding box center [265, 232] width 81 height 9
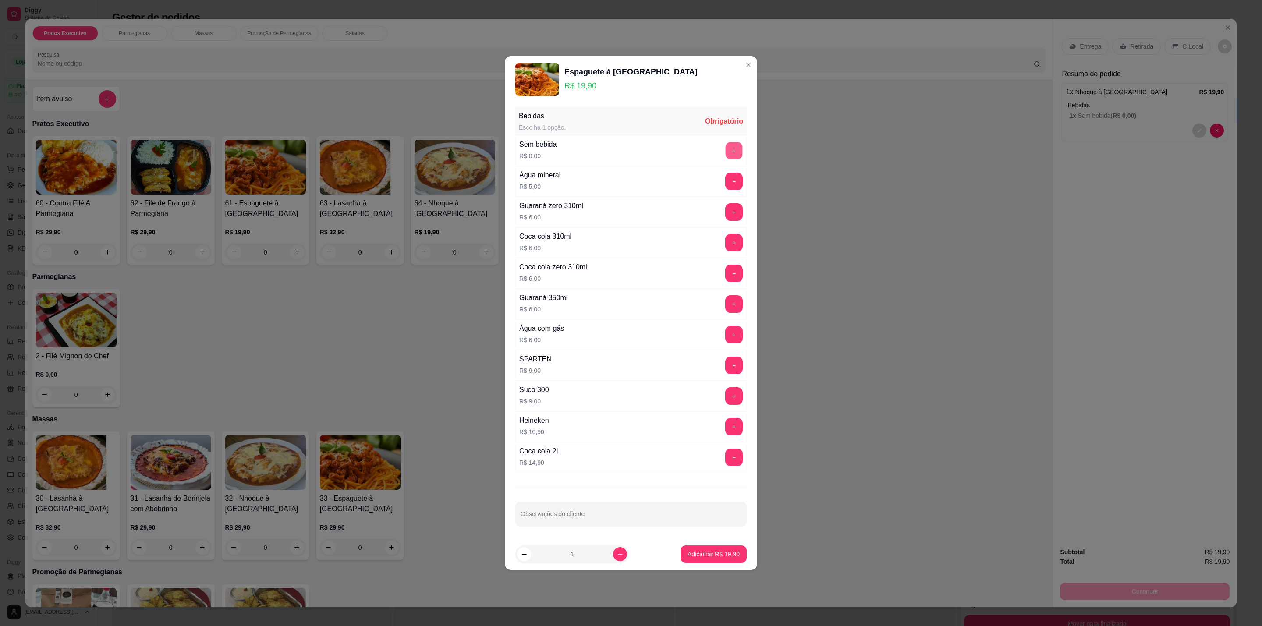
click at [726, 142] on button "+" at bounding box center [734, 150] width 17 height 17
click at [705, 558] on p "Adicionar R$ 19,90" at bounding box center [713, 554] width 51 height 8
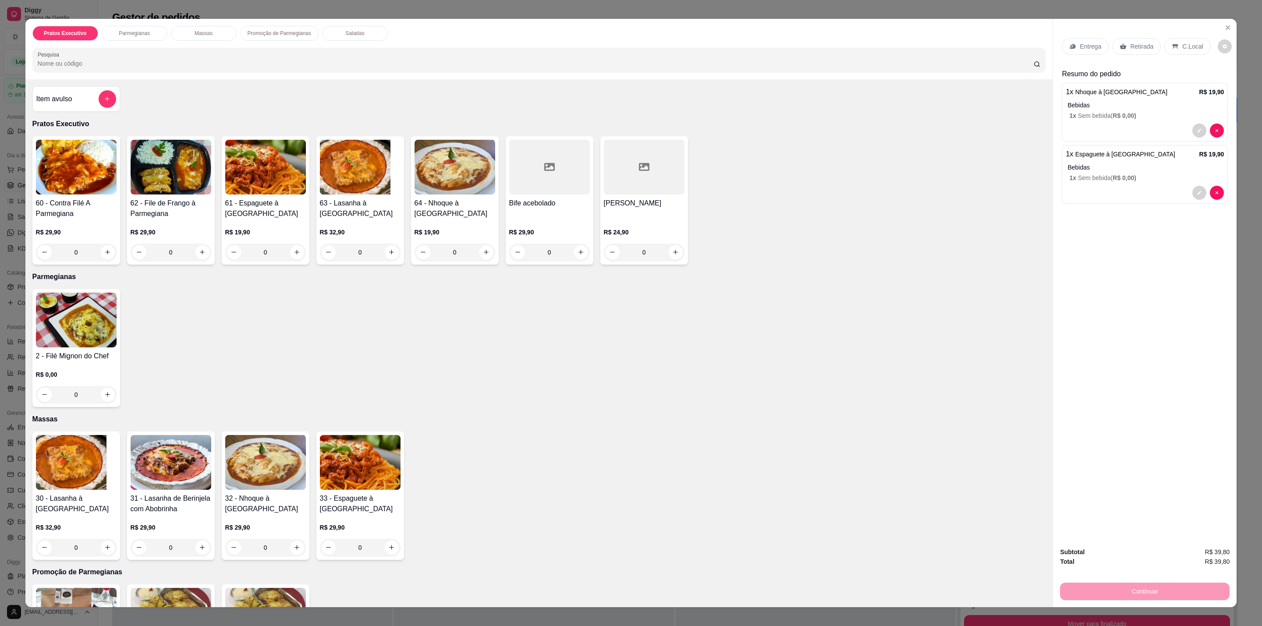
click at [1186, 46] on p "C.Local" at bounding box center [1192, 46] width 21 height 9
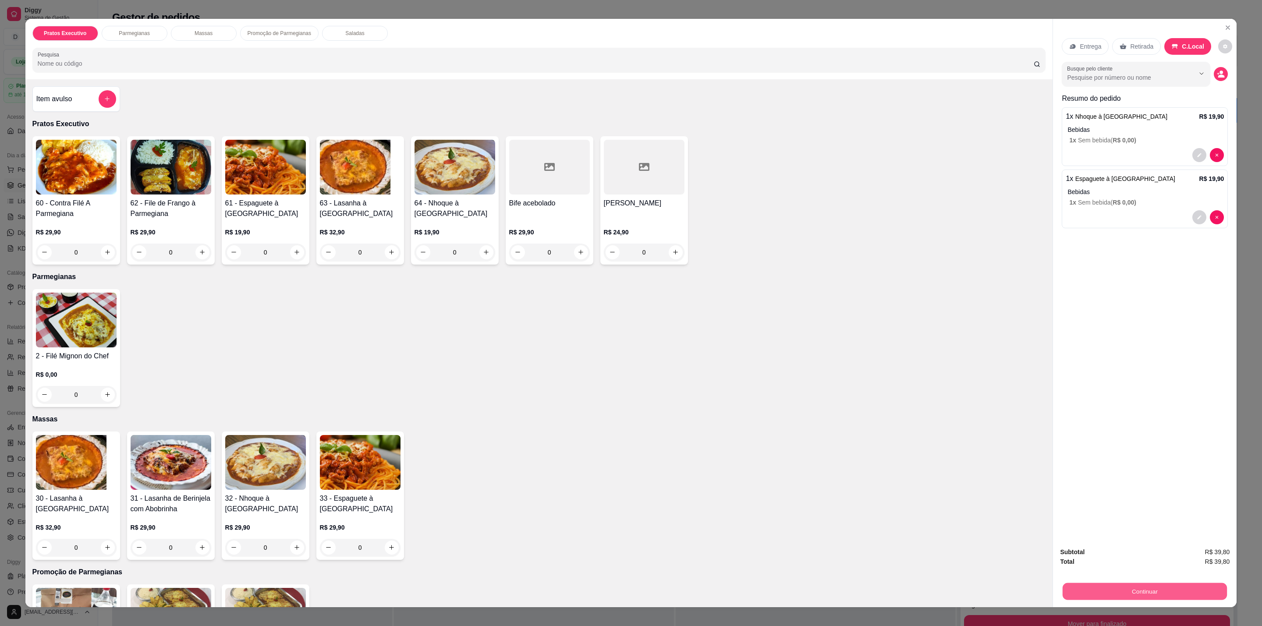
click at [1172, 596] on button "Continuar" at bounding box center [1144, 591] width 164 height 17
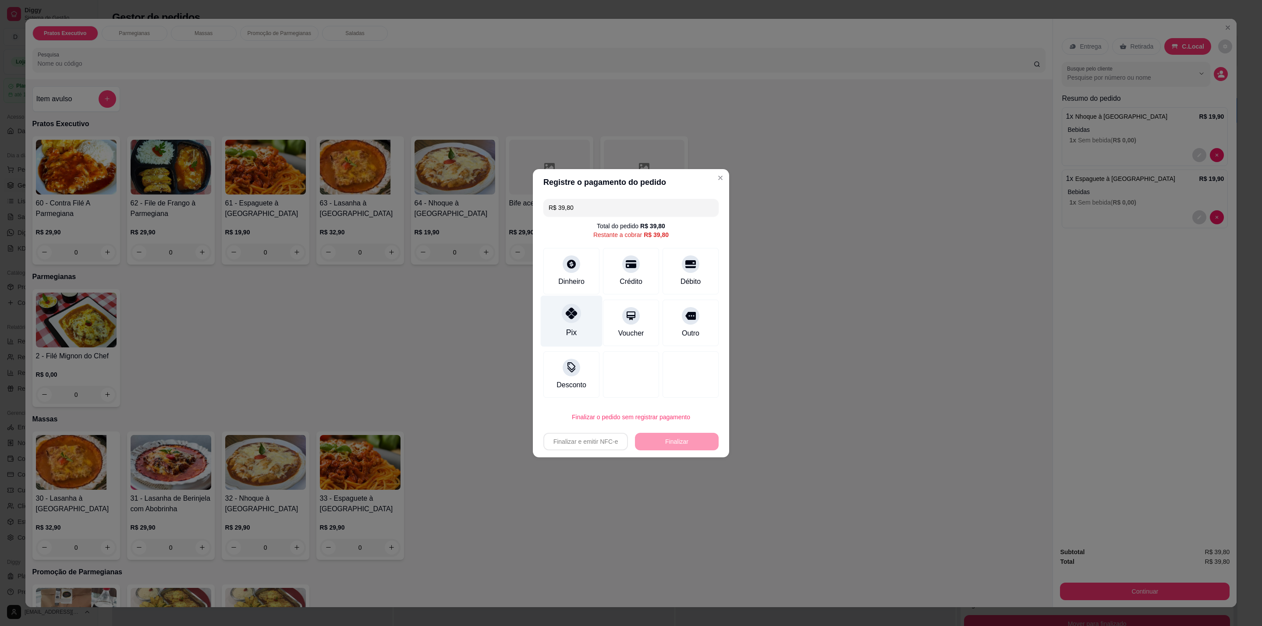
click at [580, 309] on div "Pix" at bounding box center [572, 320] width 62 height 51
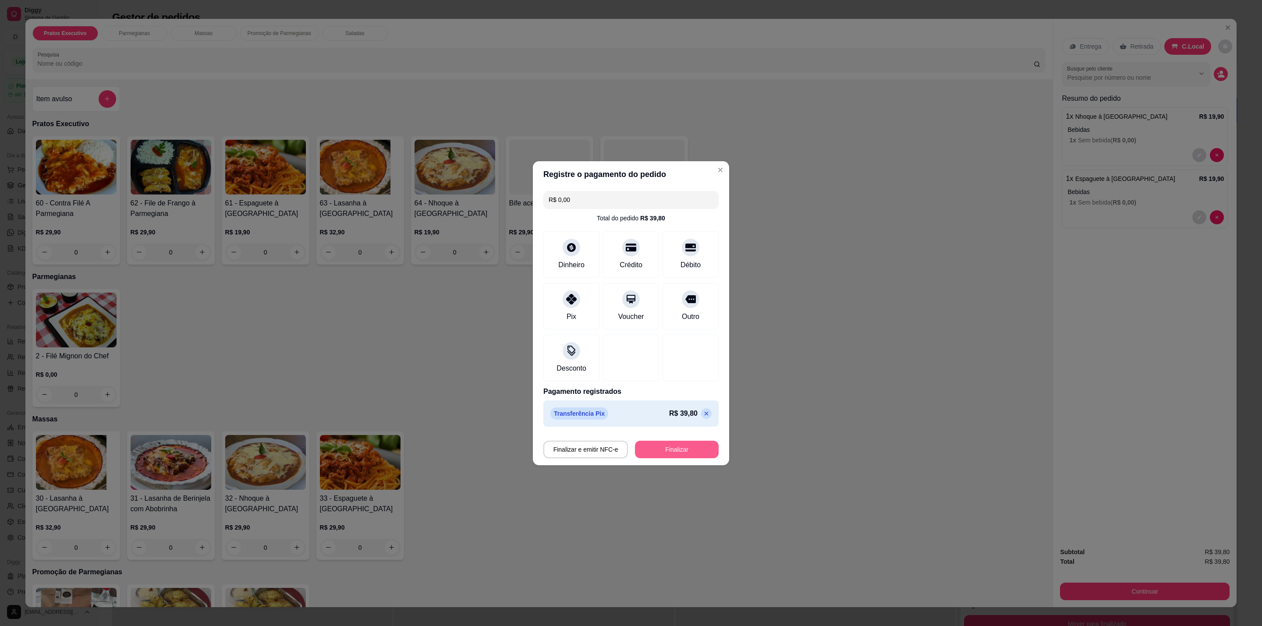
click at [651, 446] on button "Finalizar" at bounding box center [677, 450] width 84 height 18
type input "-R$ 39,80"
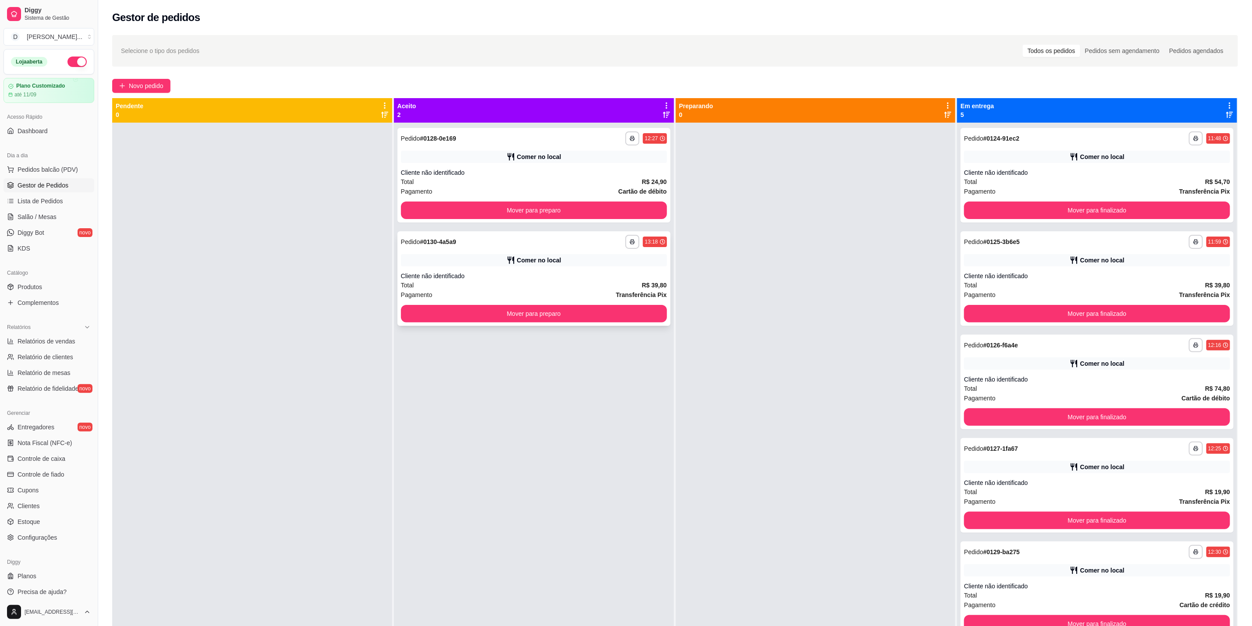
click at [601, 253] on div "**********" at bounding box center [533, 278] width 273 height 95
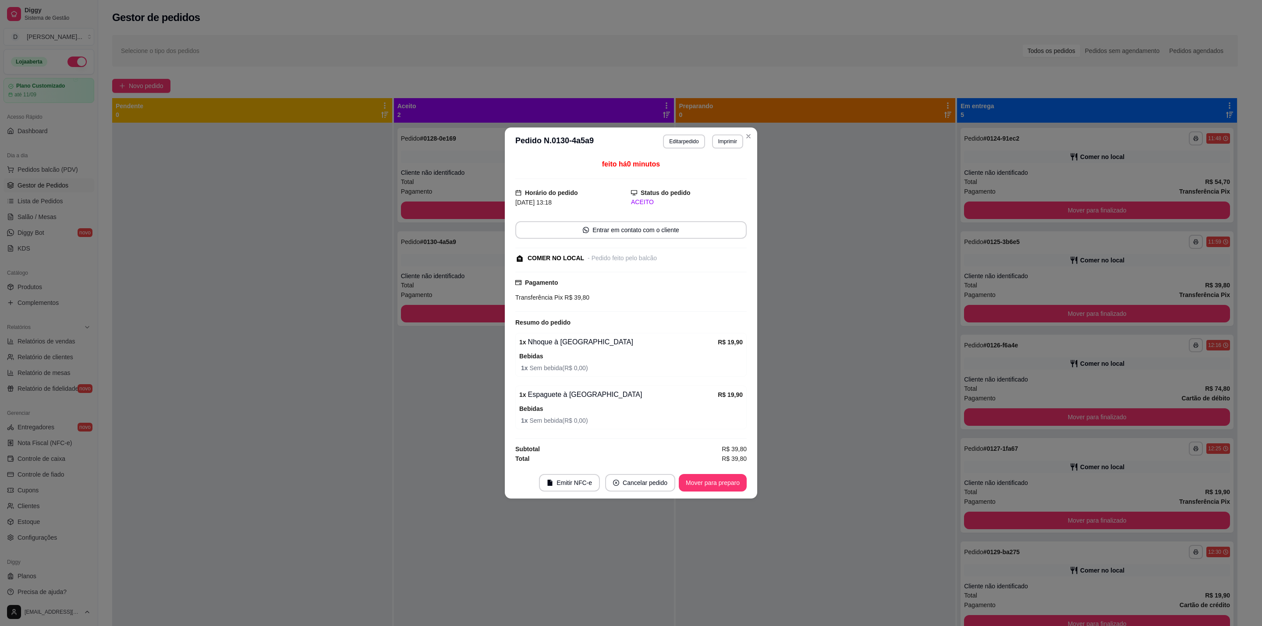
click at [754, 127] on header "**********" at bounding box center [631, 141] width 252 height 28
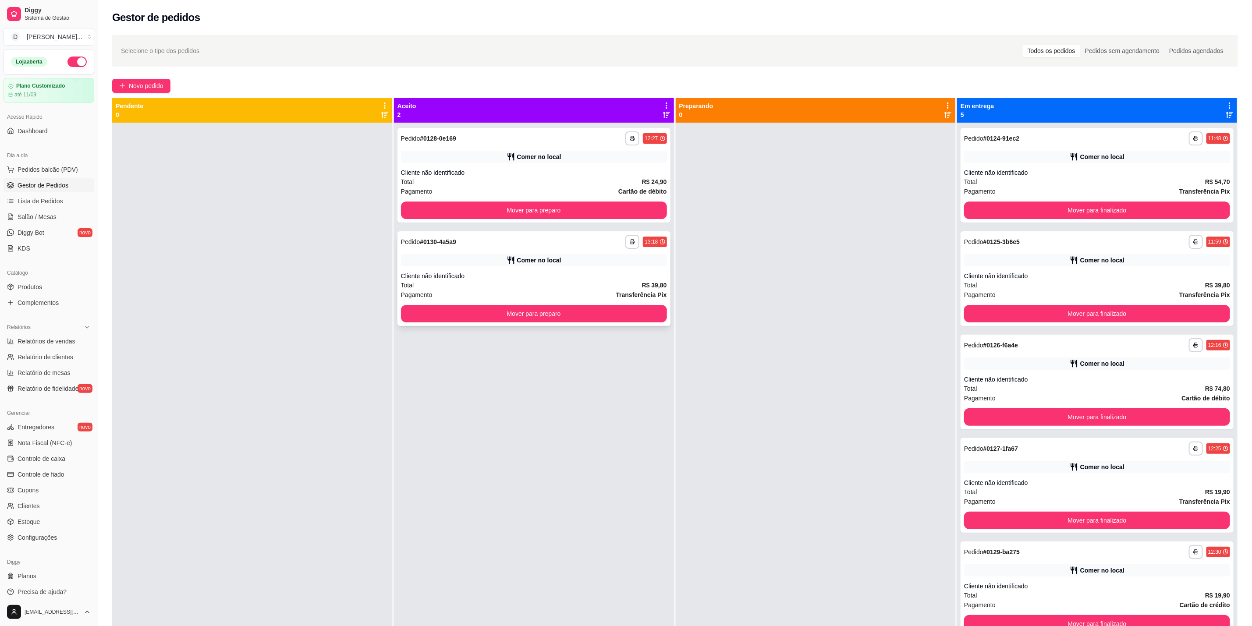
click at [639, 265] on div "Comer no local" at bounding box center [534, 260] width 266 height 12
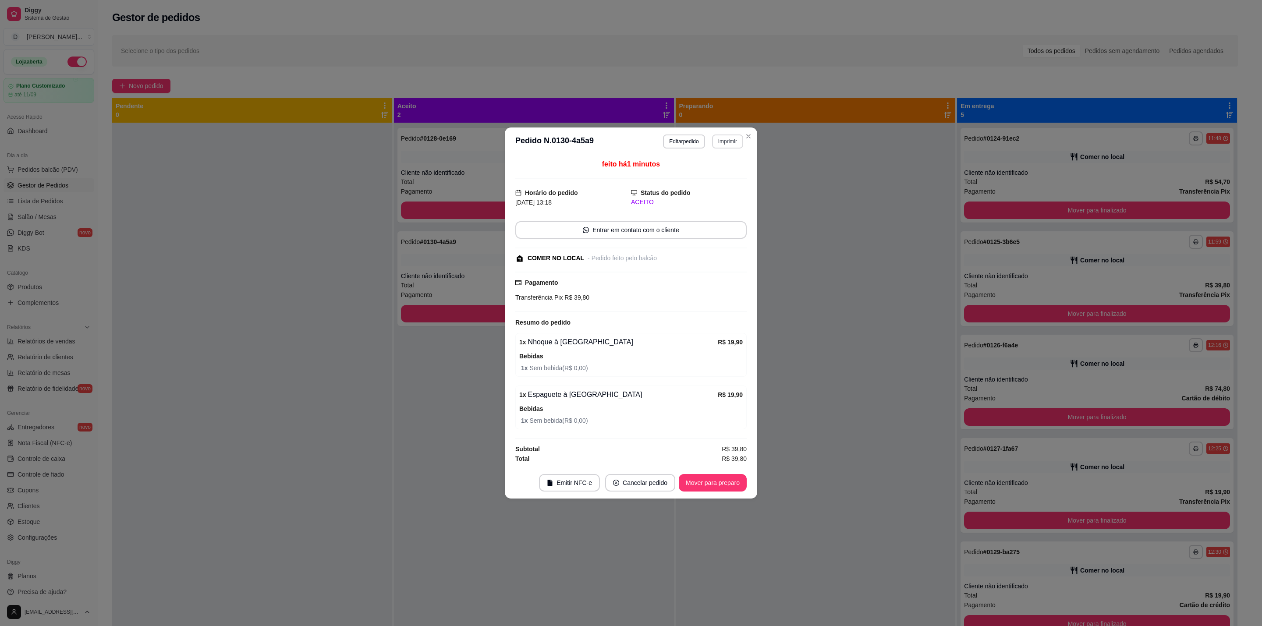
click at [729, 141] on button "Imprimir" at bounding box center [727, 142] width 31 height 14
click at [719, 165] on button "IMPRESSORA" at bounding box center [711, 170] width 61 height 14
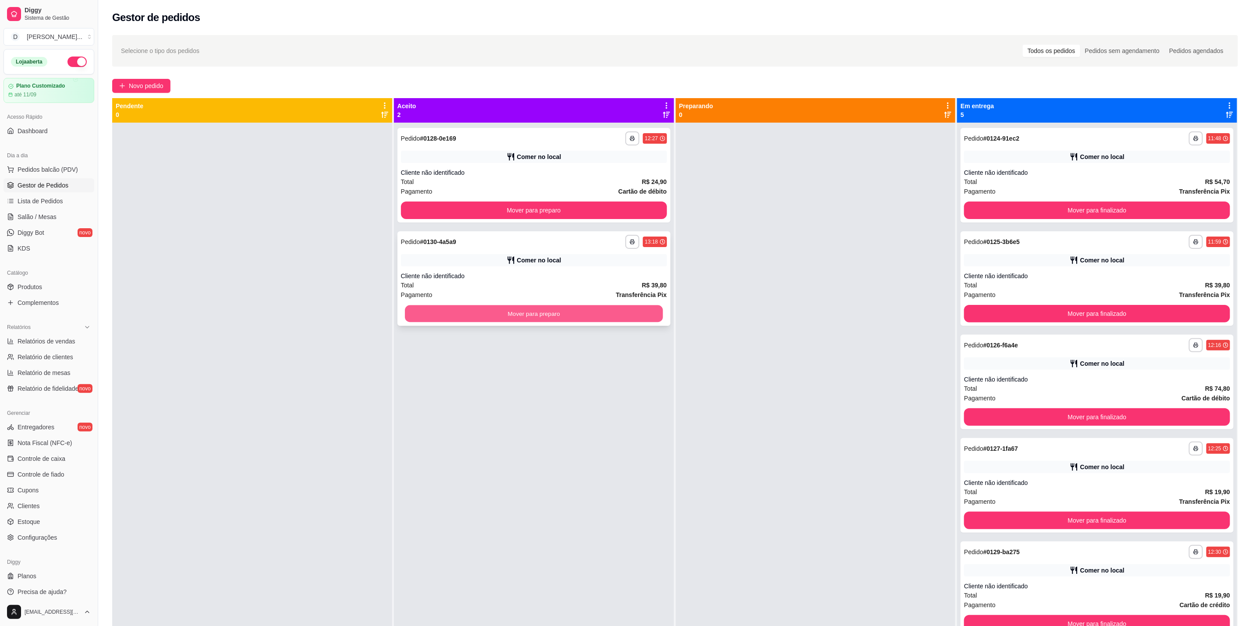
click at [612, 305] on div "Mover para preparo" at bounding box center [534, 314] width 266 height 18
click at [612, 315] on button "Mover para preparo" at bounding box center [534, 313] width 258 height 17
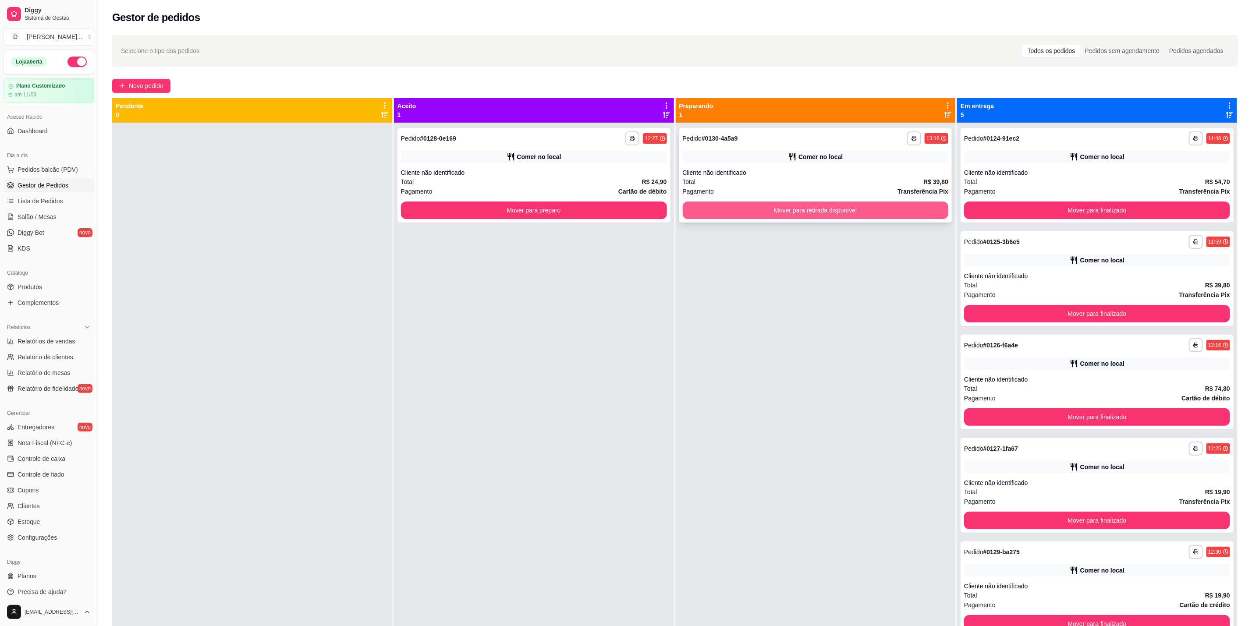
click at [798, 217] on button "Mover para retirada disponível" at bounding box center [816, 211] width 266 height 18
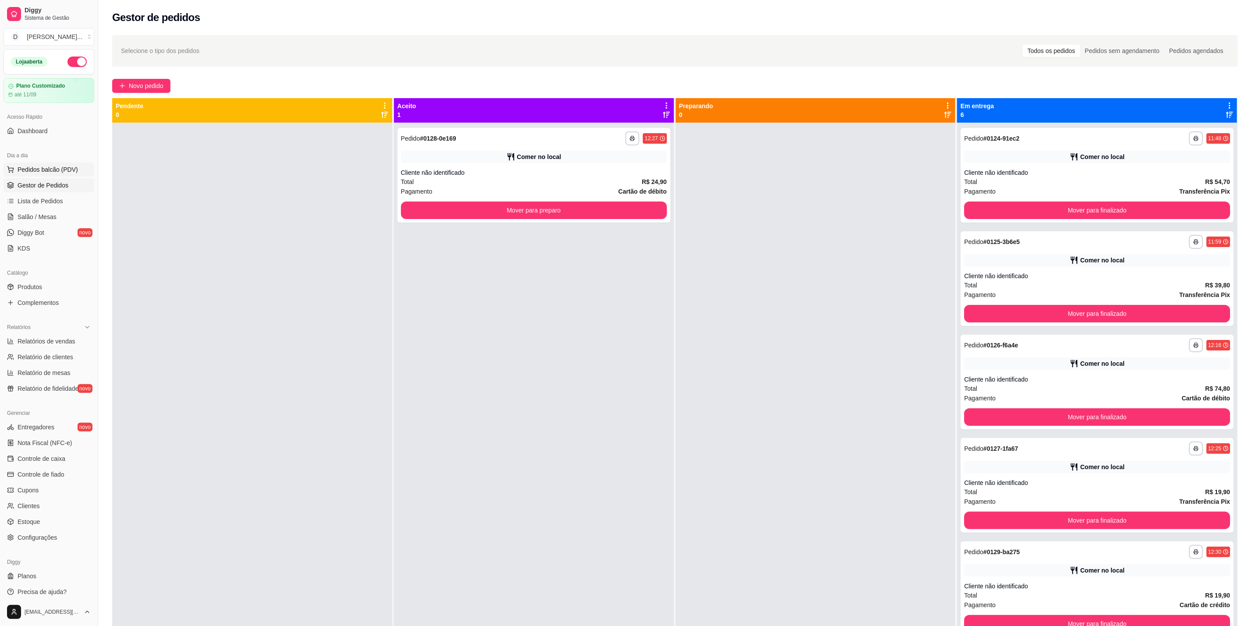
click at [62, 171] on span "Pedidos balcão (PDV)" at bounding box center [48, 169] width 60 height 9
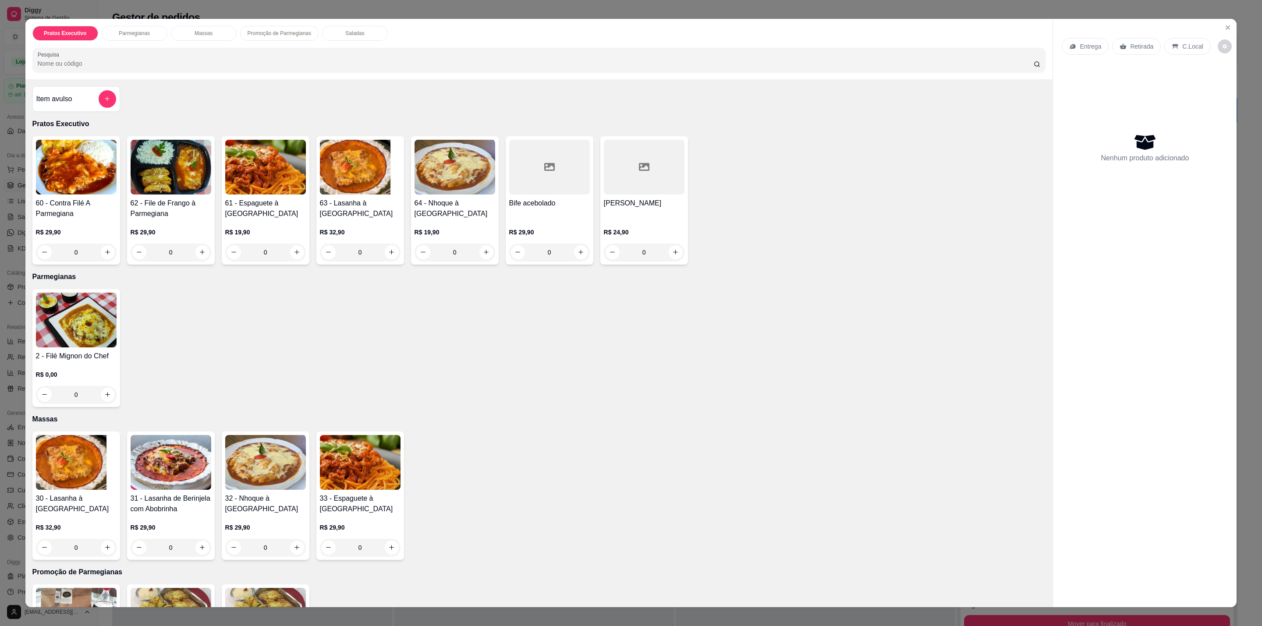
click at [105, 251] on div "0" at bounding box center [76, 253] width 81 height 18
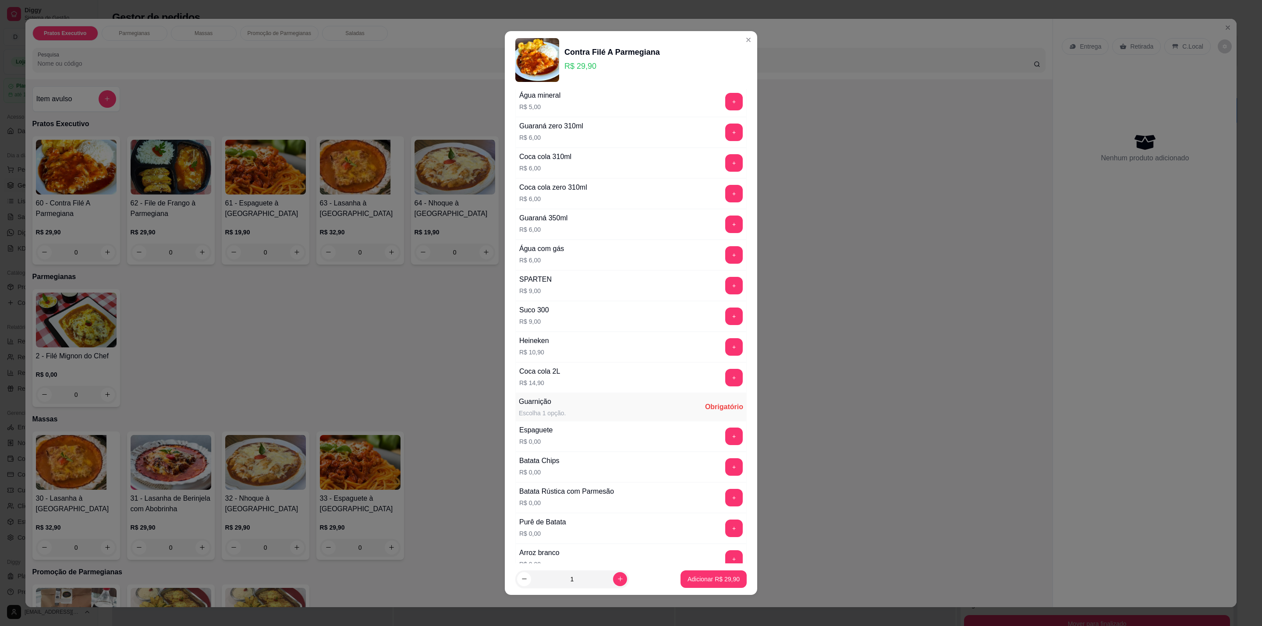
scroll to position [150, 0]
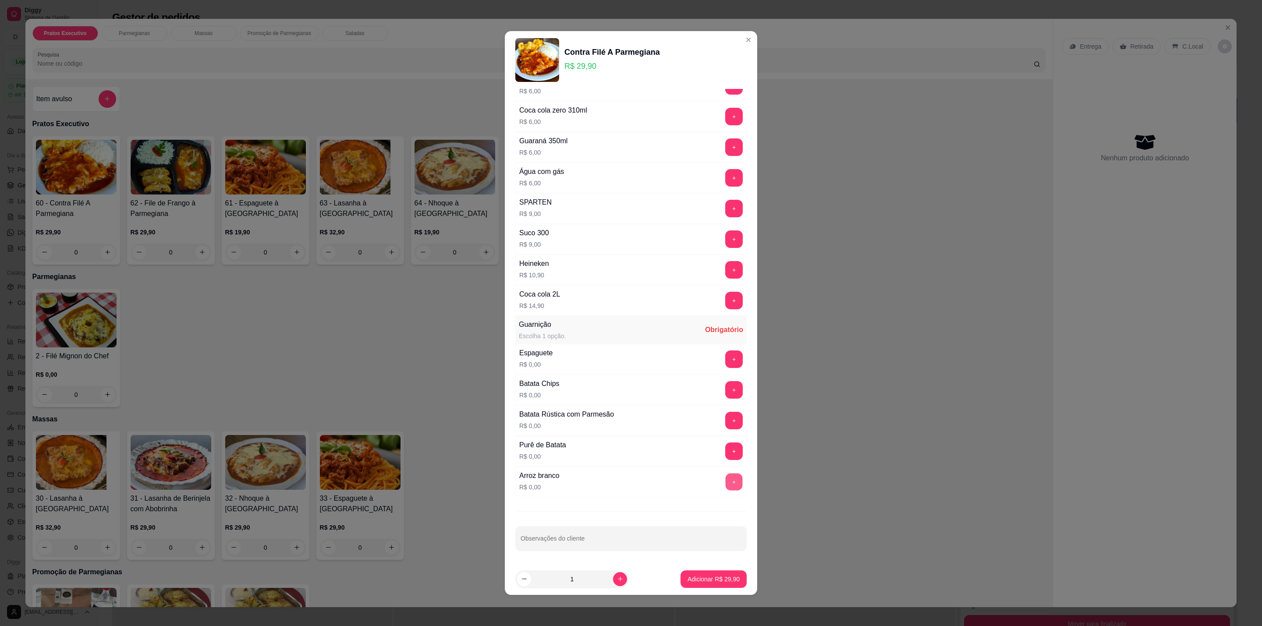
click at [726, 488] on button "+" at bounding box center [734, 482] width 17 height 17
click at [725, 421] on button "+" at bounding box center [734, 421] width 18 height 18
click at [686, 420] on button "-" at bounding box center [695, 421] width 18 height 18
click at [726, 450] on div "+" at bounding box center [734, 451] width 25 height 18
click at [726, 459] on button "+" at bounding box center [734, 451] width 17 height 17
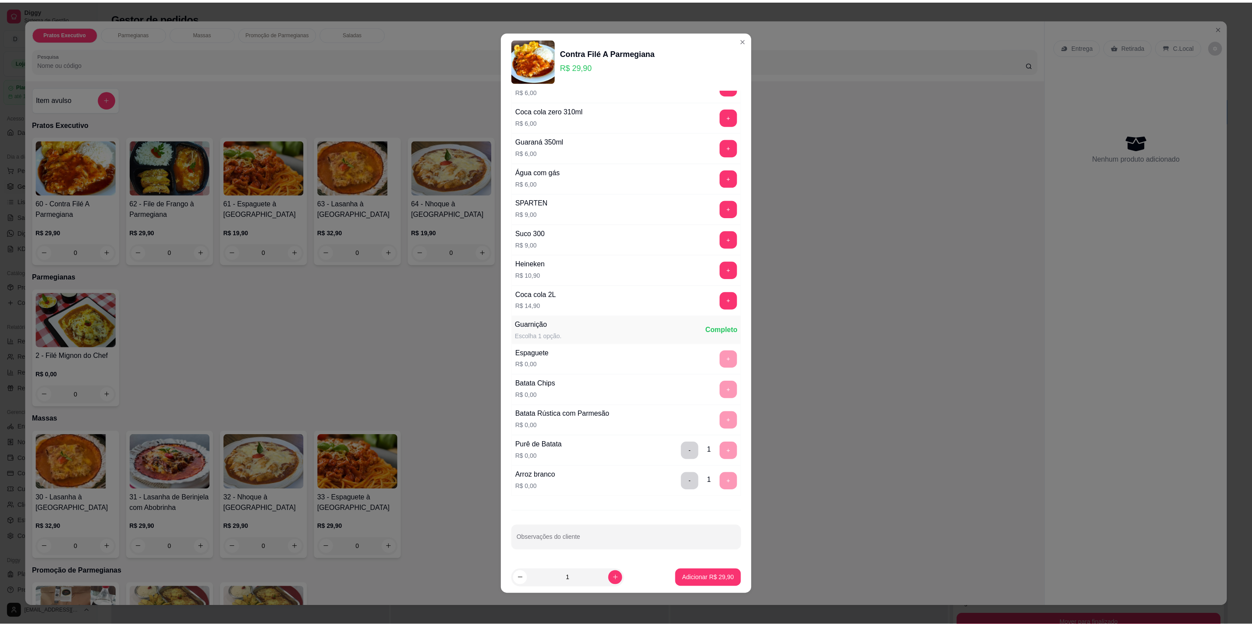
scroll to position [0, 0]
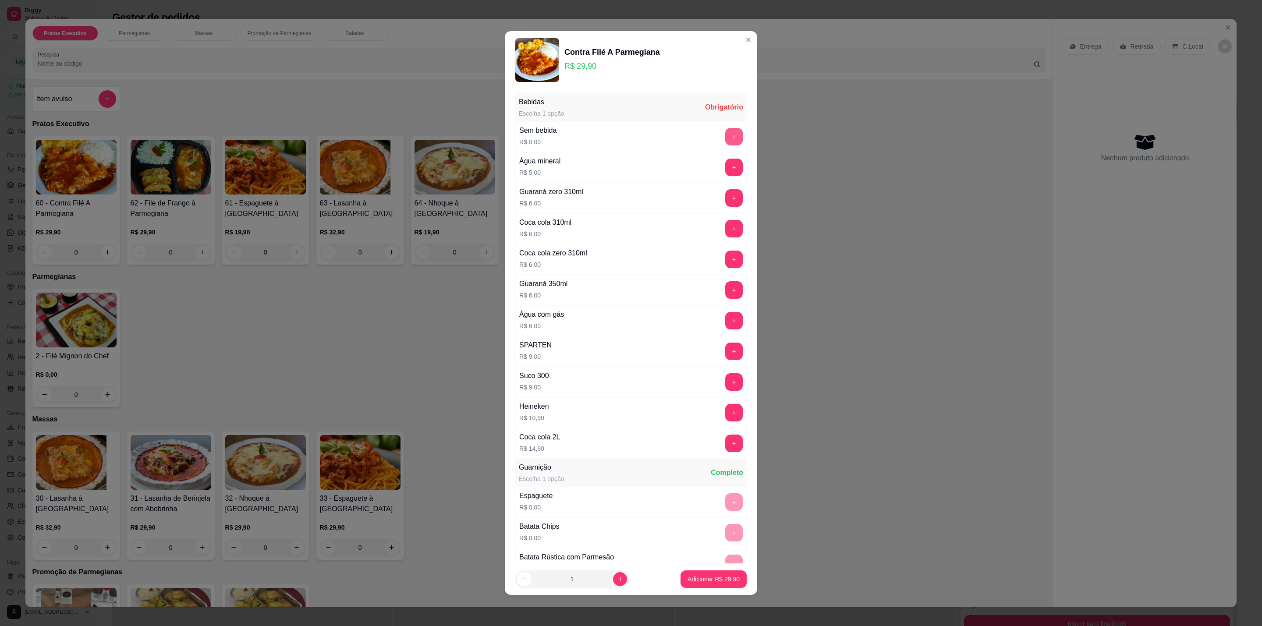
click at [725, 140] on button "+" at bounding box center [734, 137] width 18 height 18
click at [726, 577] on p "Adicionar R$ 29,90" at bounding box center [713, 579] width 52 height 9
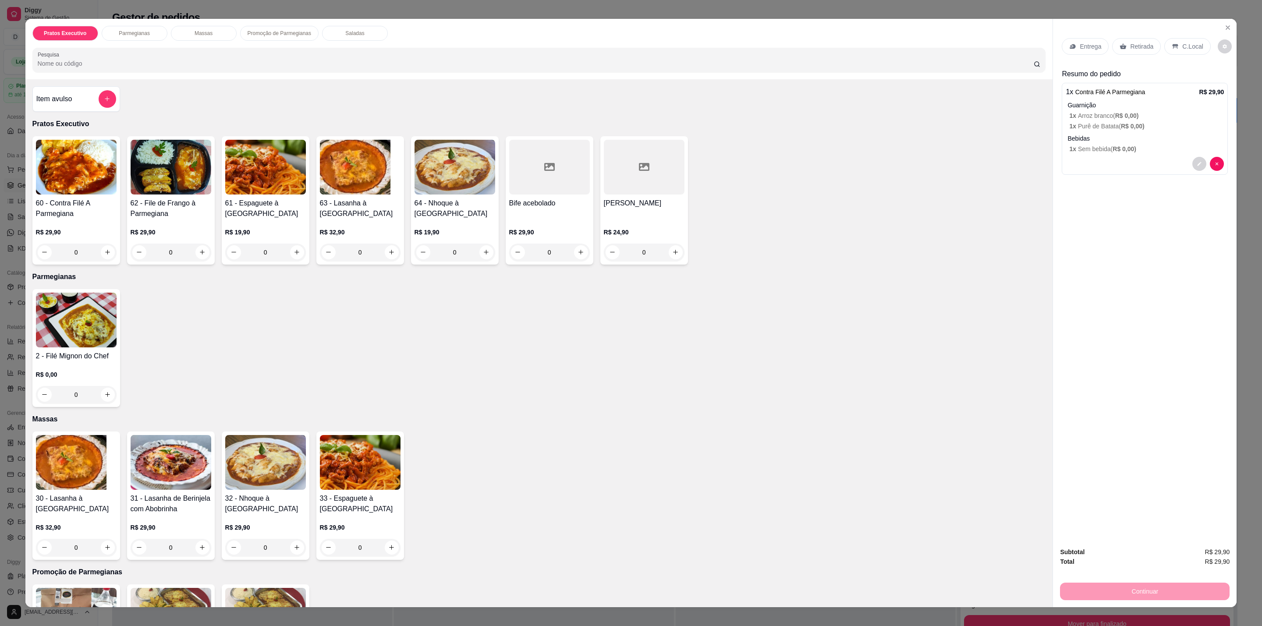
click at [1172, 39] on div "C.Local" at bounding box center [1187, 46] width 46 height 17
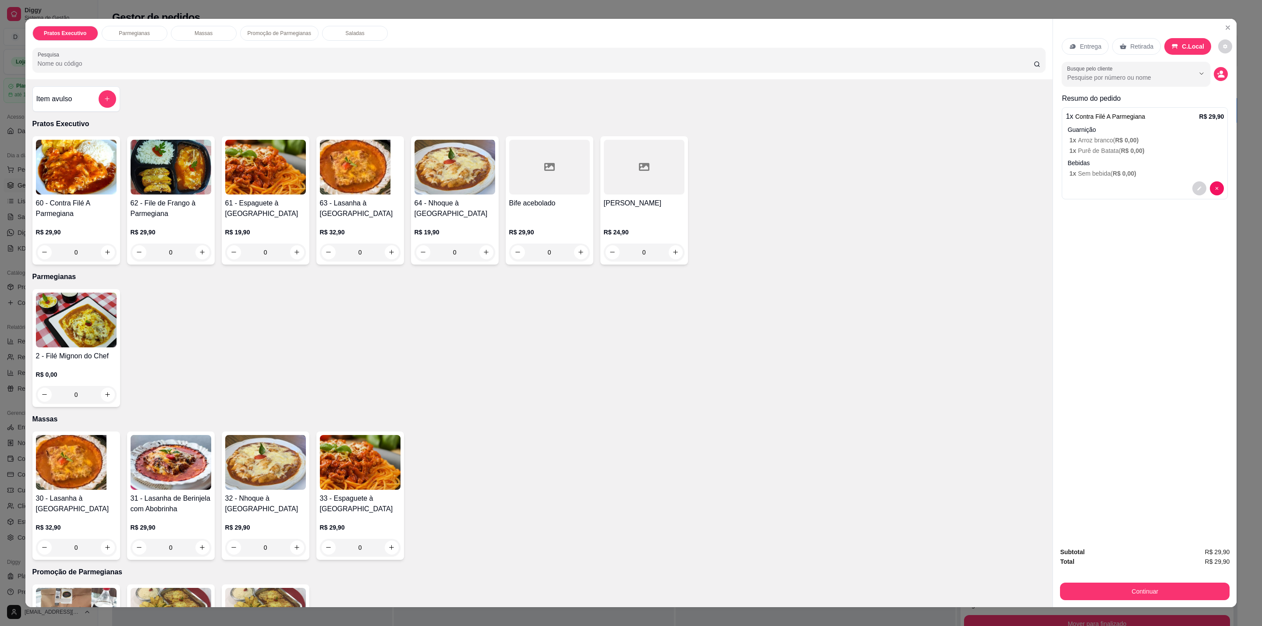
click at [1138, 53] on div "Retirada" at bounding box center [1136, 46] width 49 height 17
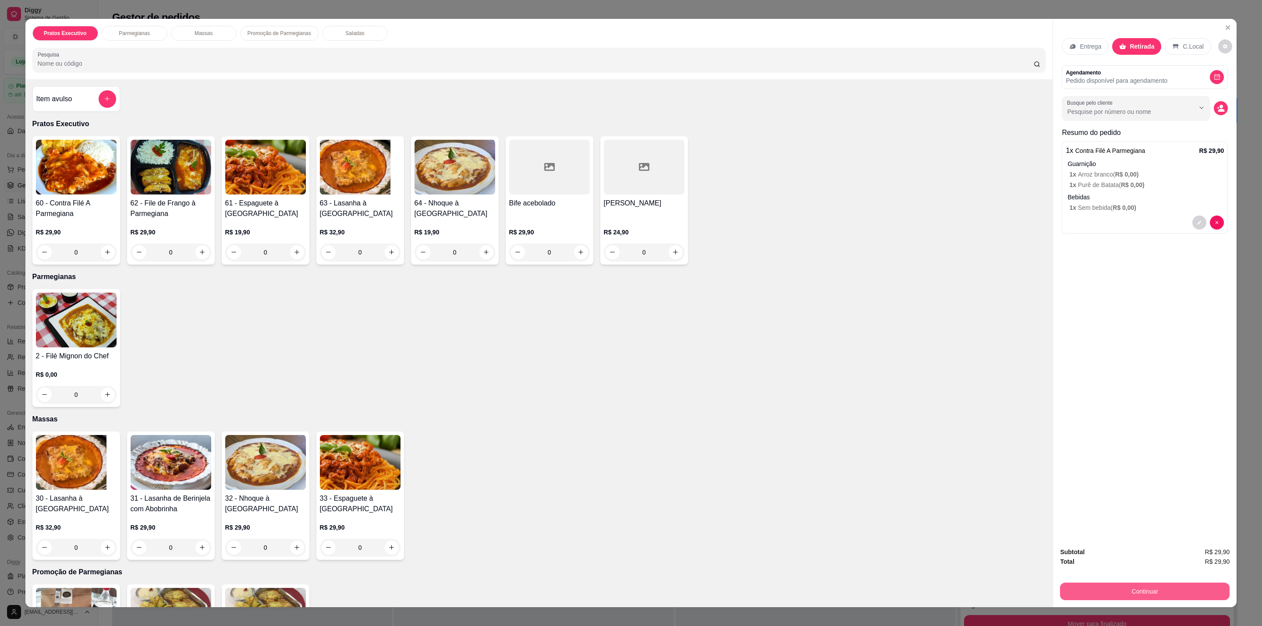
click at [1134, 594] on button "Continuar" at bounding box center [1145, 592] width 170 height 18
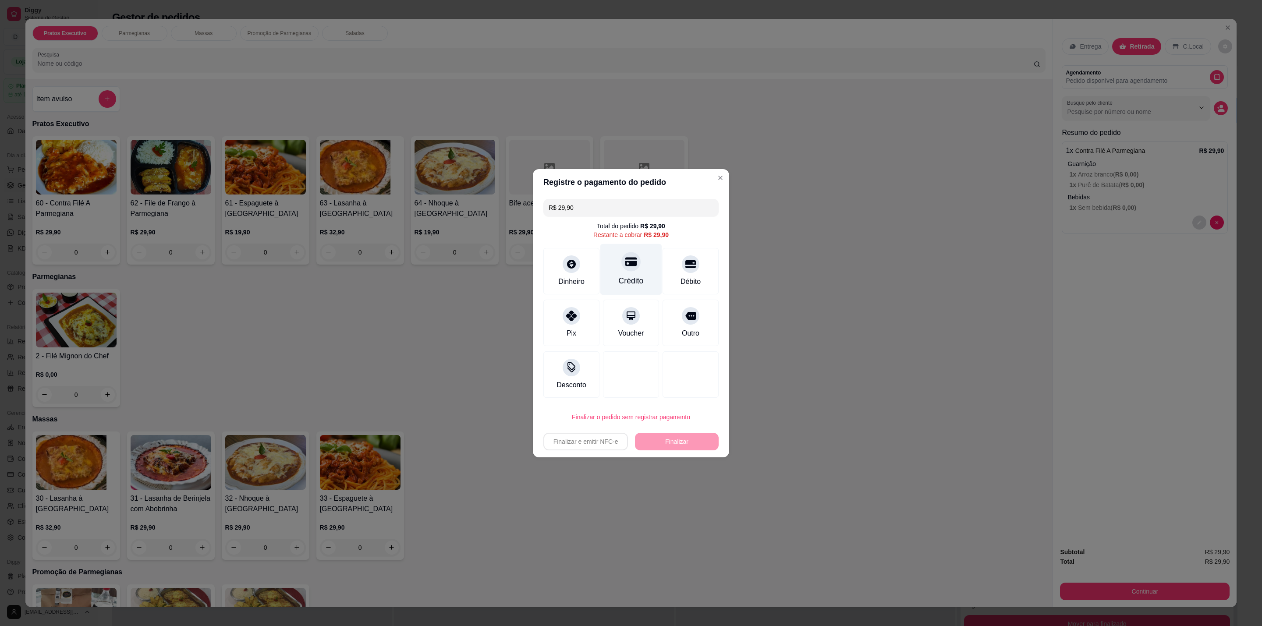
click at [637, 268] on div "Crédito" at bounding box center [631, 269] width 62 height 51
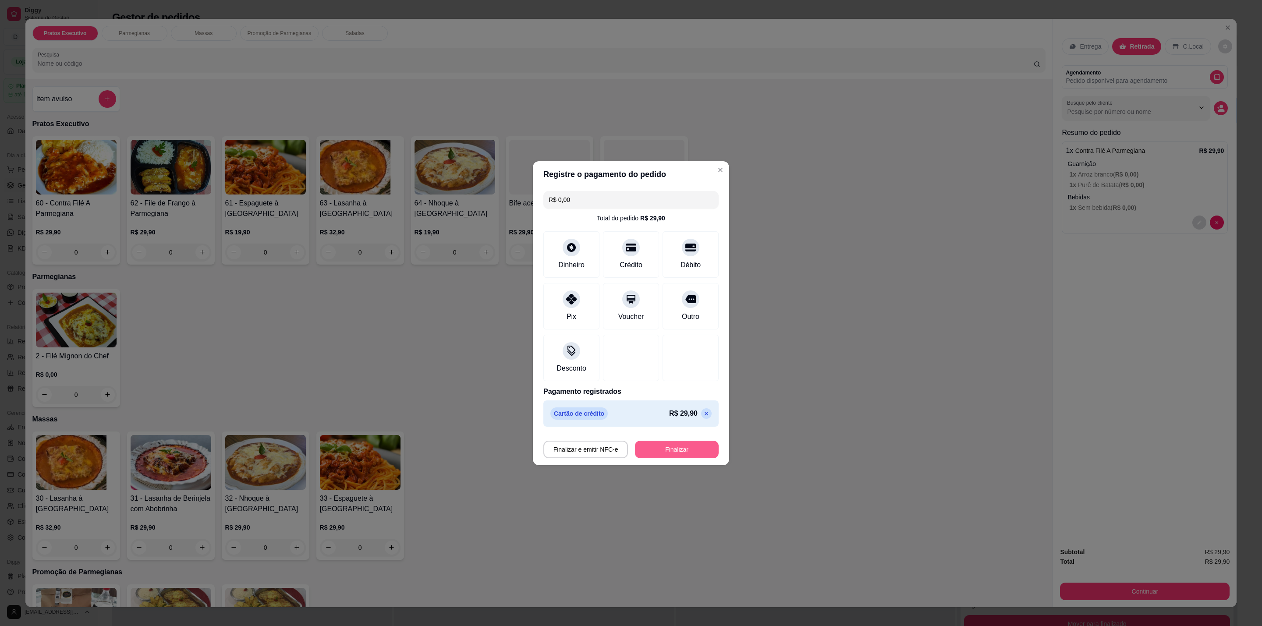
click at [658, 443] on button "Finalizar" at bounding box center [677, 450] width 84 height 18
type input "-R$ 29,90"
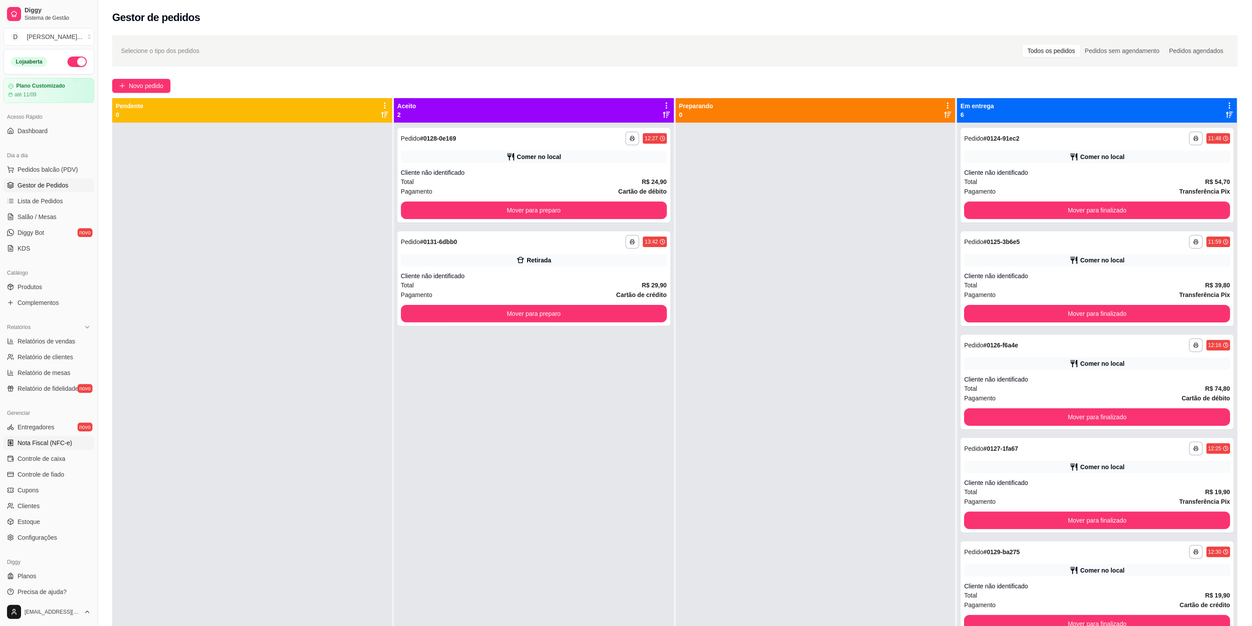
click at [39, 442] on span "Nota Fiscal (NFC-e)" at bounding box center [45, 443] width 54 height 9
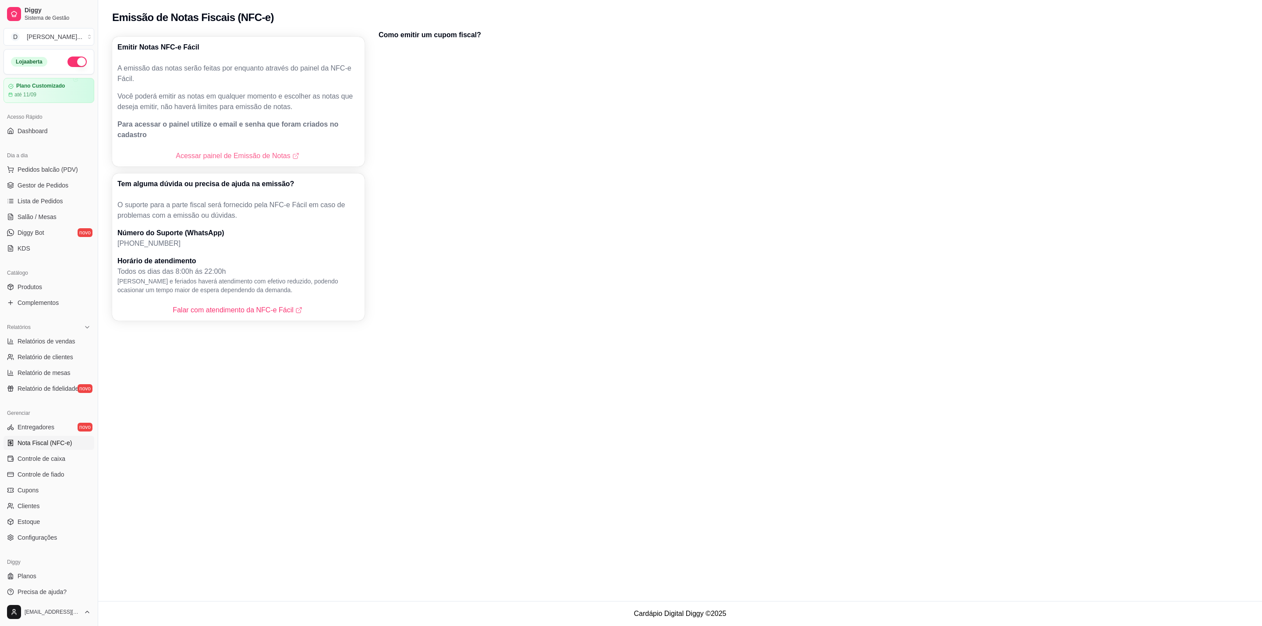
click at [265, 151] on link "Acessar painel de Emissão de Notas" at bounding box center [238, 156] width 125 height 11
click at [33, 173] on span "Pedidos balcão (PDV)" at bounding box center [48, 169] width 60 height 9
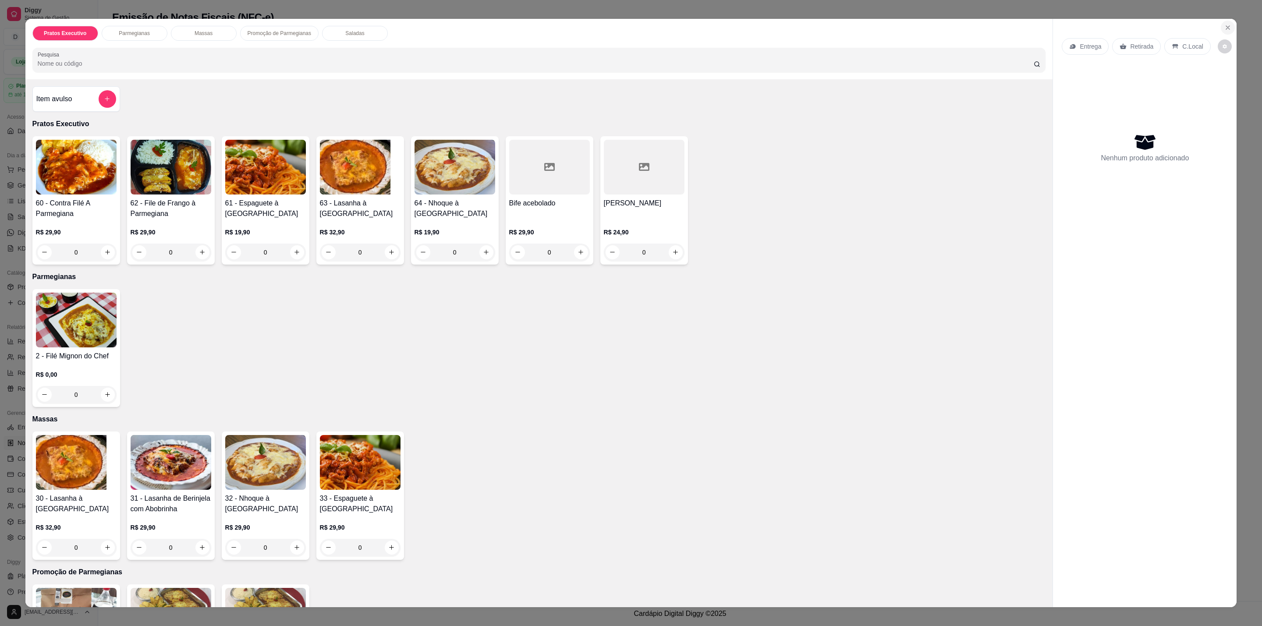
click at [1225, 31] on icon "Close" at bounding box center [1227, 27] width 7 height 7
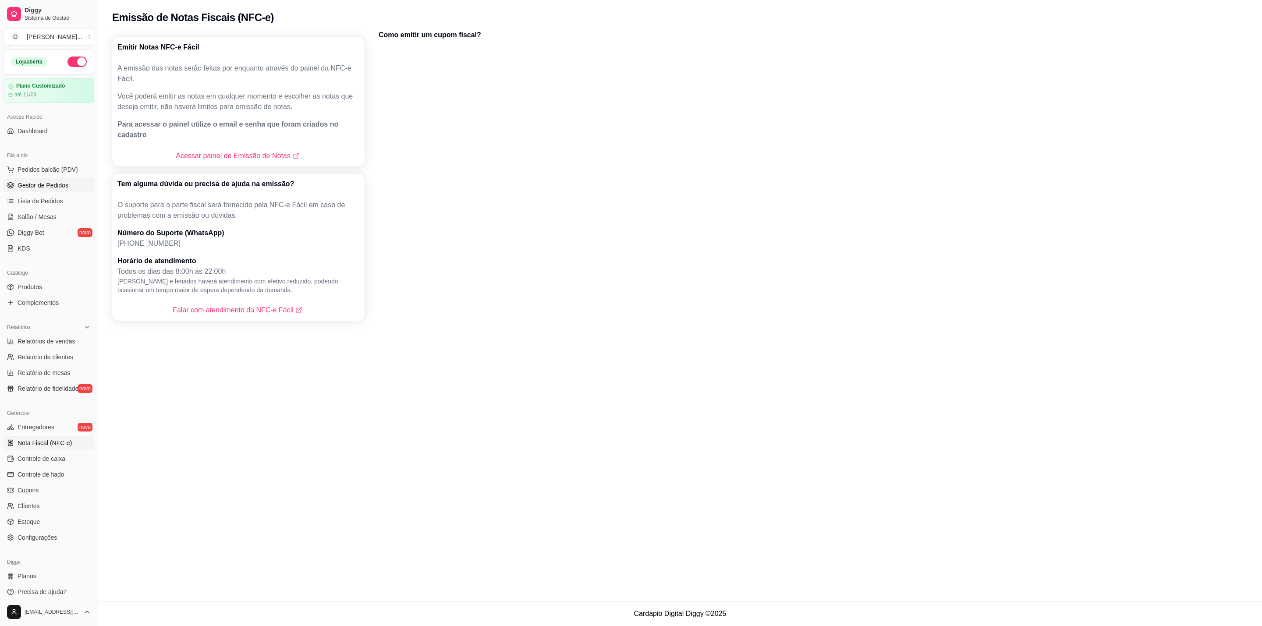
click at [35, 182] on span "Gestor de Pedidos" at bounding box center [43, 185] width 51 height 9
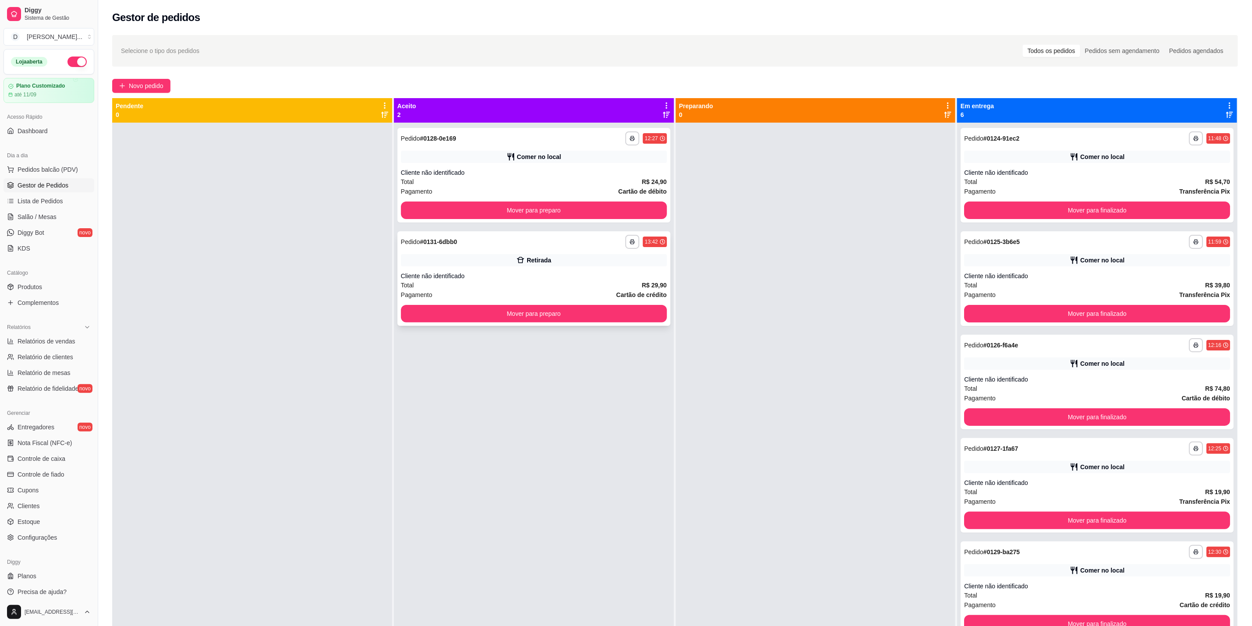
click at [616, 259] on div "Retirada" at bounding box center [534, 260] width 266 height 12
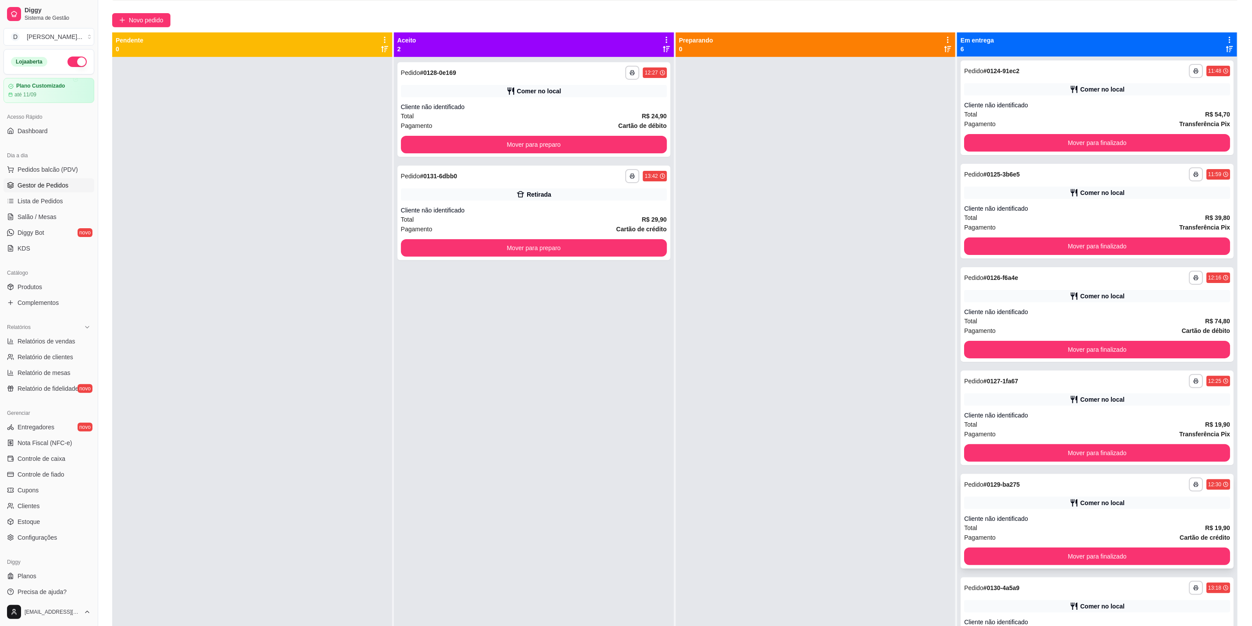
scroll to position [24, 0]
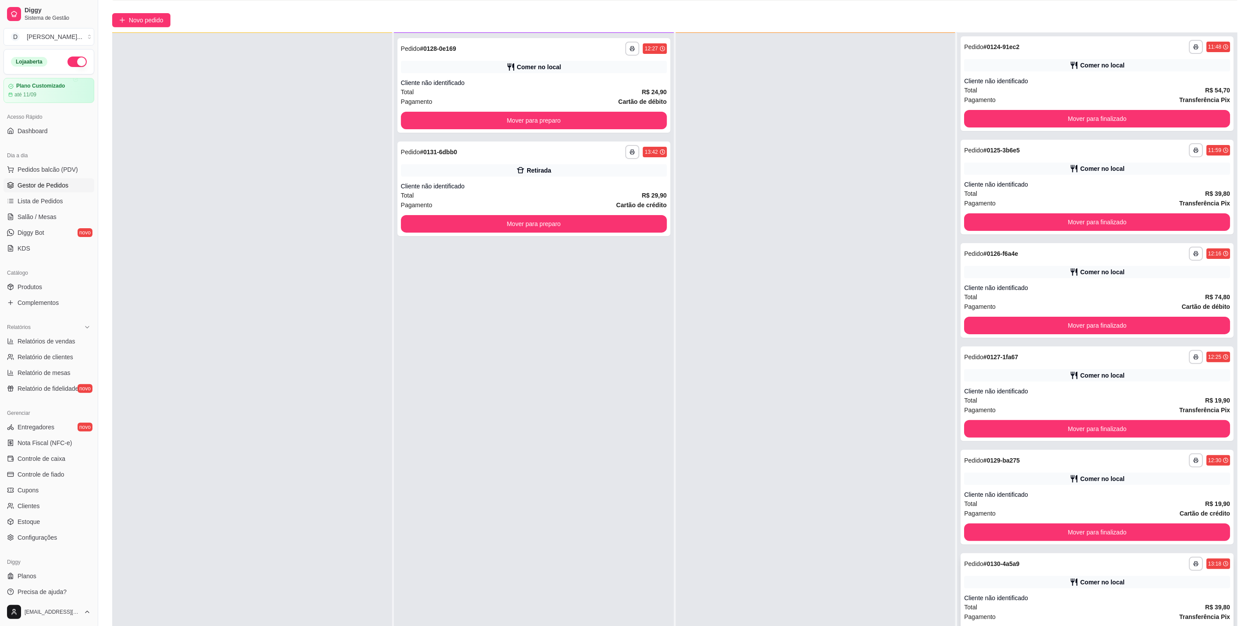
click at [1129, 574] on div "**********" at bounding box center [1096, 600] width 273 height 95
click at [1097, 574] on div "**********" at bounding box center [1096, 600] width 273 height 95
click at [566, 225] on button "Mover para preparo" at bounding box center [534, 224] width 266 height 18
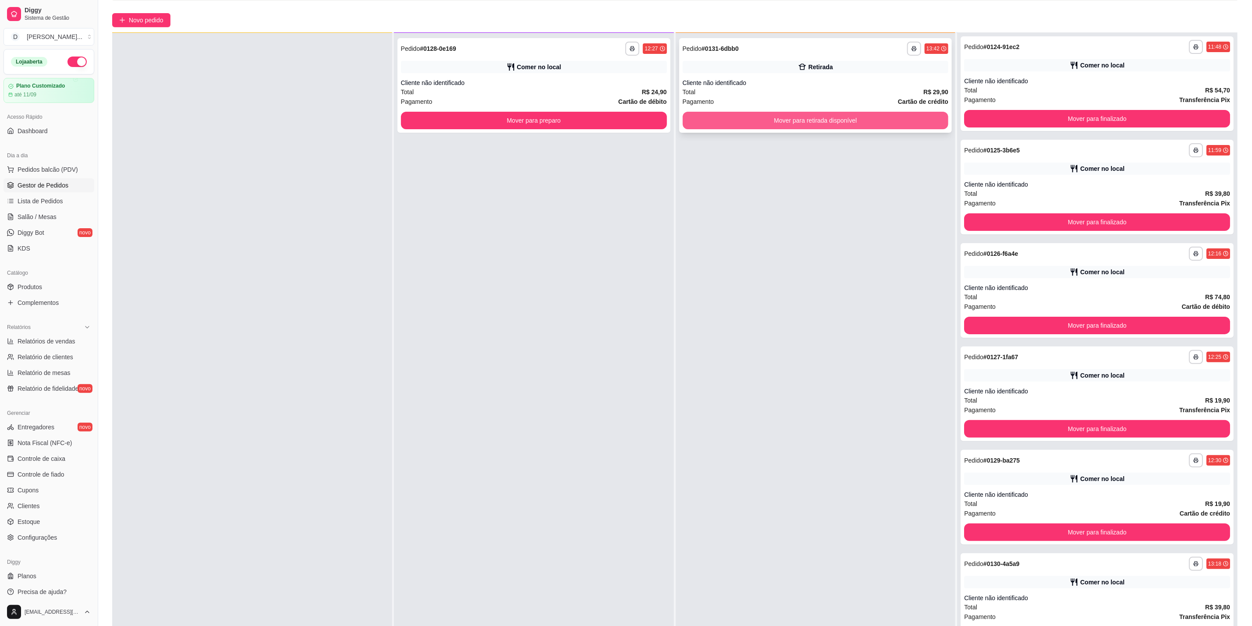
click at [793, 122] on button "Mover para retirada disponível" at bounding box center [816, 121] width 266 height 18
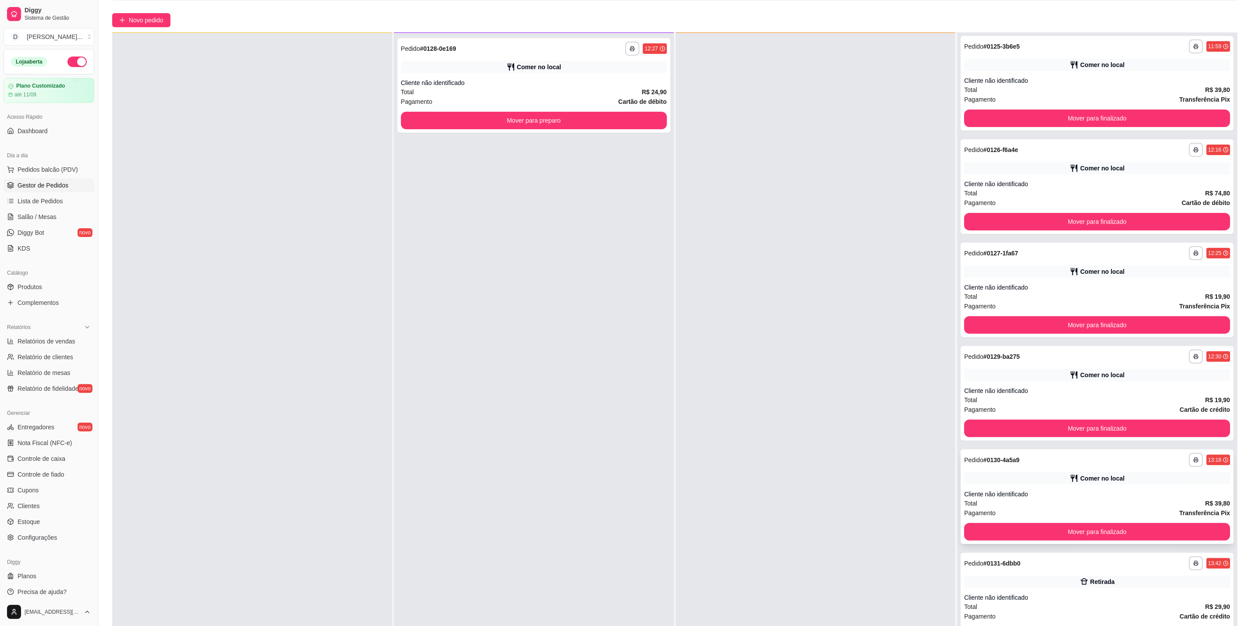
scroll to position [134, 0]
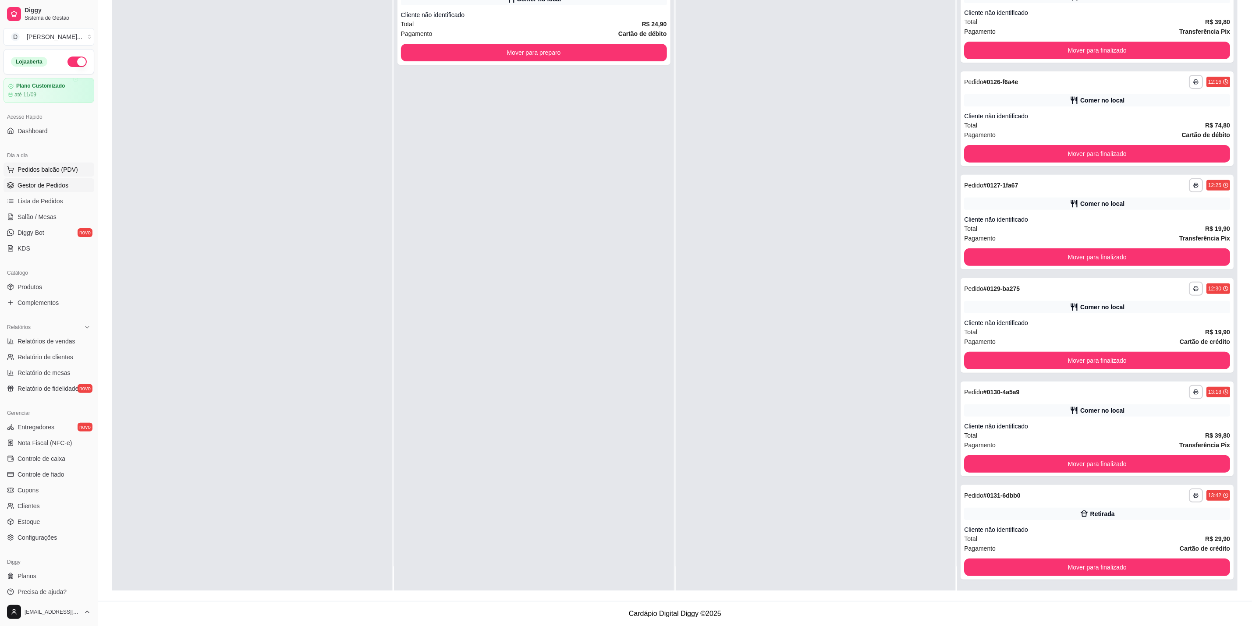
click at [59, 166] on span "Pedidos balcão (PDV)" at bounding box center [48, 169] width 60 height 9
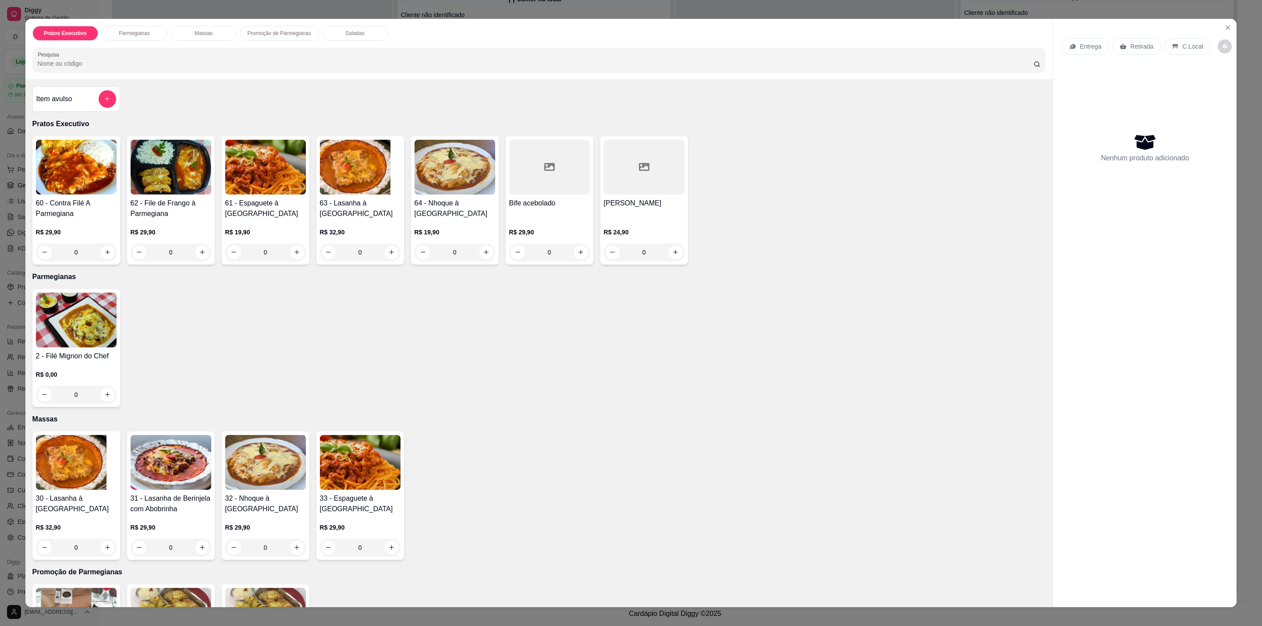
click at [292, 254] on div "0" at bounding box center [265, 253] width 81 height 18
click at [457, 154] on img at bounding box center [454, 167] width 81 height 55
click at [286, 251] on div "0" at bounding box center [265, 253] width 81 height 18
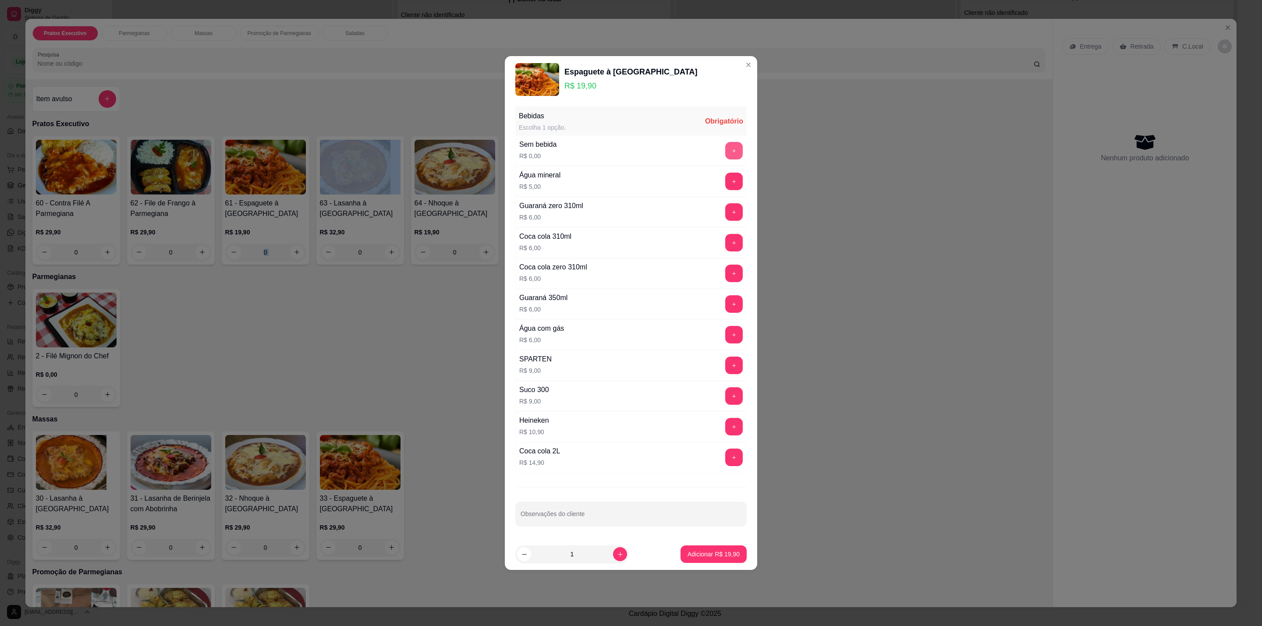
click at [725, 146] on button "+" at bounding box center [734, 151] width 18 height 18
click at [682, 138] on div "Sem bebida R$ 0,00 - 1 +" at bounding box center [630, 150] width 231 height 31
click at [686, 143] on button "-" at bounding box center [695, 151] width 18 height 18
click at [729, 146] on button "+" at bounding box center [734, 151] width 18 height 18
click at [708, 558] on p "Adicionar R$ 19,90" at bounding box center [713, 554] width 51 height 8
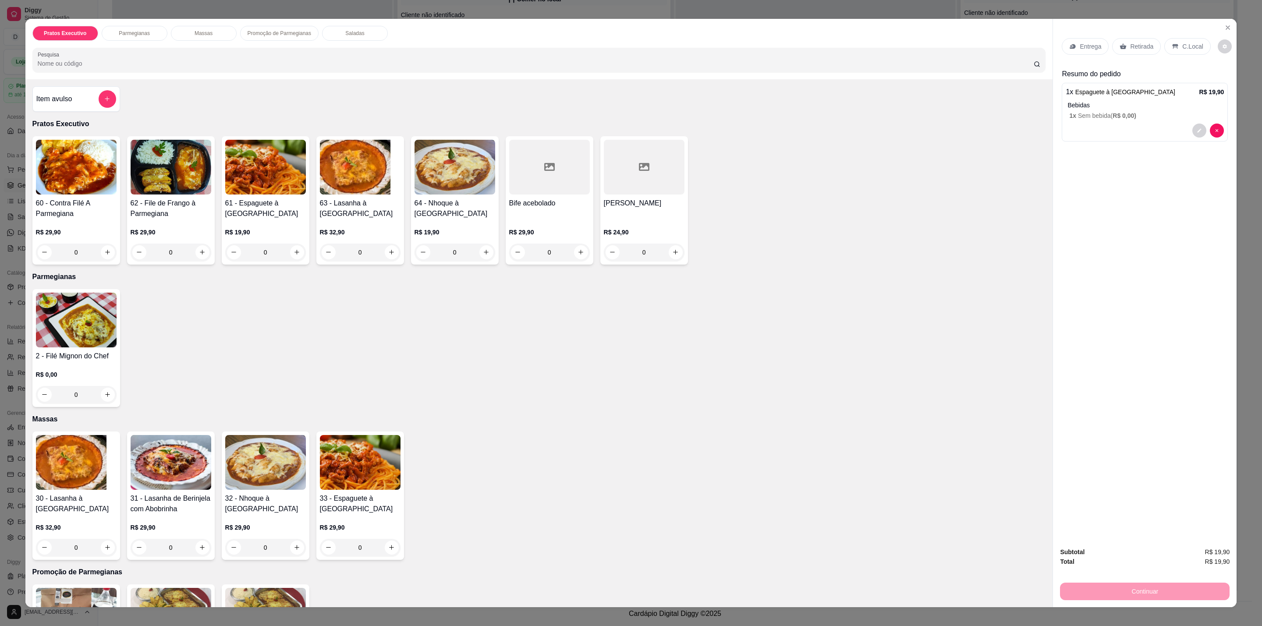
click at [1182, 46] on p "C.Local" at bounding box center [1192, 46] width 21 height 9
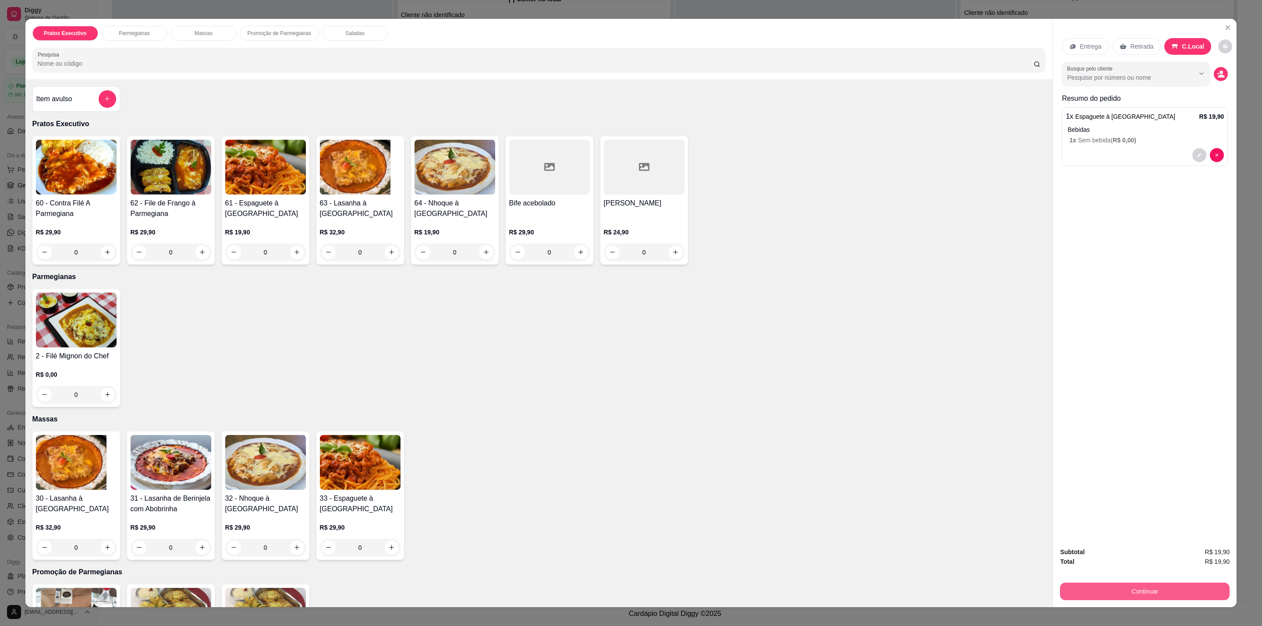
click at [1172, 592] on button "Continuar" at bounding box center [1145, 592] width 170 height 18
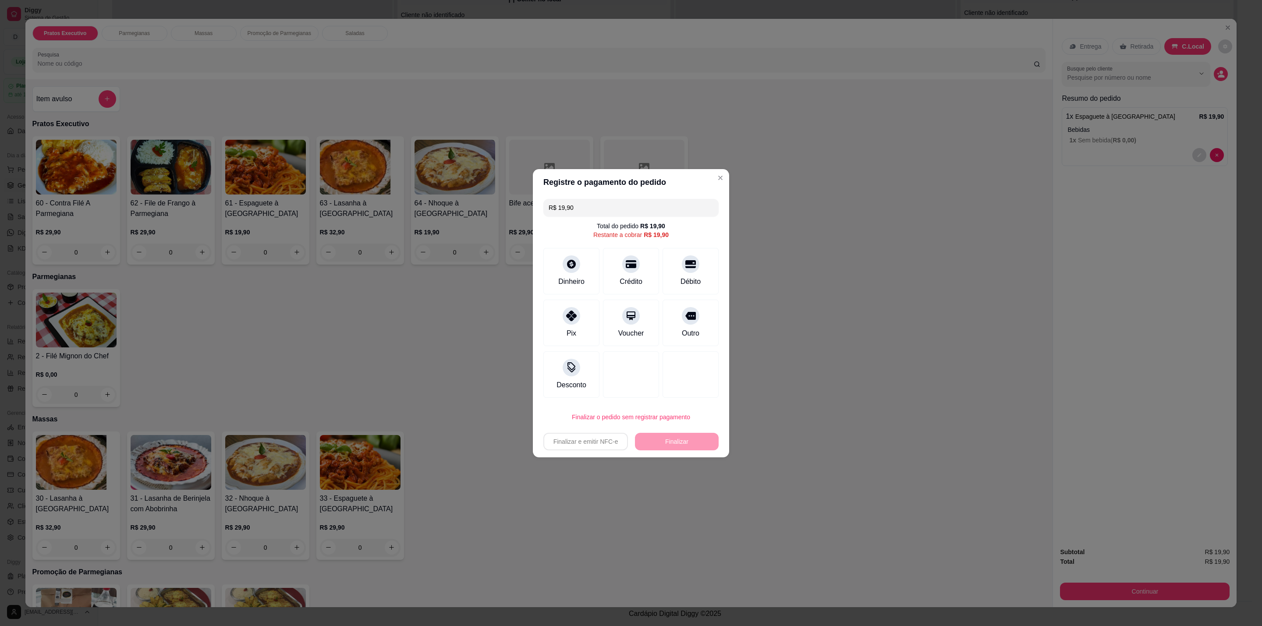
drag, startPoint x: 673, startPoint y: 263, endPoint x: 667, endPoint y: 278, distance: 16.1
click at [672, 263] on div "Débito" at bounding box center [690, 271] width 56 height 46
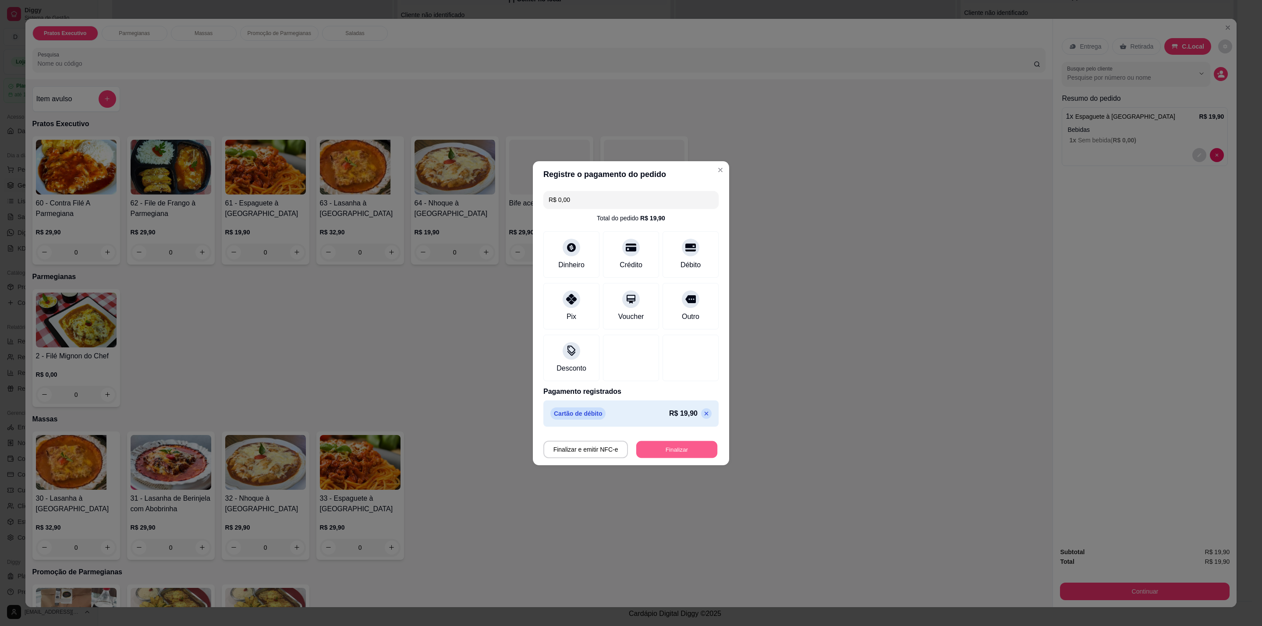
click at [687, 442] on button "Finalizar" at bounding box center [676, 449] width 81 height 17
type input "-R$ 19,90"
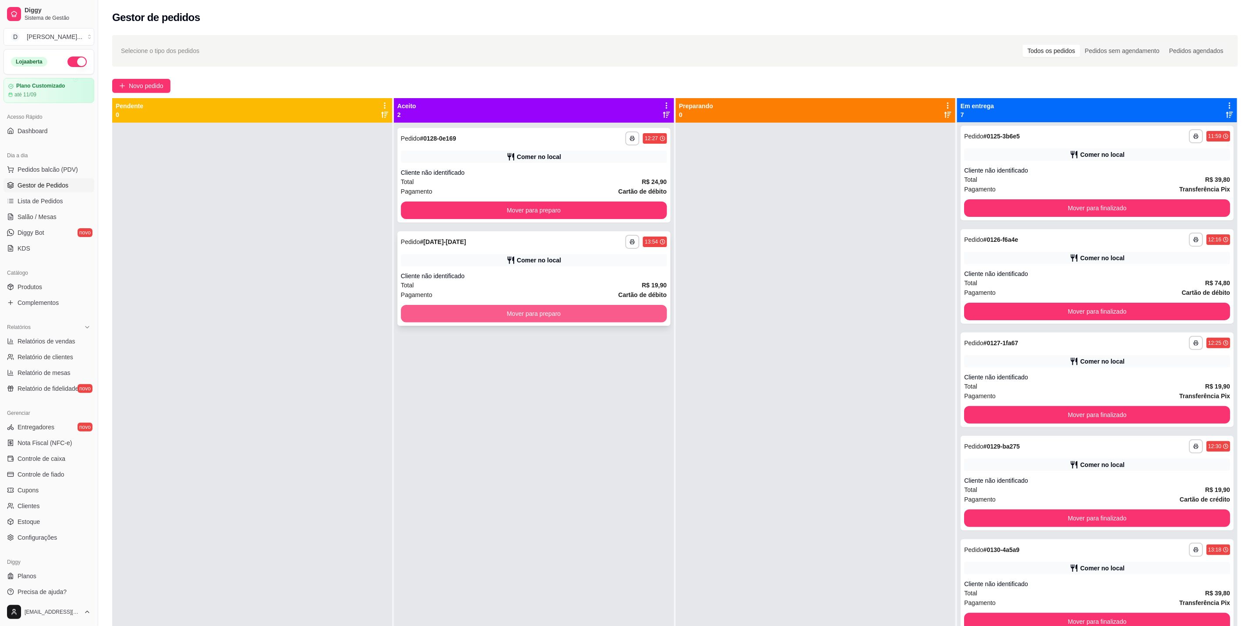
click at [643, 309] on button "Mover para preparo" at bounding box center [534, 314] width 266 height 18
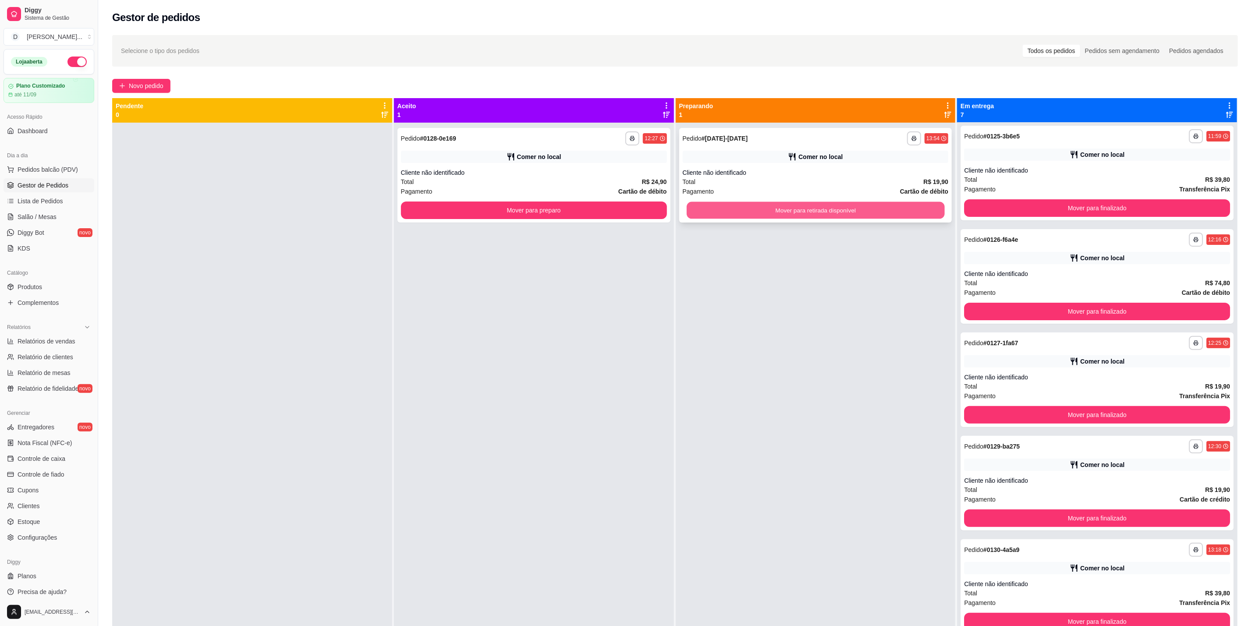
click at [846, 204] on button "Mover para retirada disponível" at bounding box center [816, 210] width 258 height 17
